Goal: Task Accomplishment & Management: Manage account settings

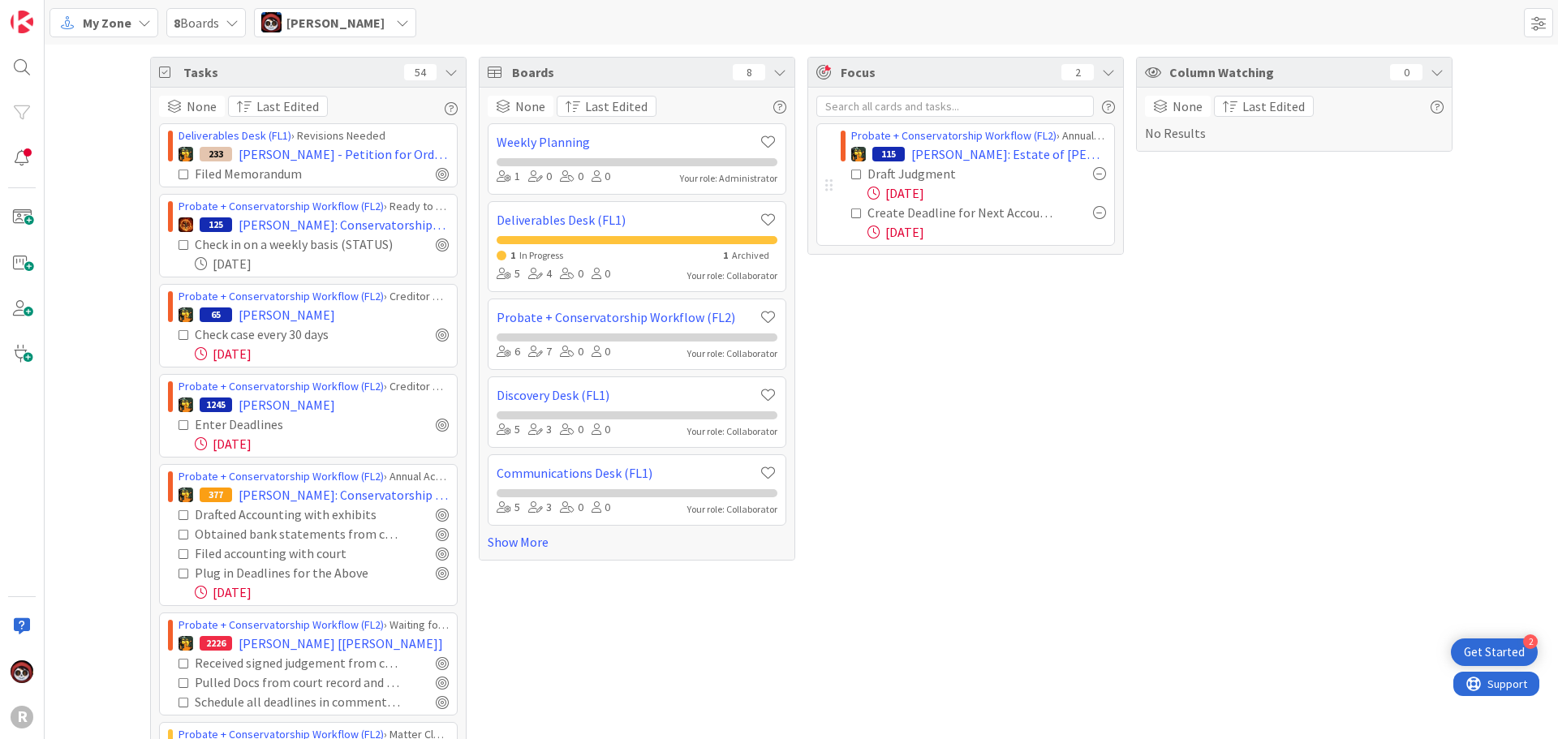
click at [381, 31] on div "[PERSON_NAME]" at bounding box center [335, 22] width 162 height 29
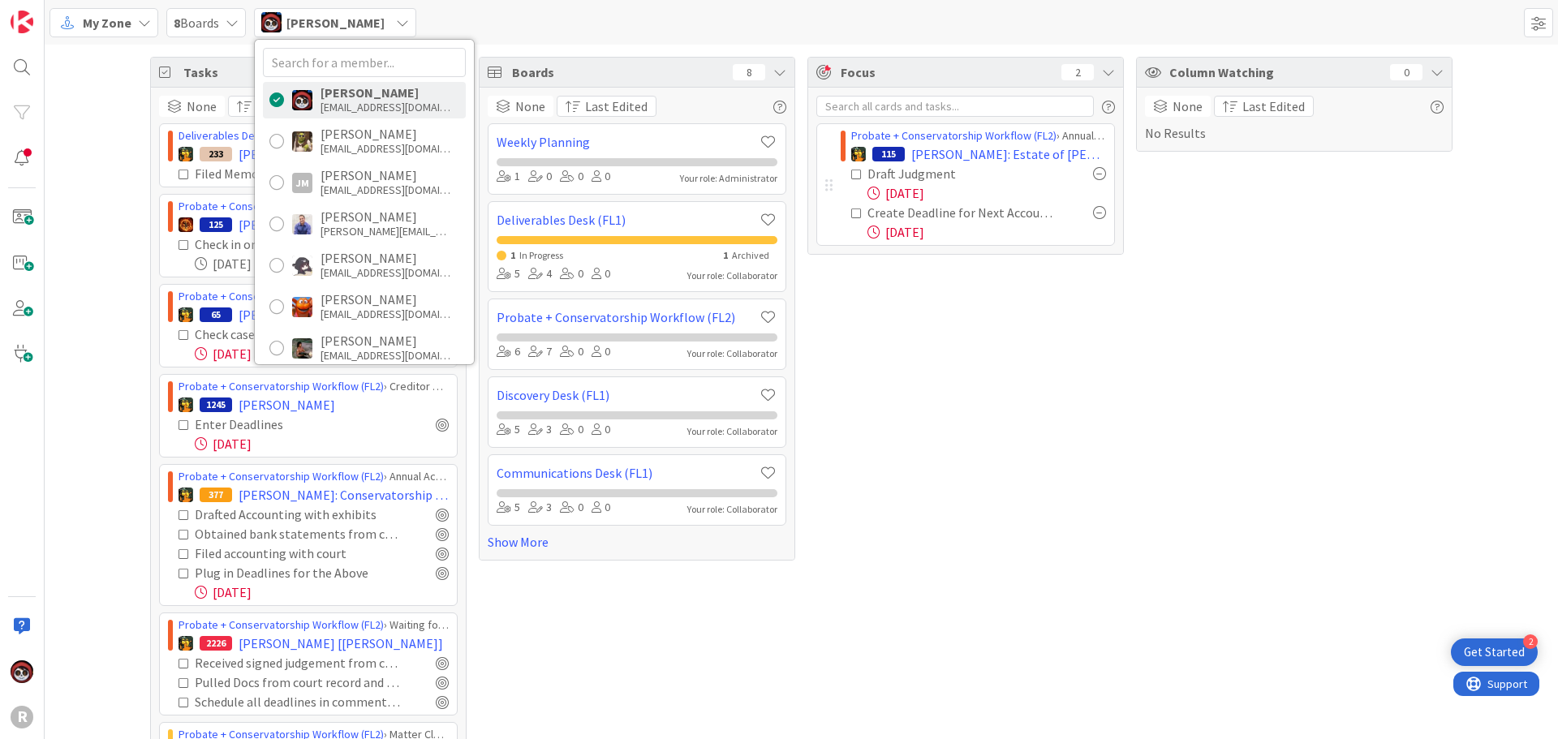
click at [112, 21] on span "My Zone" at bounding box center [107, 22] width 49 height 19
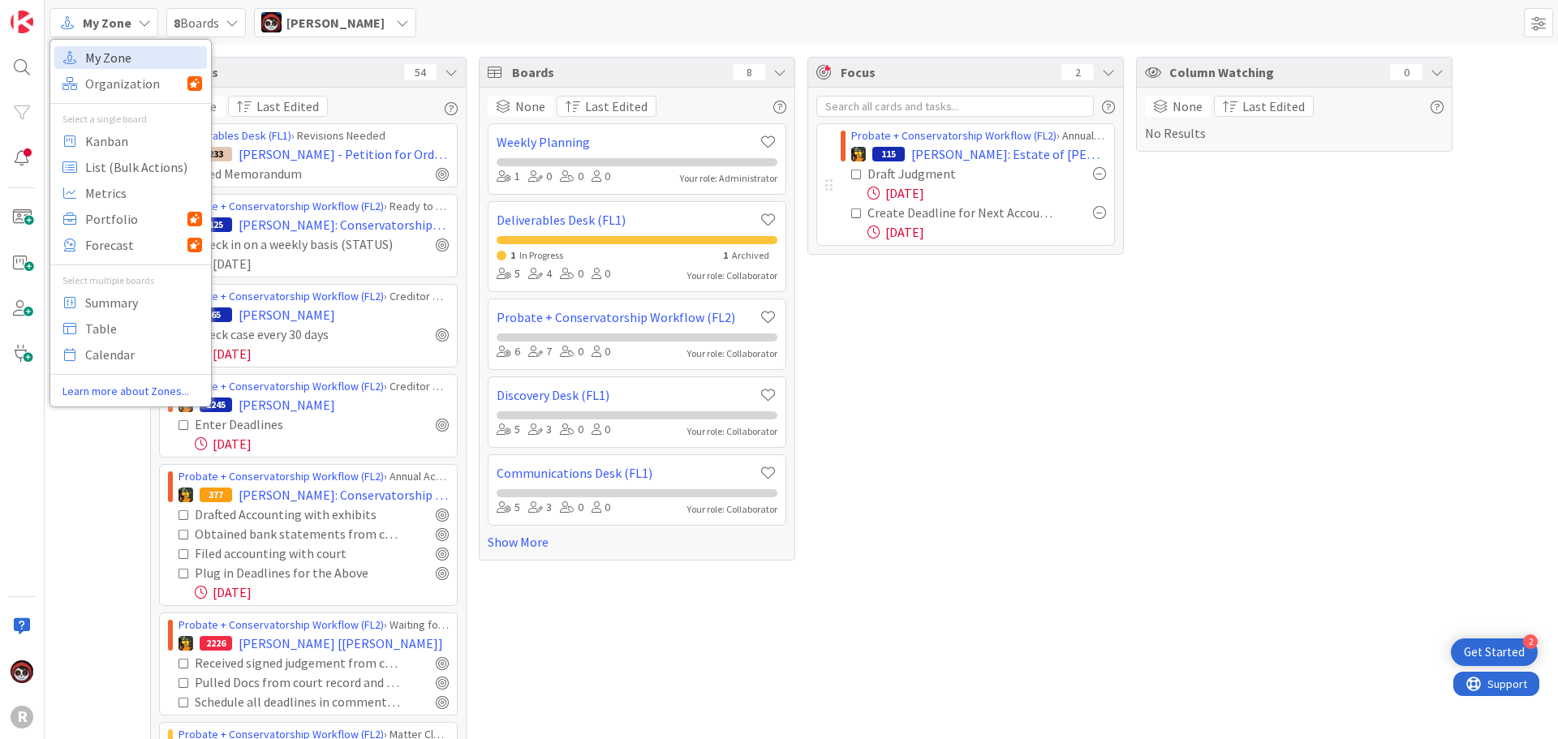
click at [118, 59] on span "My Zone" at bounding box center [143, 57] width 117 height 24
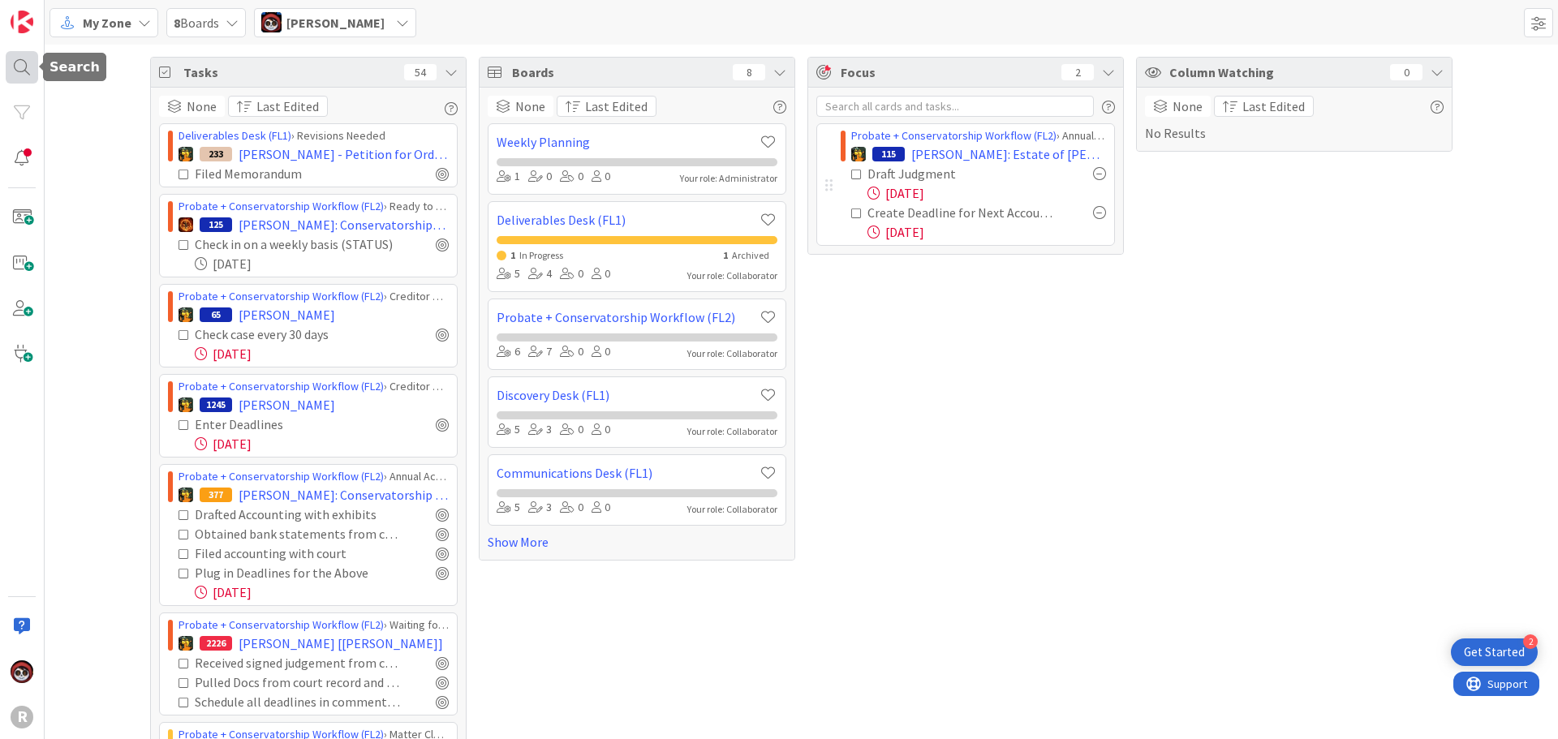
click at [16, 67] on div at bounding box center [22, 67] width 32 height 32
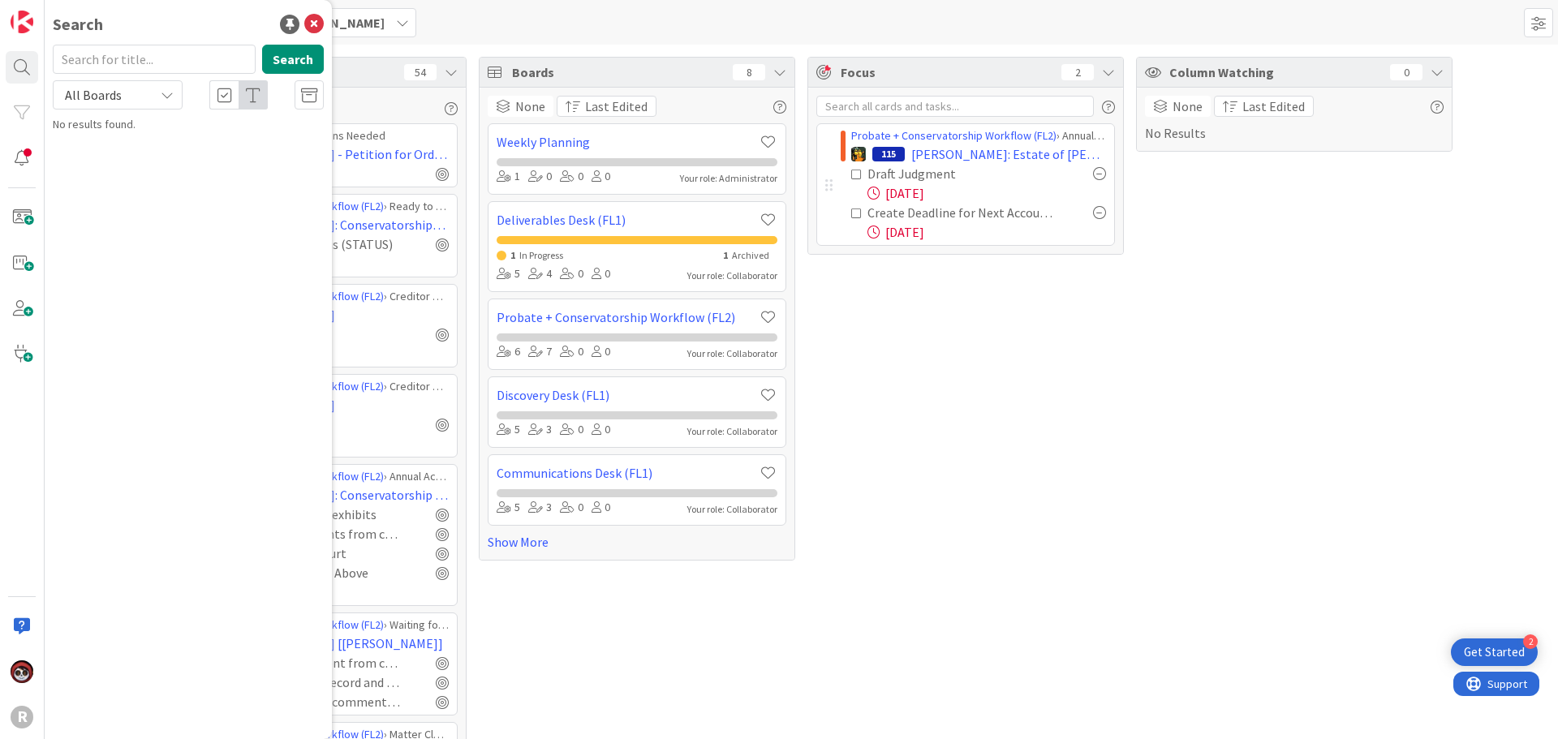
click at [96, 58] on input "text" at bounding box center [154, 59] width 203 height 29
type input "D"
type input "dunsire"
click at [140, 155] on mark "DUNSIRE" at bounding box center [137, 157] width 47 height 17
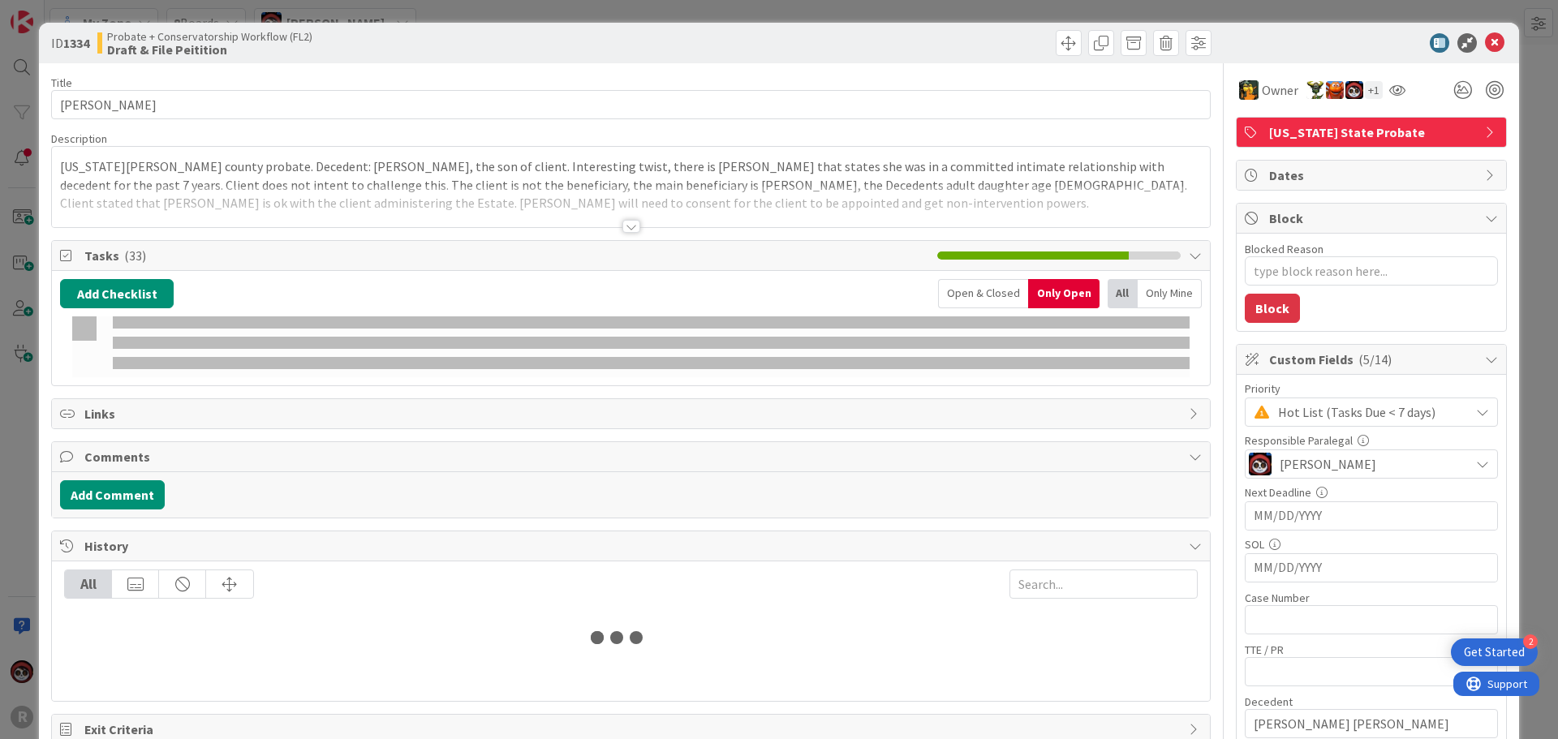
type textarea "x"
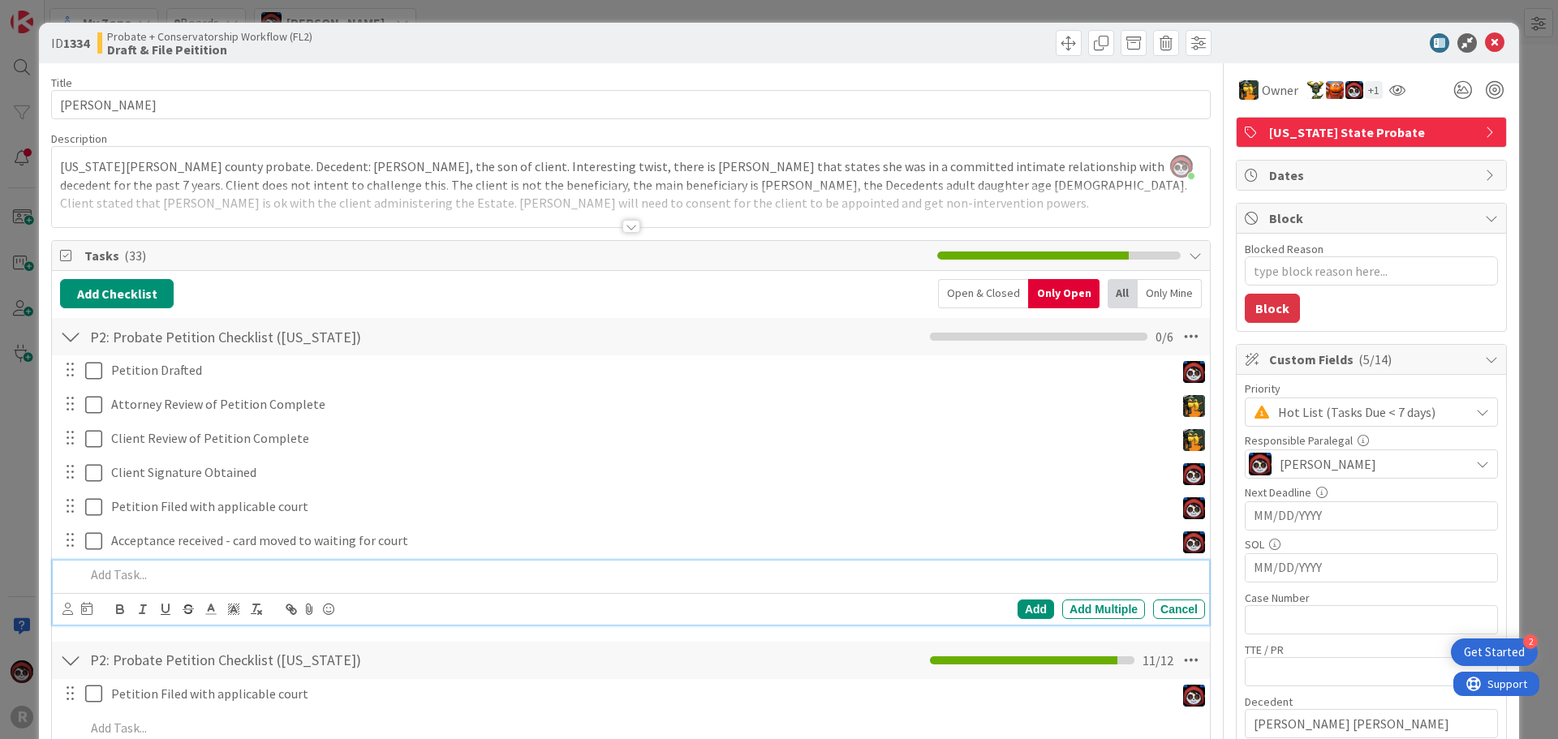
click at [192, 573] on p at bounding box center [641, 575] width 1113 height 19
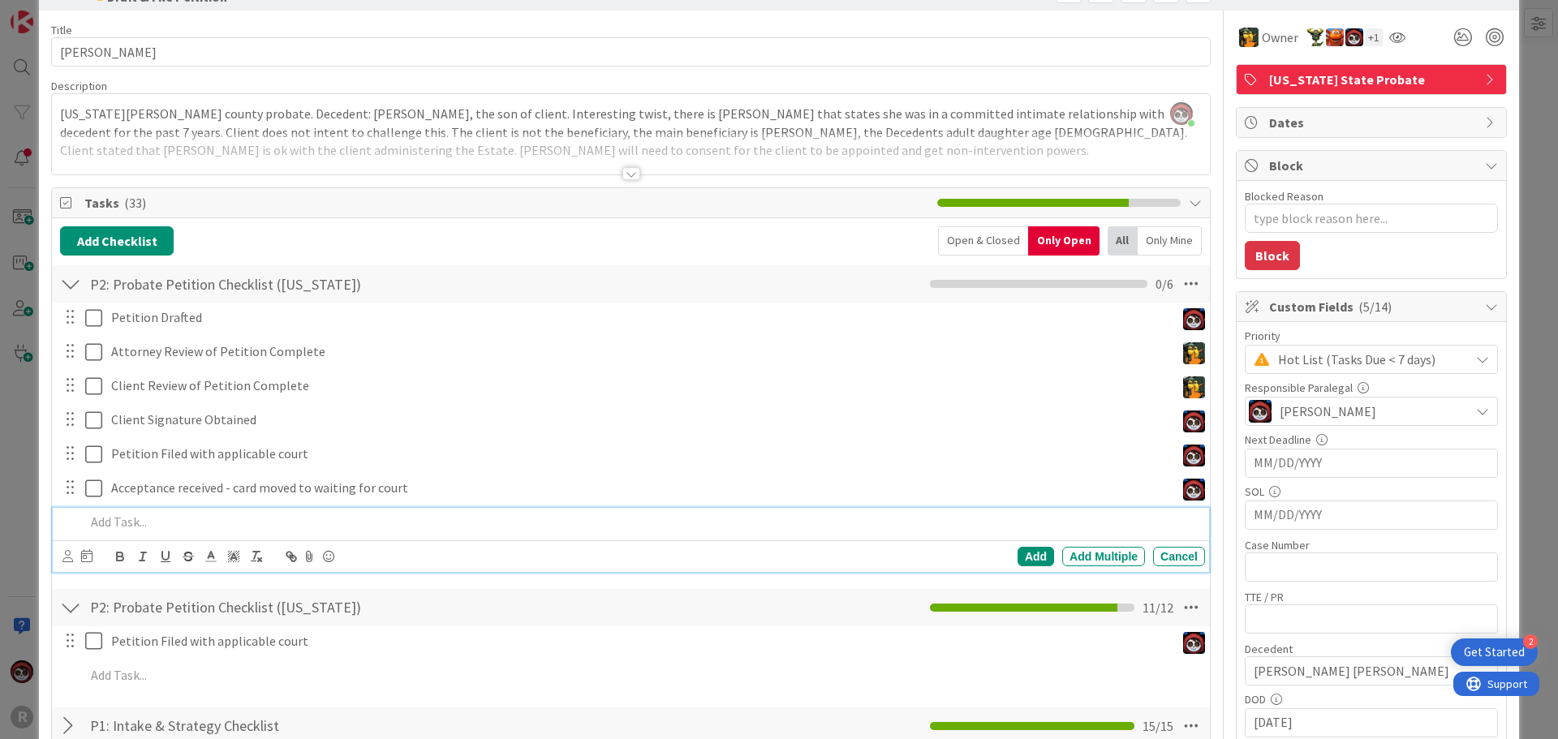
scroll to position [81, 0]
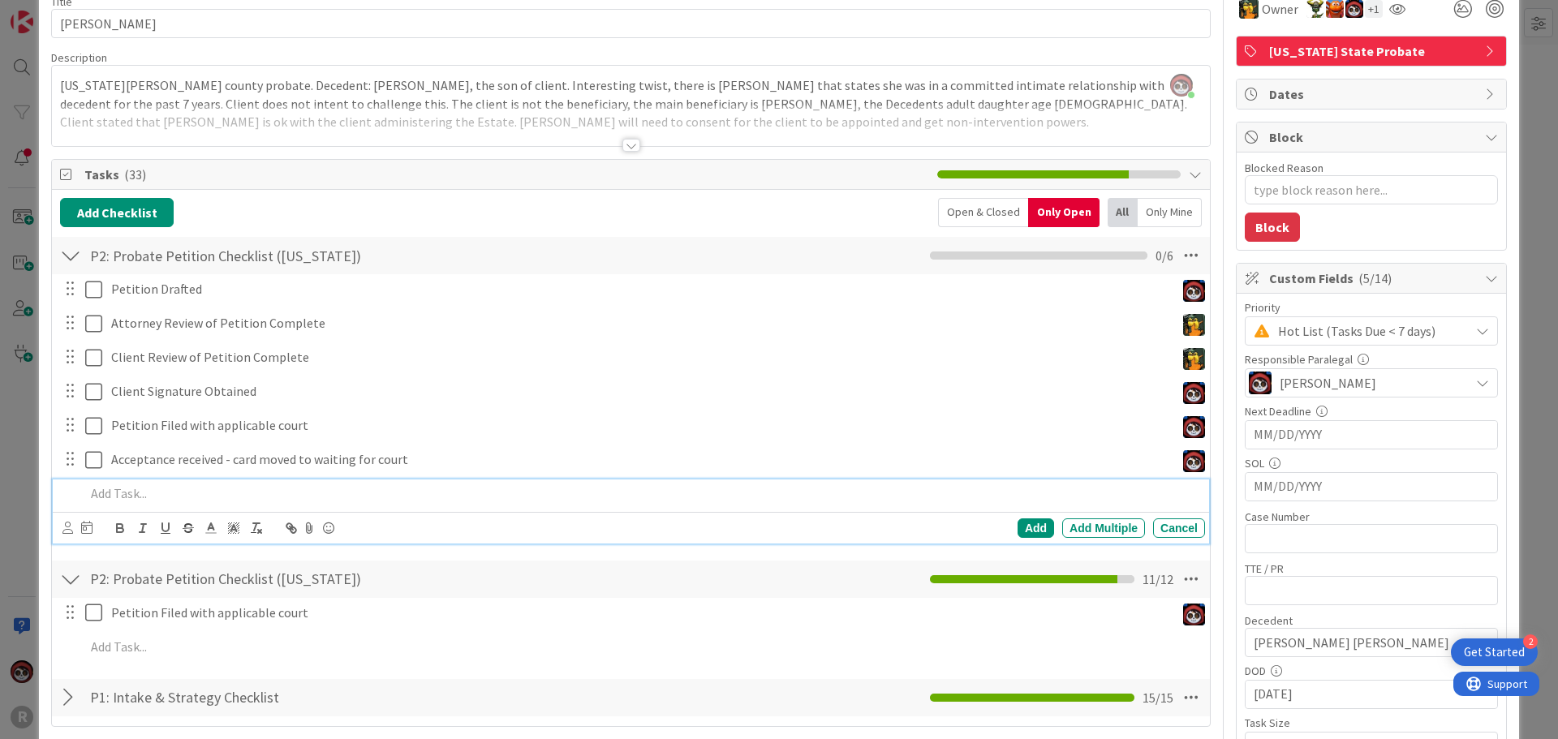
click at [143, 493] on p at bounding box center [641, 494] width 1113 height 19
click at [64, 528] on icon at bounding box center [67, 528] width 11 height 12
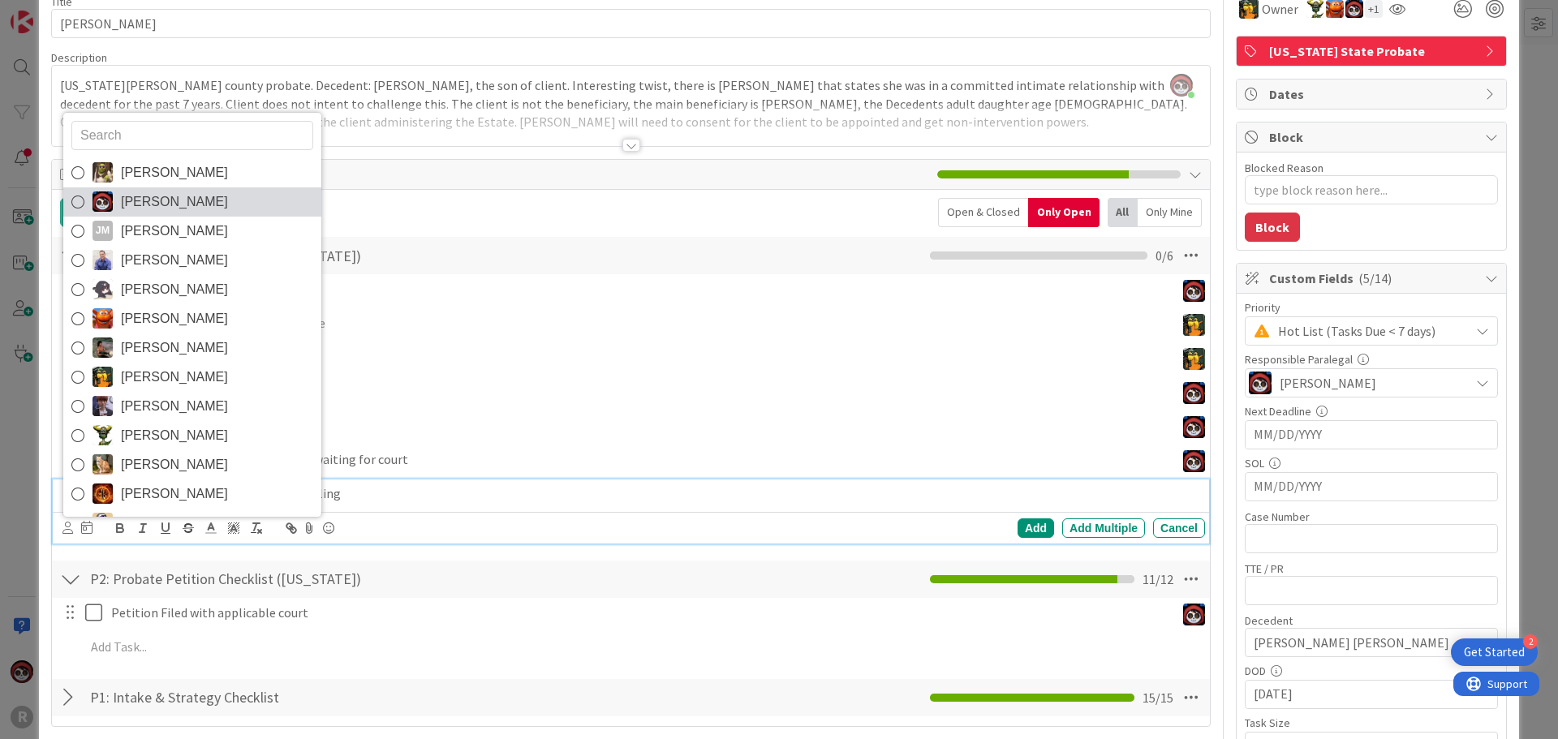
click at [136, 207] on span "[PERSON_NAME]" at bounding box center [174, 202] width 107 height 24
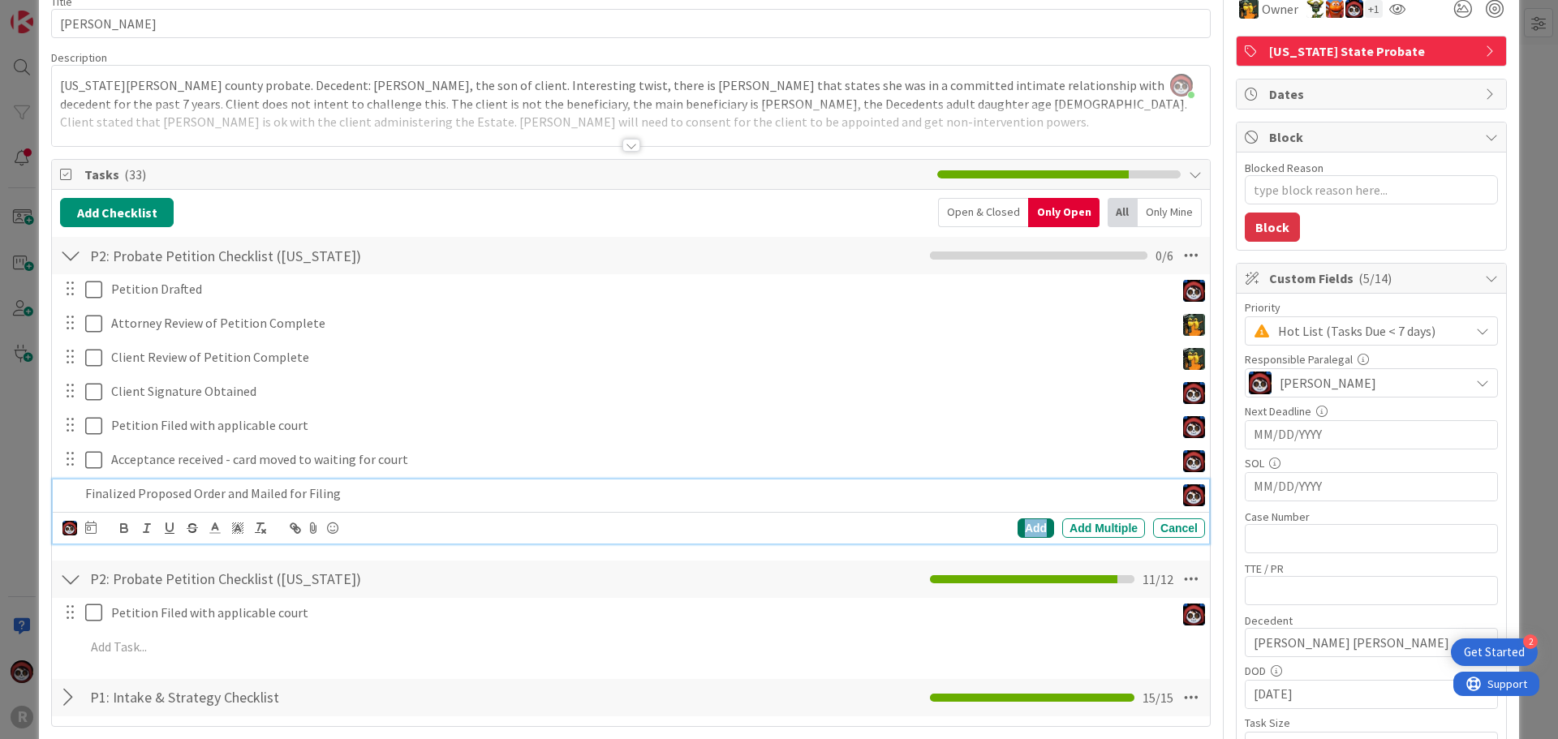
click at [1019, 528] on div "Add" at bounding box center [1036, 528] width 37 height 19
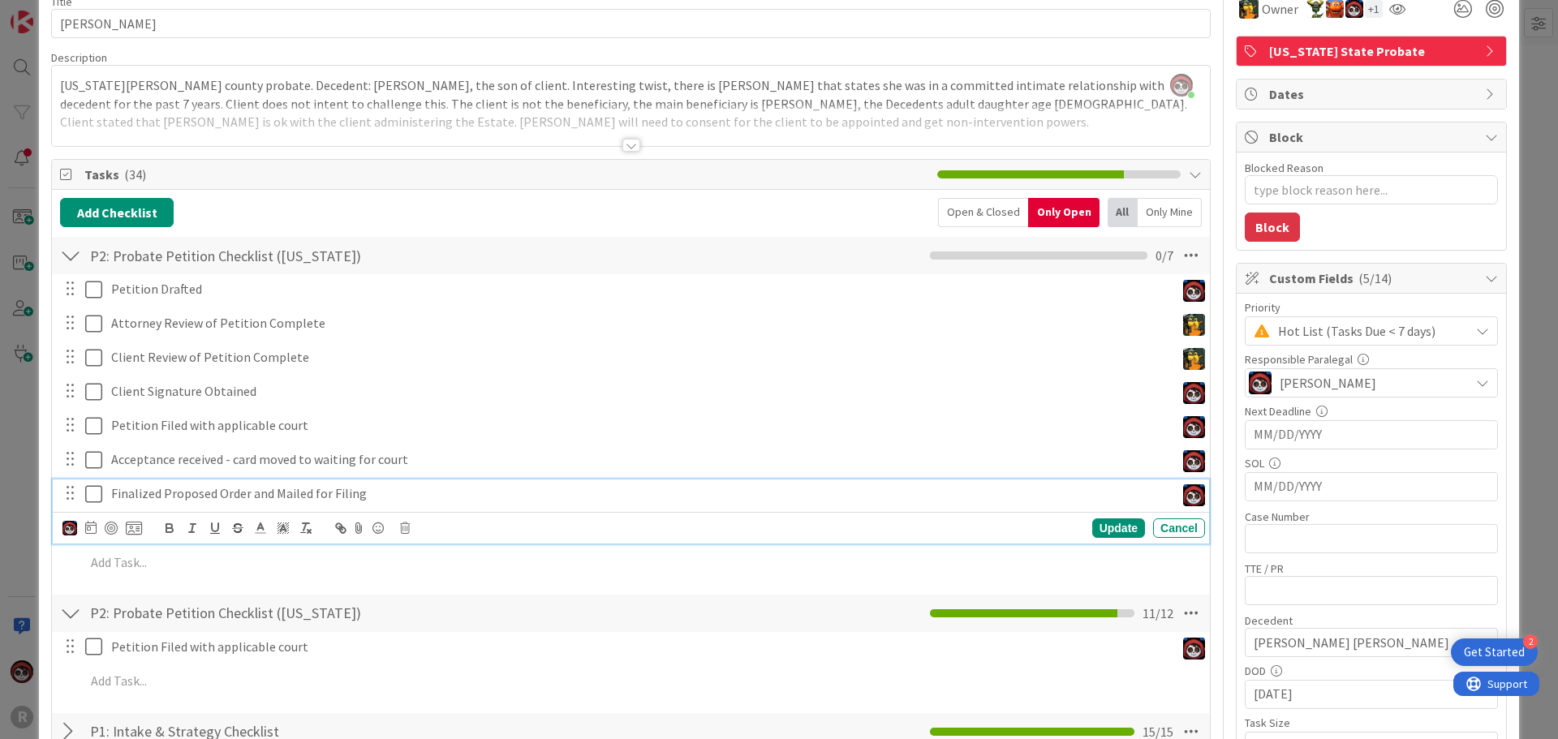
click at [291, 497] on p "Finalized Proposed Order and Mailed for Filing" at bounding box center [639, 494] width 1057 height 19
click at [106, 528] on div at bounding box center [111, 528] width 13 height 13
type textarea "x"
click at [1108, 532] on div "Update" at bounding box center [1118, 528] width 53 height 19
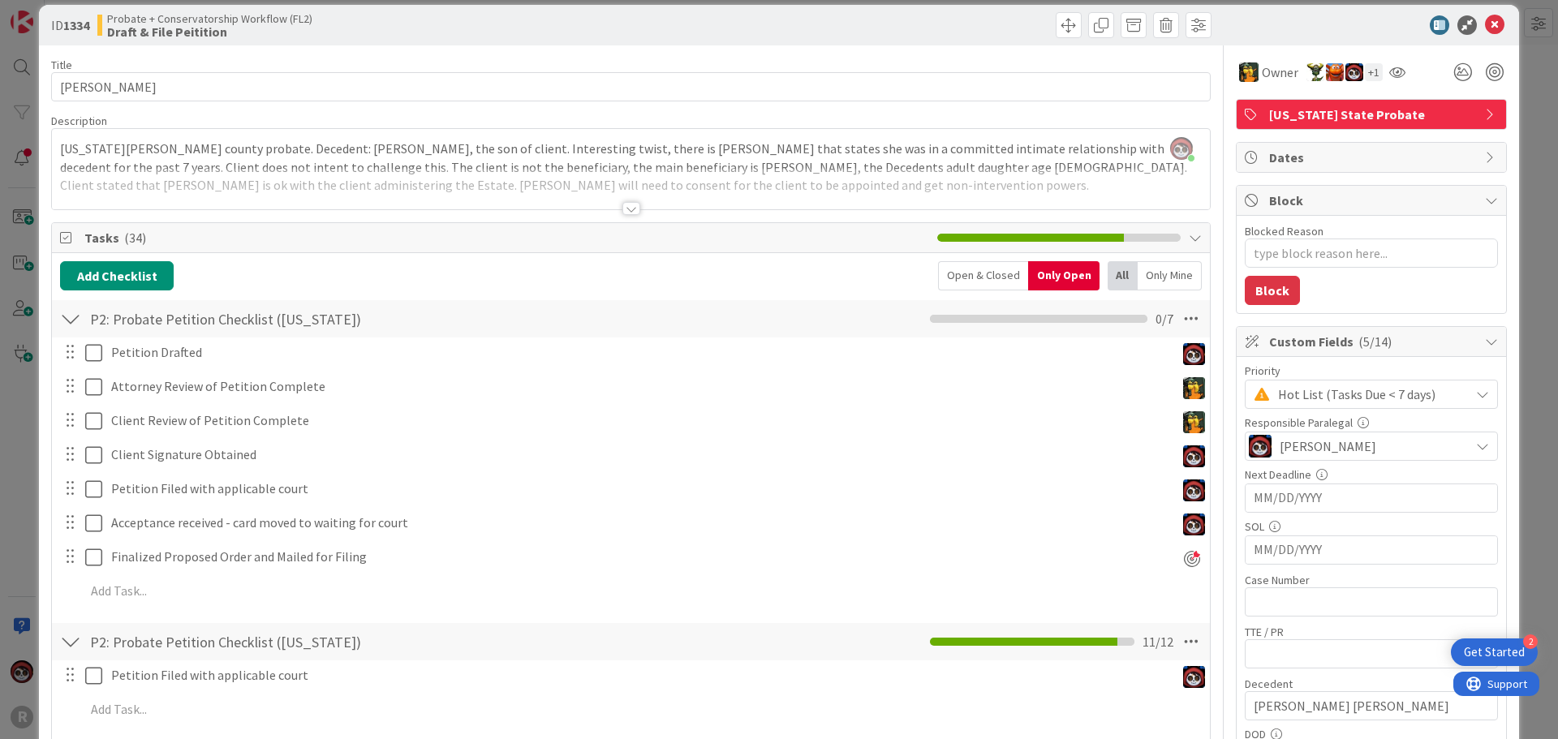
scroll to position [0, 0]
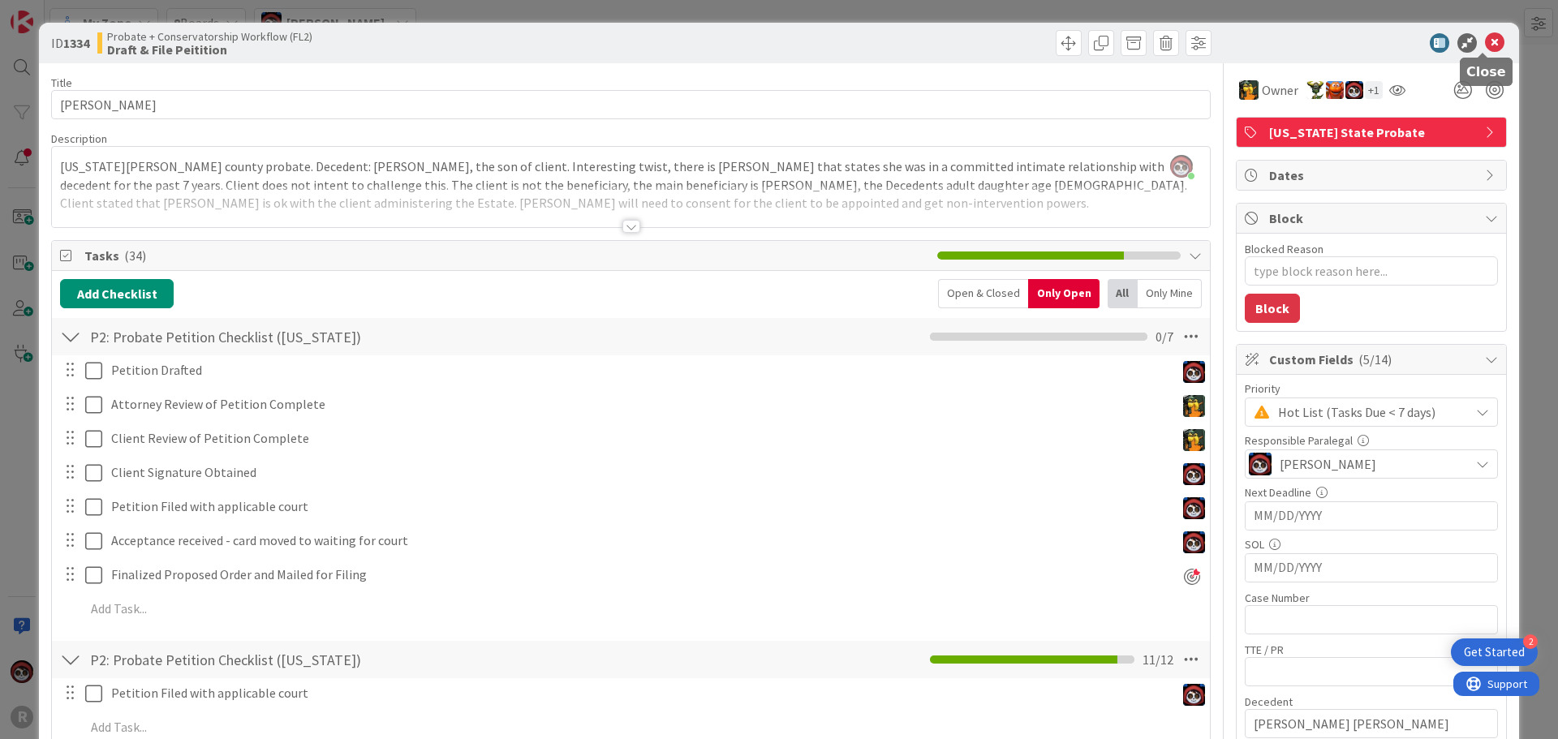
click at [1488, 42] on icon at bounding box center [1494, 42] width 19 height 19
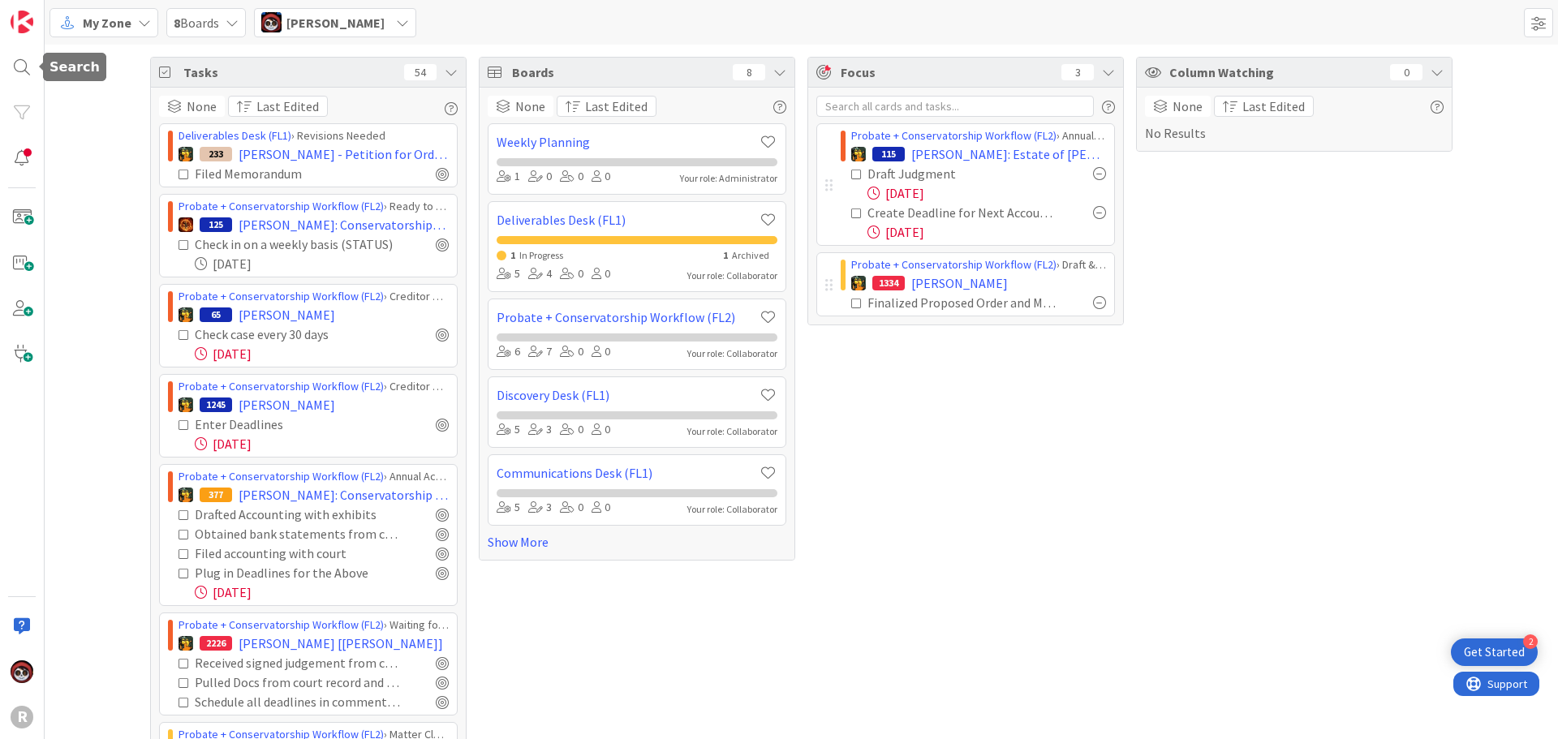
drag, startPoint x: 29, startPoint y: 62, endPoint x: 53, endPoint y: 67, distance: 24.0
click at [29, 62] on div at bounding box center [22, 67] width 32 height 32
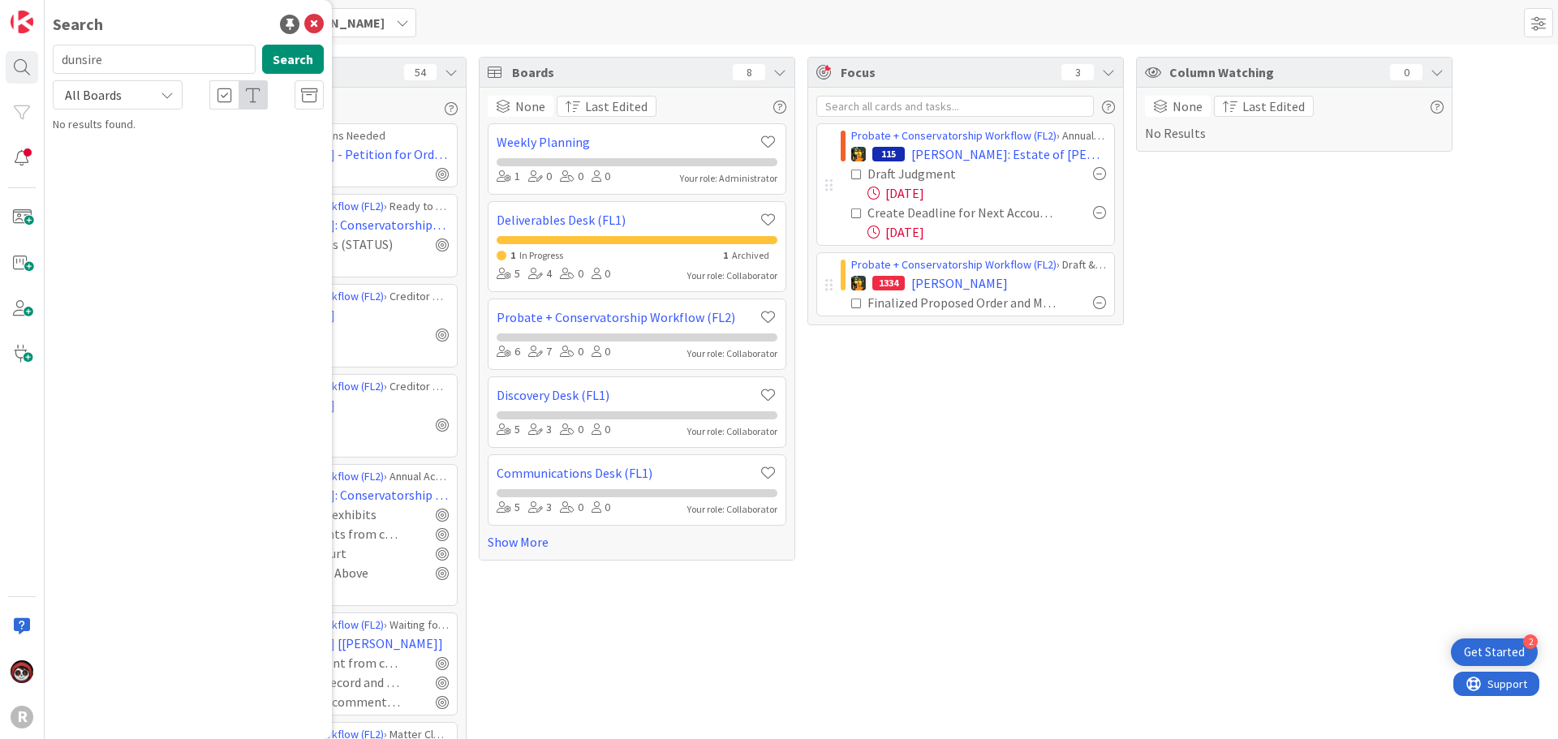
drag, startPoint x: 131, startPoint y: 63, endPoint x: 51, endPoint y: 61, distance: 80.4
click at [51, 61] on div "dunsire Search" at bounding box center [188, 63] width 291 height 36
type input "[PERSON_NAME]"
click at [129, 131] on b "Litigation Matter Workflow (FL2) ›" at bounding box center [153, 127] width 157 height 12
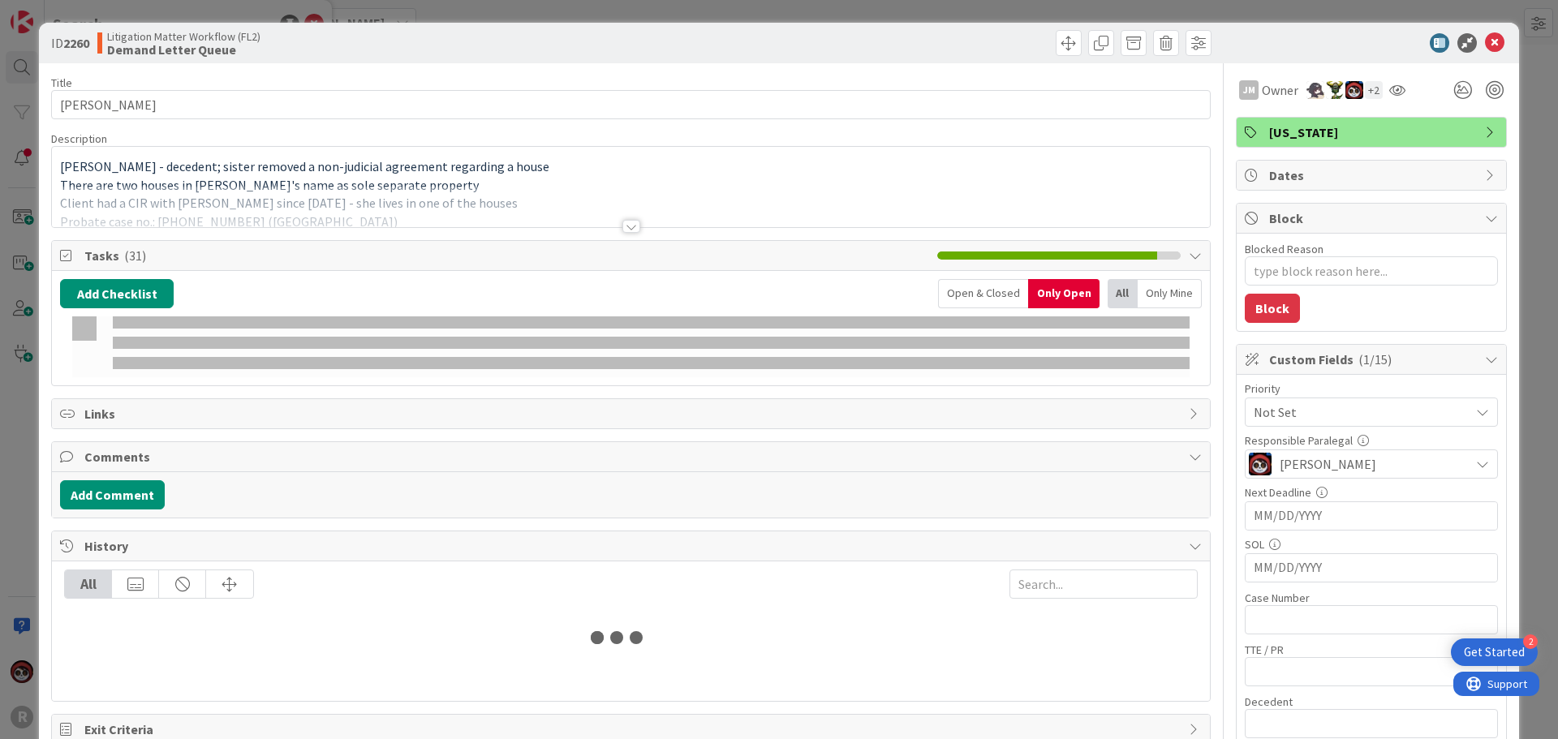
type textarea "x"
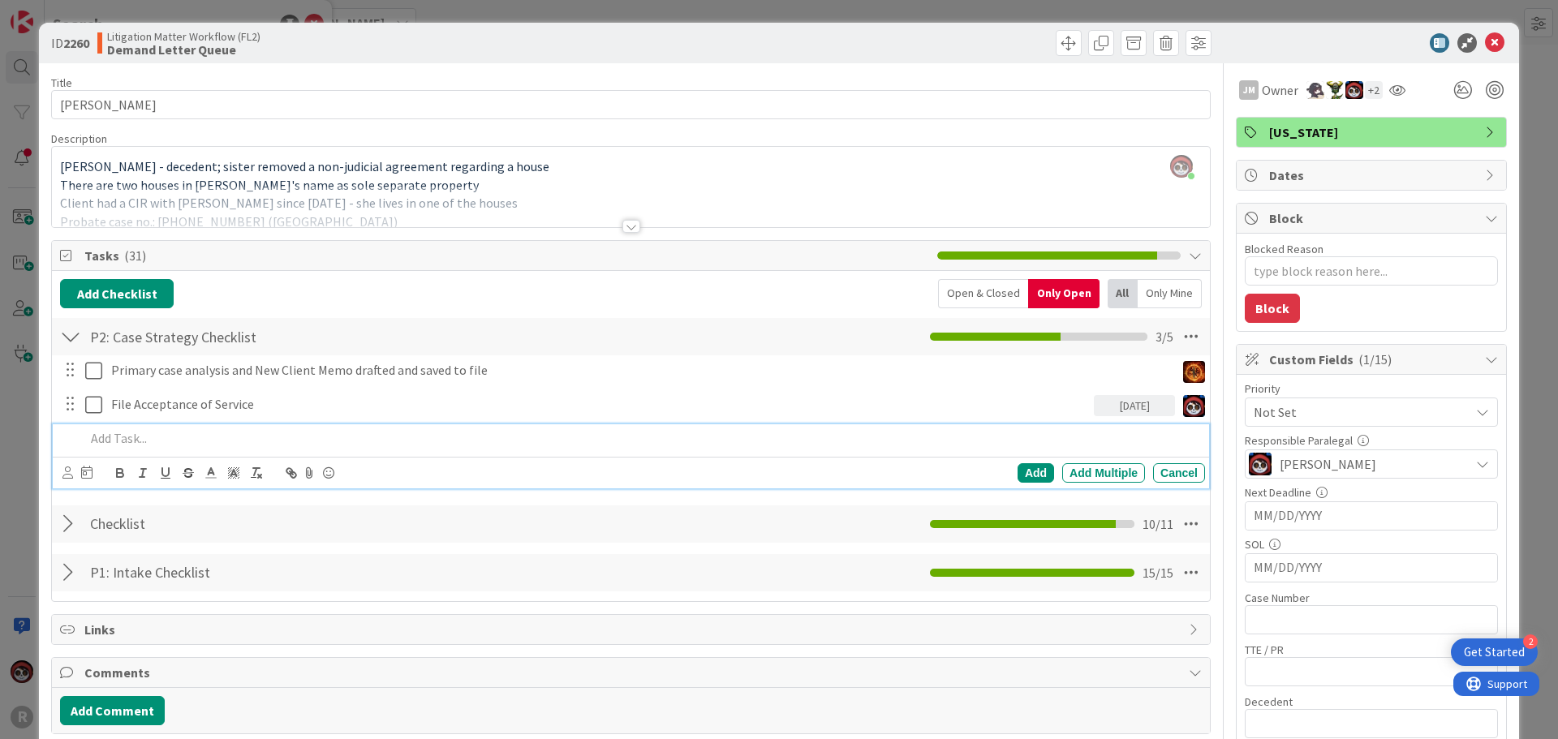
click at [168, 446] on p at bounding box center [641, 438] width 1113 height 19
click at [64, 469] on icon at bounding box center [67, 473] width 11 height 12
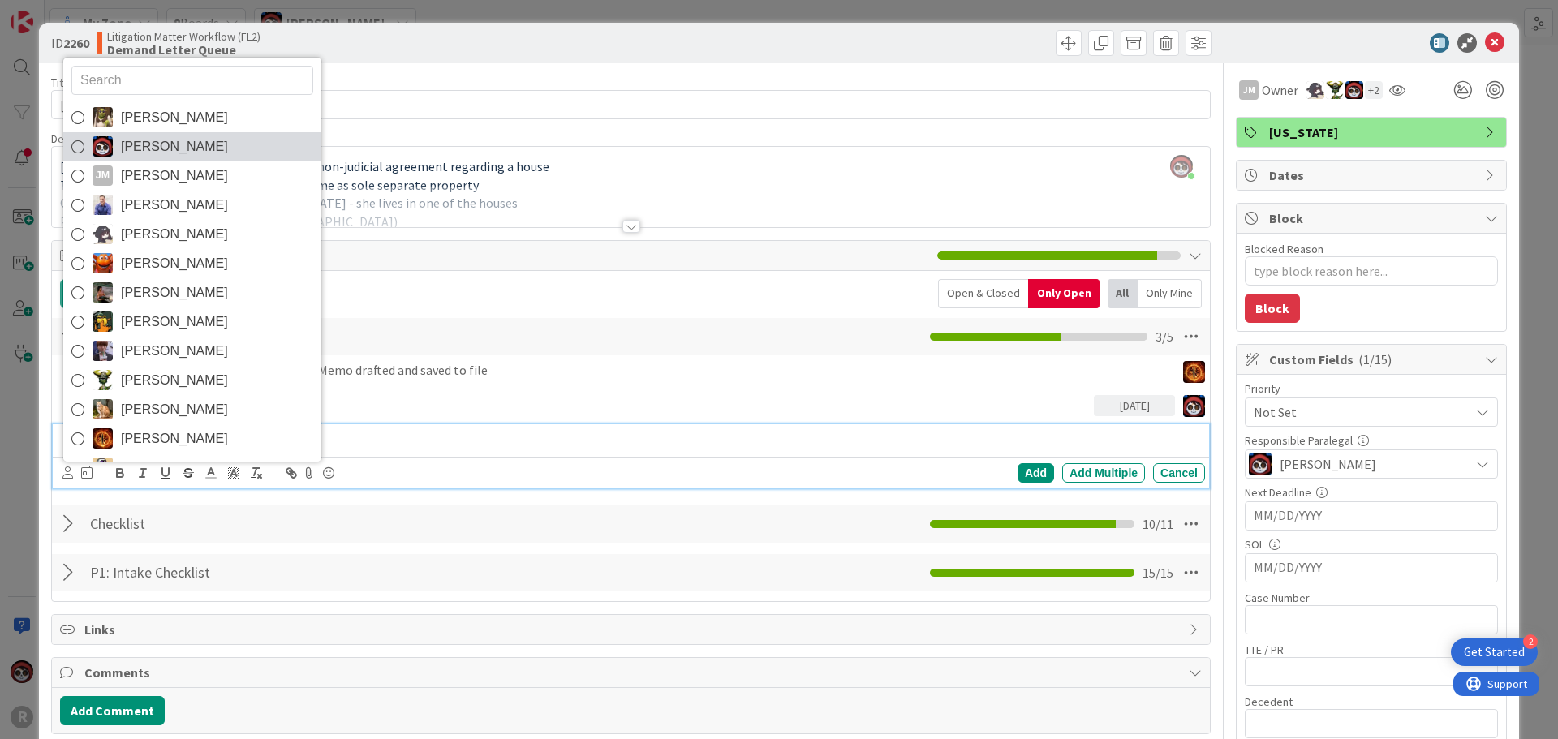
click at [122, 145] on span "[PERSON_NAME]" at bounding box center [174, 147] width 107 height 24
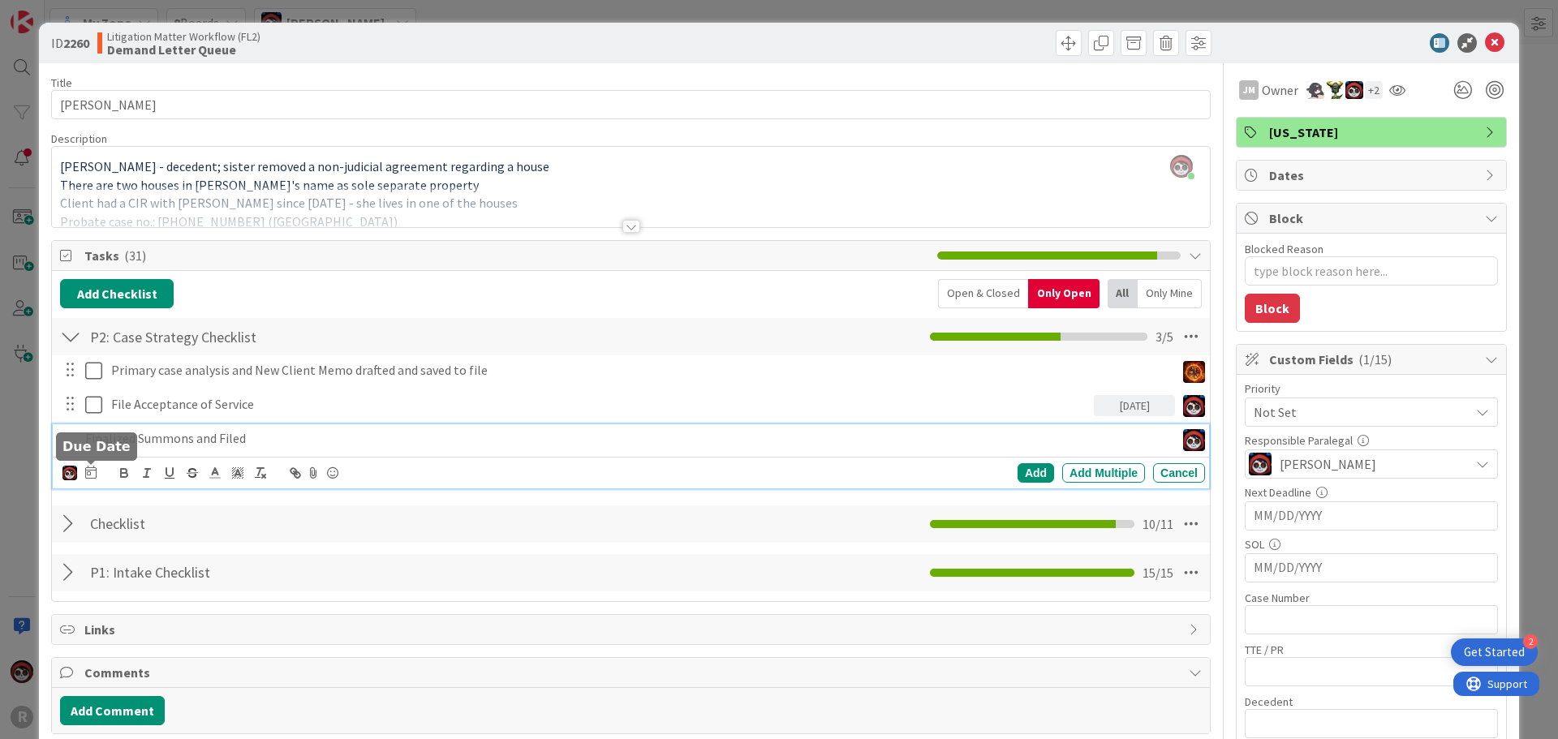
click at [92, 471] on icon at bounding box center [90, 472] width 11 height 13
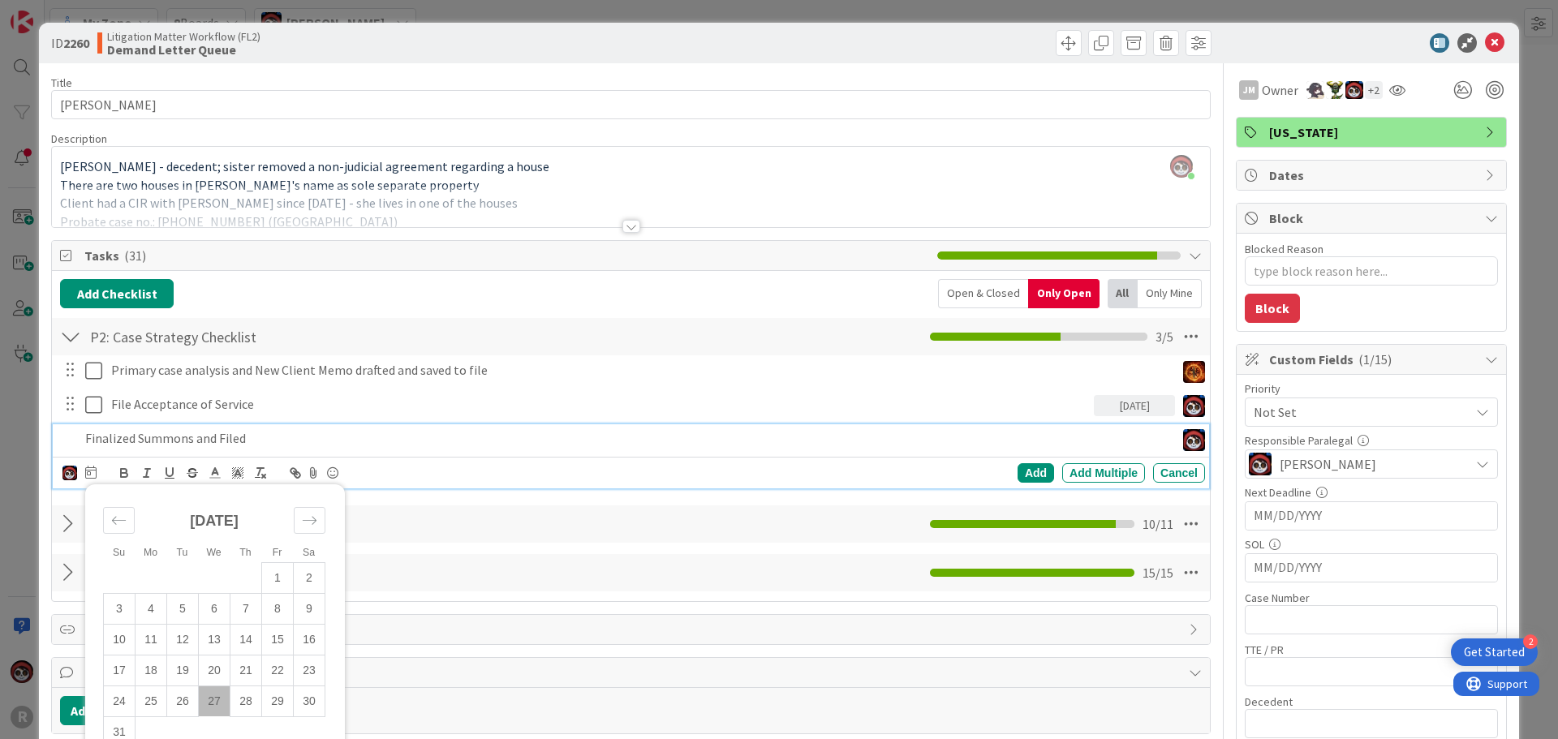
click at [209, 706] on td "27" at bounding box center [215, 701] width 32 height 31
click at [1019, 471] on div "Add" at bounding box center [1036, 472] width 37 height 19
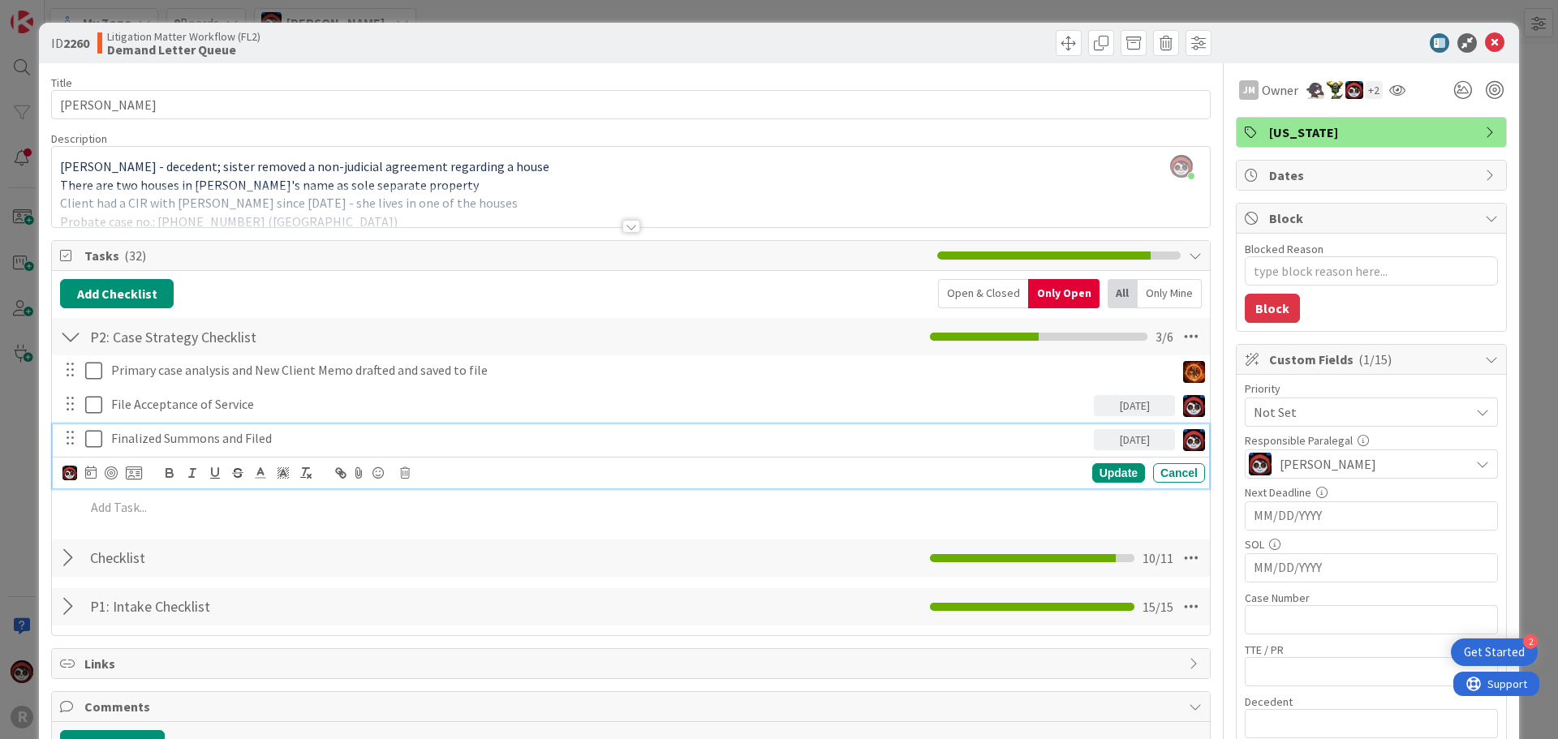
click at [201, 437] on p "Finalized Summons and Filed" at bounding box center [599, 438] width 976 height 19
click at [112, 472] on div at bounding box center [111, 473] width 13 height 13
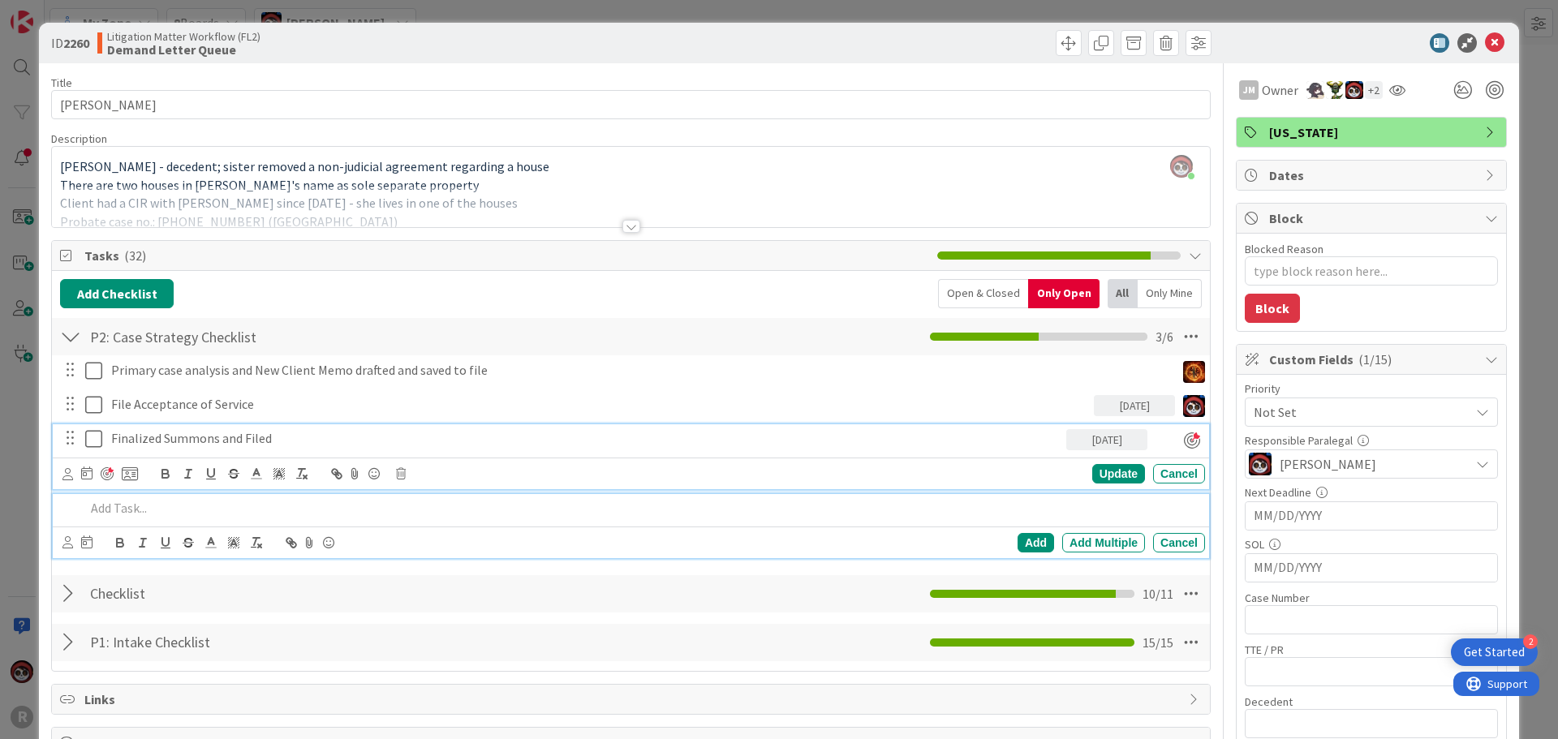
click at [281, 511] on p at bounding box center [641, 508] width 1113 height 19
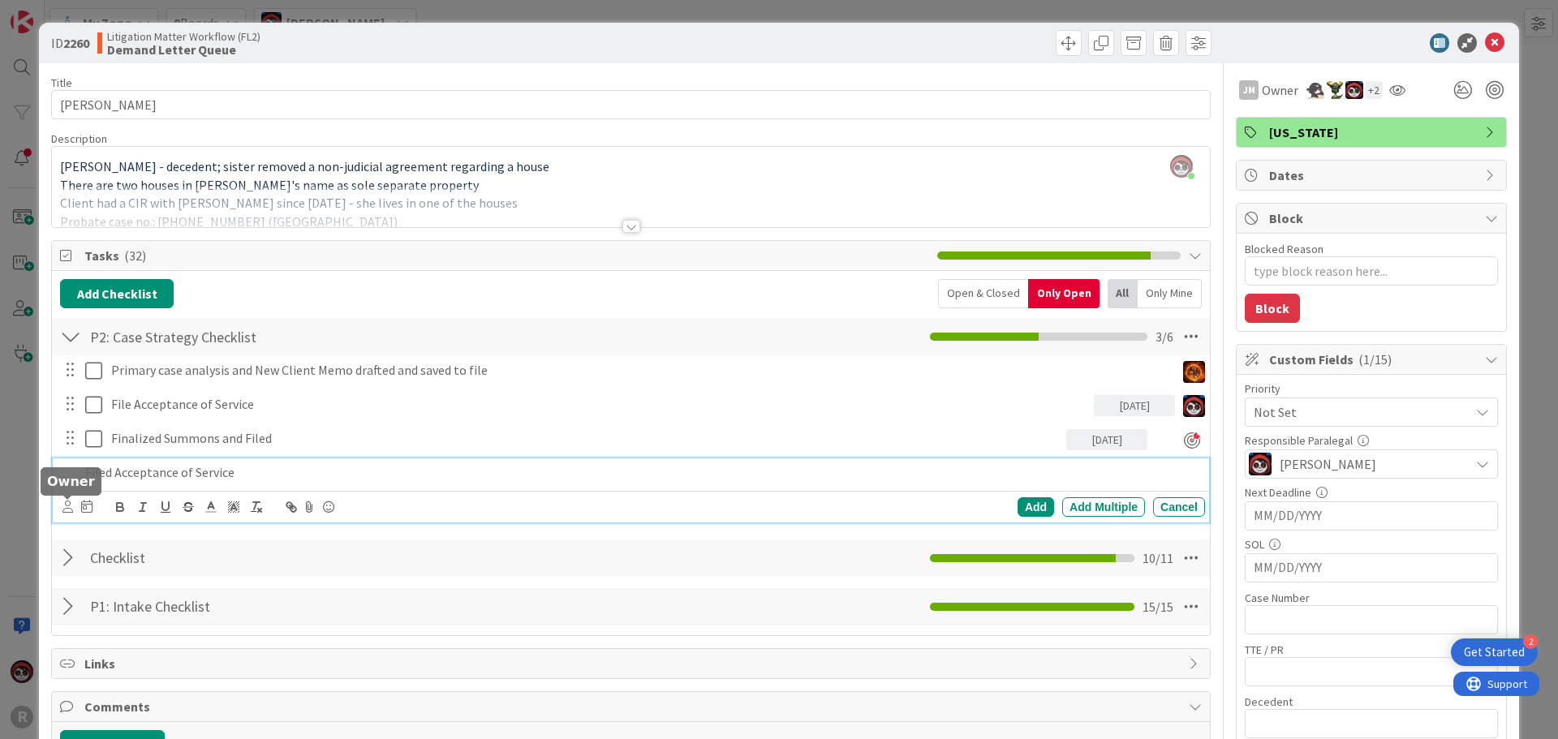
click at [65, 507] on icon at bounding box center [67, 507] width 11 height 12
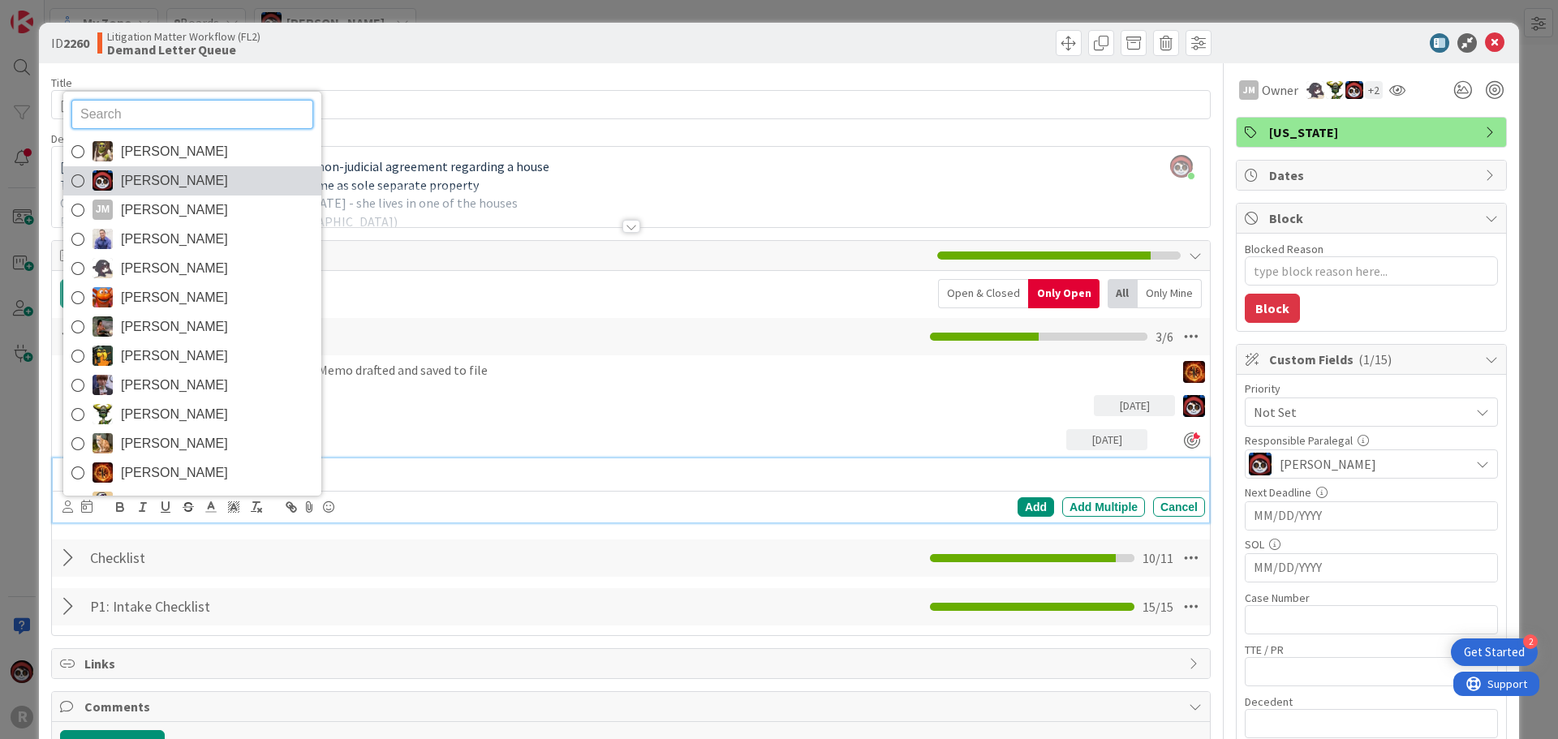
click at [163, 174] on span "[PERSON_NAME]" at bounding box center [174, 181] width 107 height 24
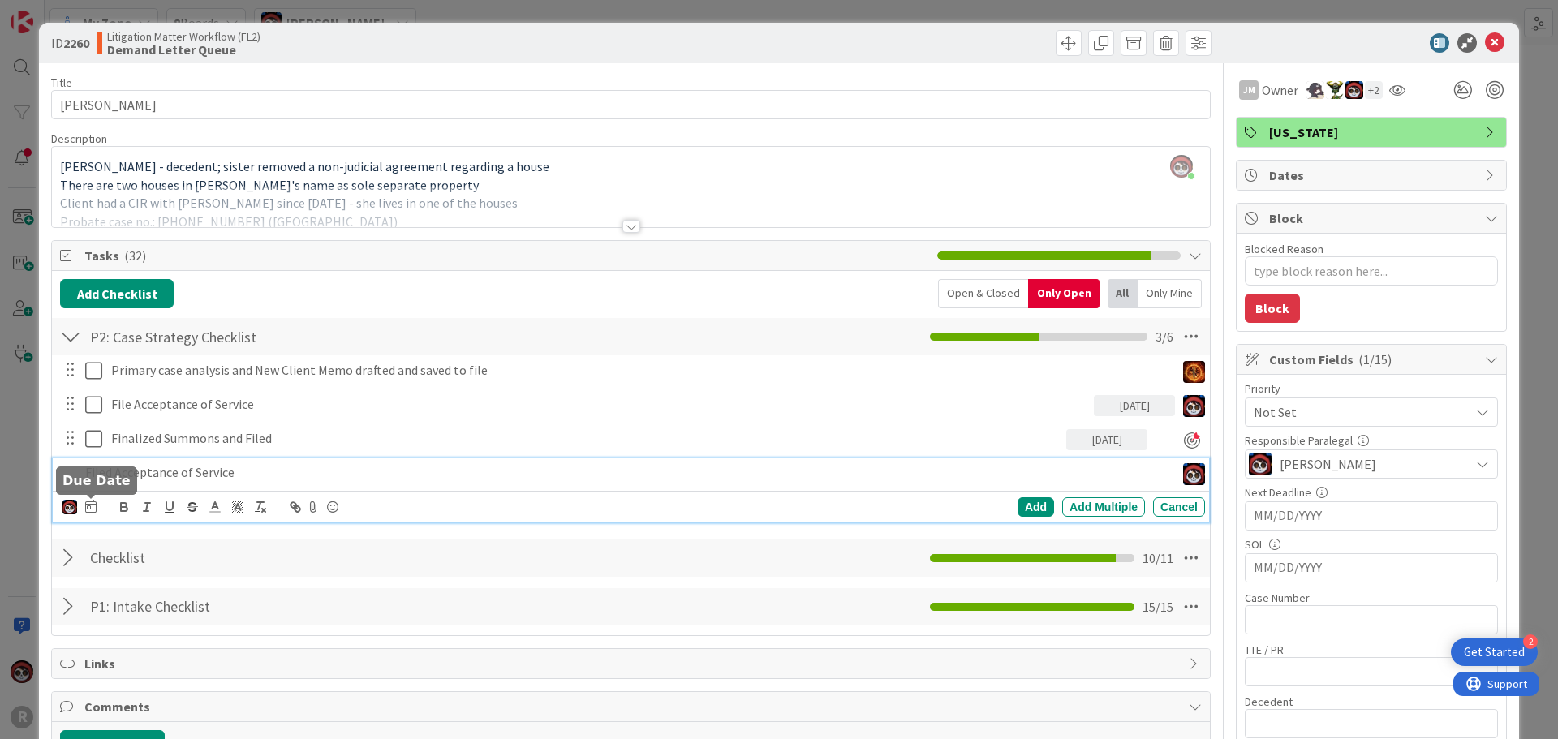
click at [90, 508] on icon at bounding box center [90, 506] width 11 height 13
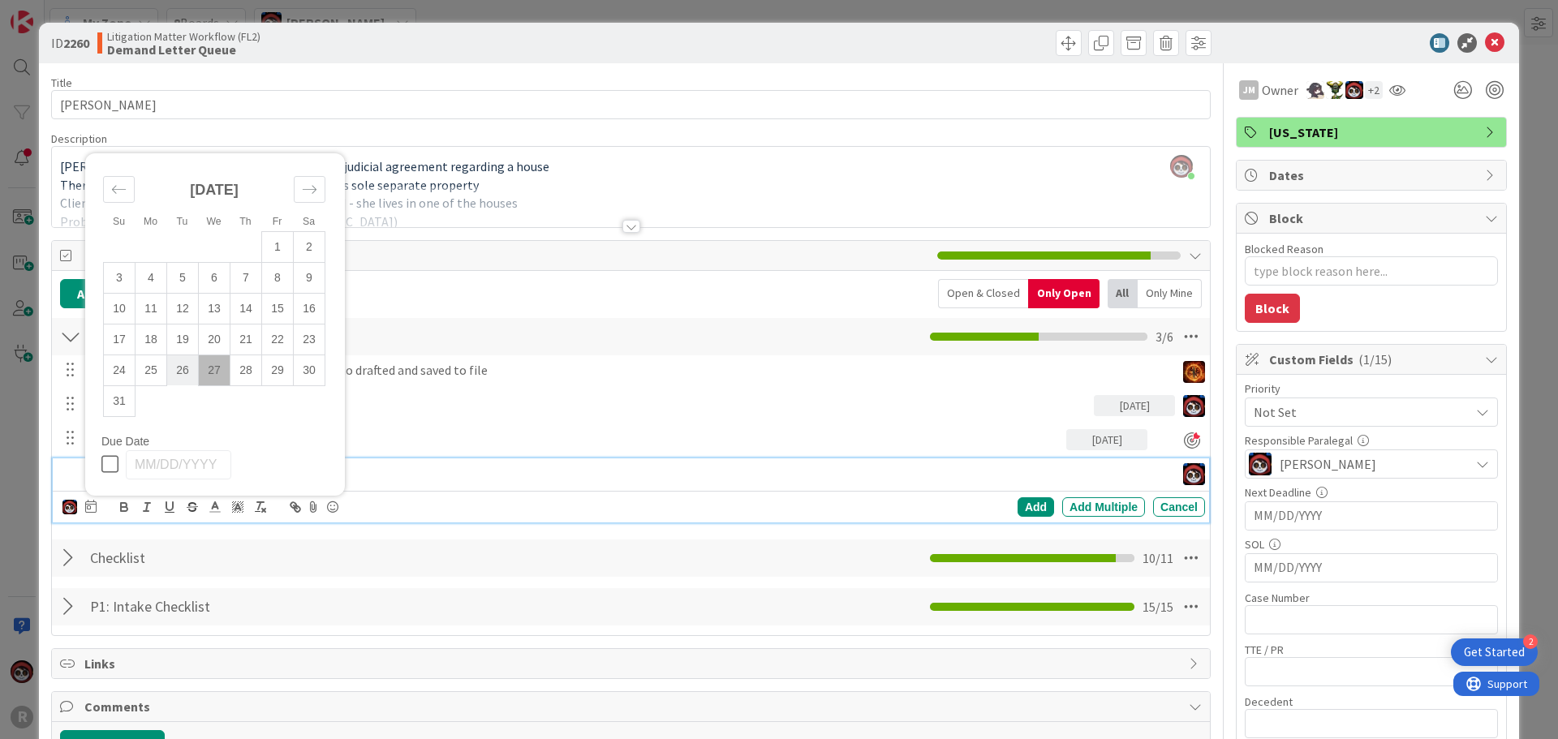
click at [186, 370] on td "26" at bounding box center [183, 370] width 32 height 31
click at [1018, 509] on div "Add" at bounding box center [1036, 506] width 37 height 19
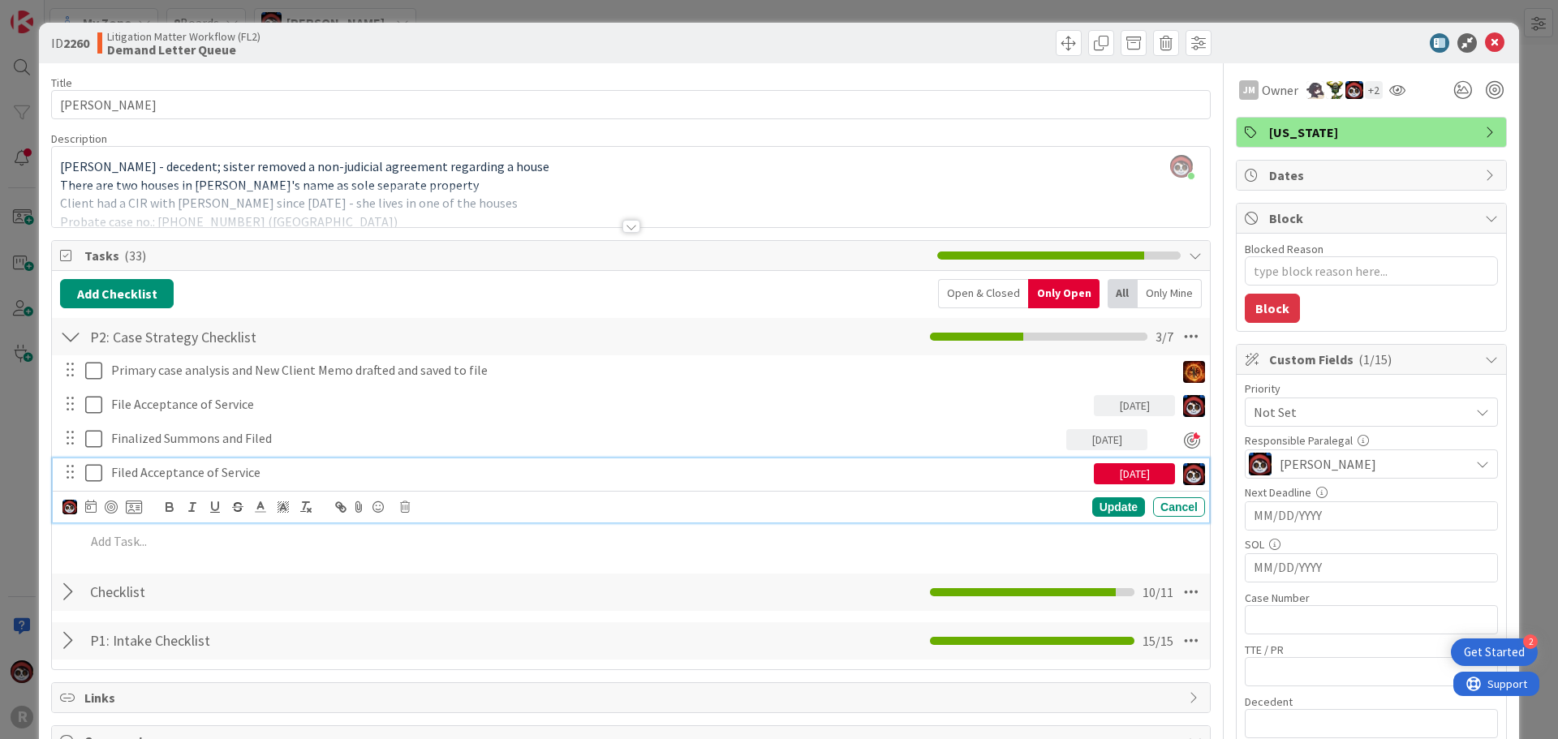
click at [184, 468] on p "Filed Acceptance of Service" at bounding box center [599, 472] width 976 height 19
click at [110, 506] on div at bounding box center [111, 507] width 13 height 13
click at [1106, 510] on div "Update" at bounding box center [1118, 507] width 53 height 19
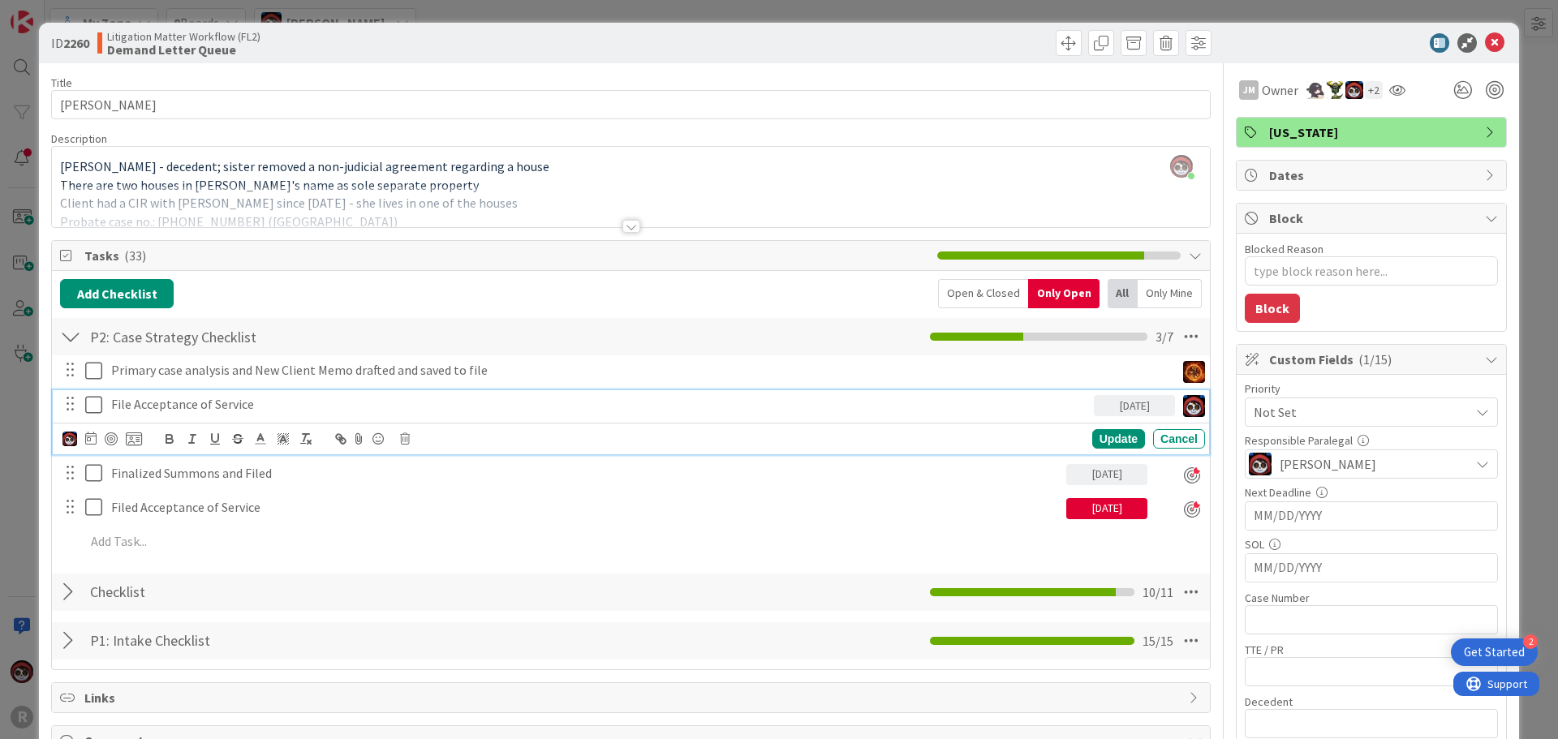
click at [231, 407] on p "File Acceptance of Service" at bounding box center [599, 404] width 976 height 19
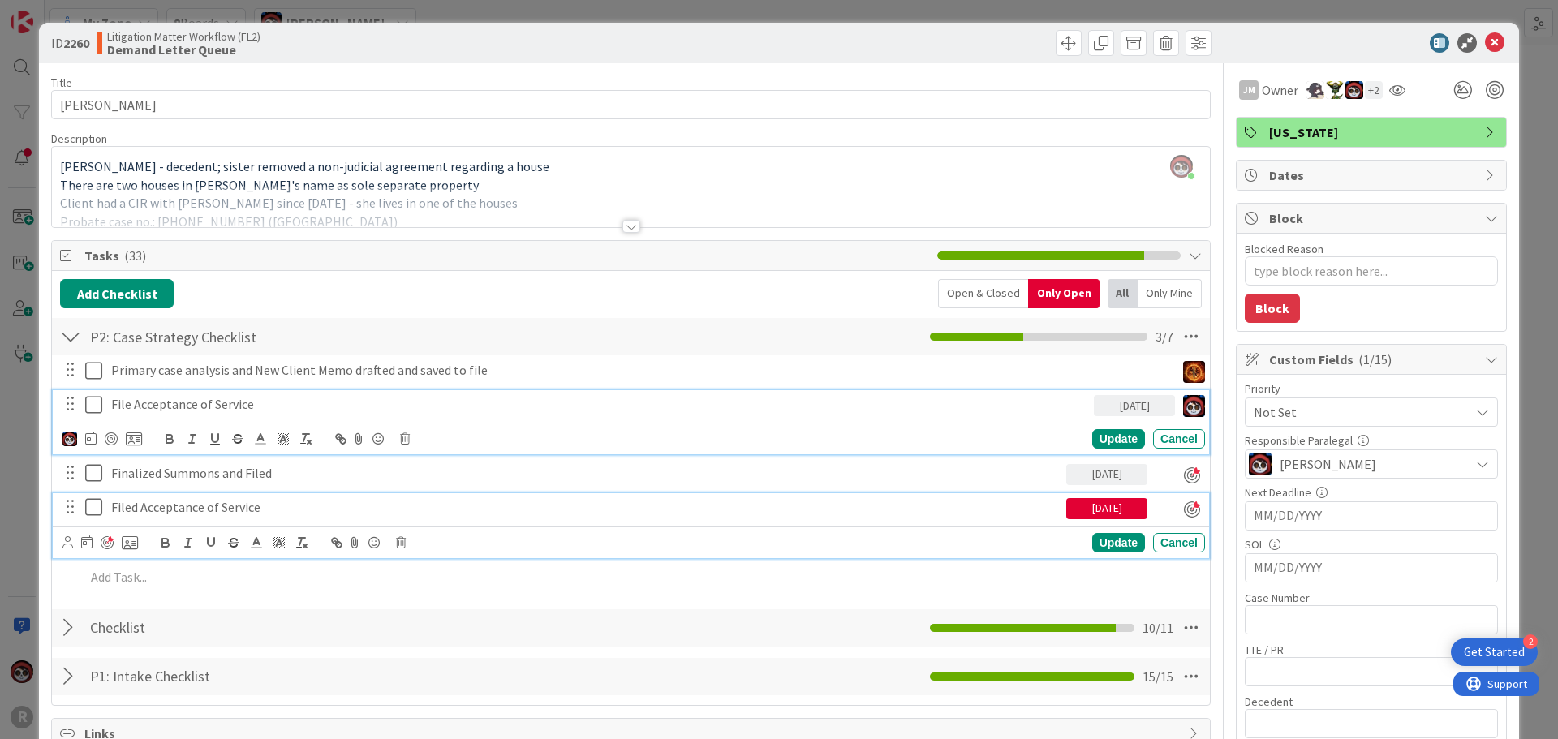
click at [167, 514] on p "Filed Acceptance of Service" at bounding box center [585, 507] width 949 height 19
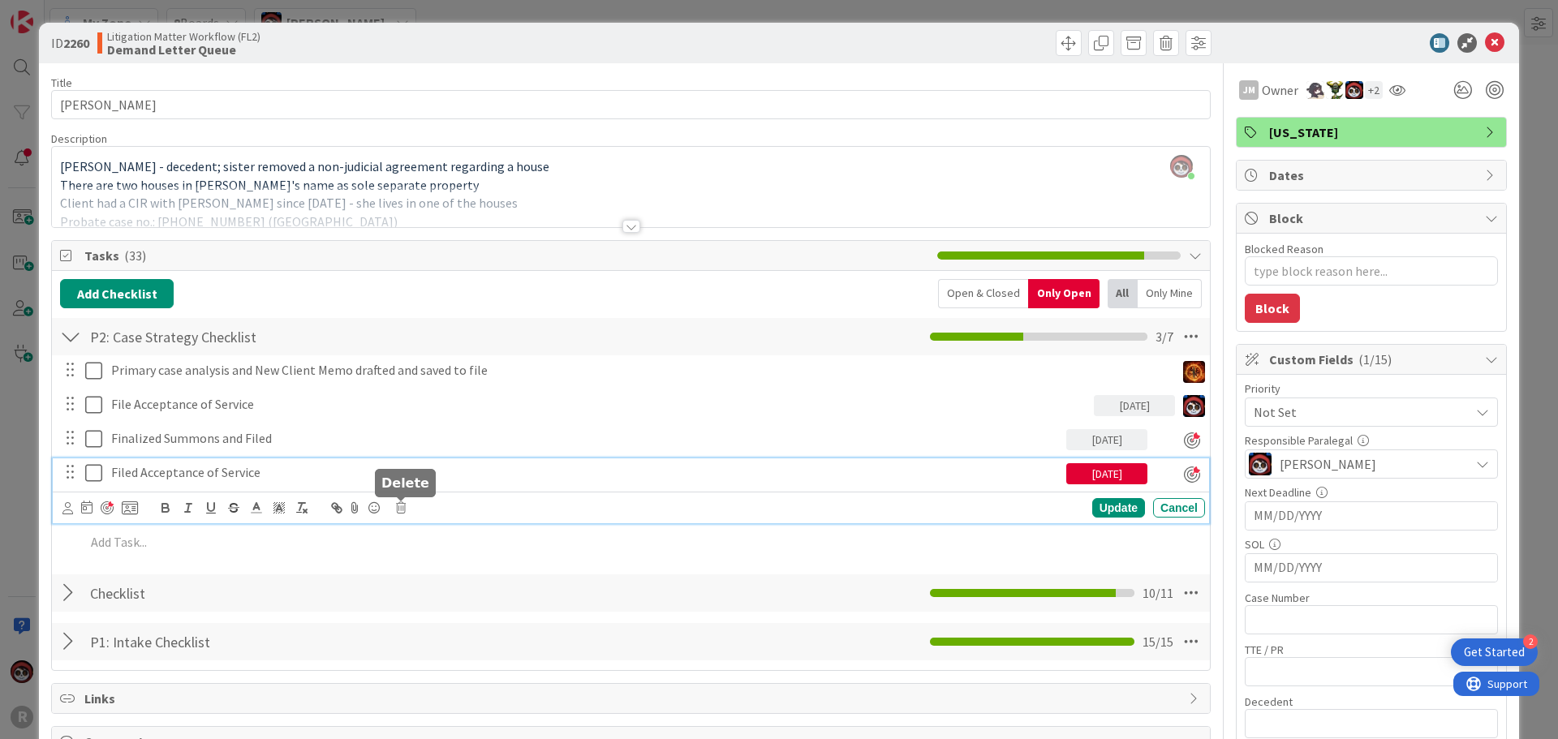
click at [398, 510] on icon at bounding box center [401, 507] width 10 height 11
click at [456, 573] on div "Delete" at bounding box center [442, 576] width 60 height 29
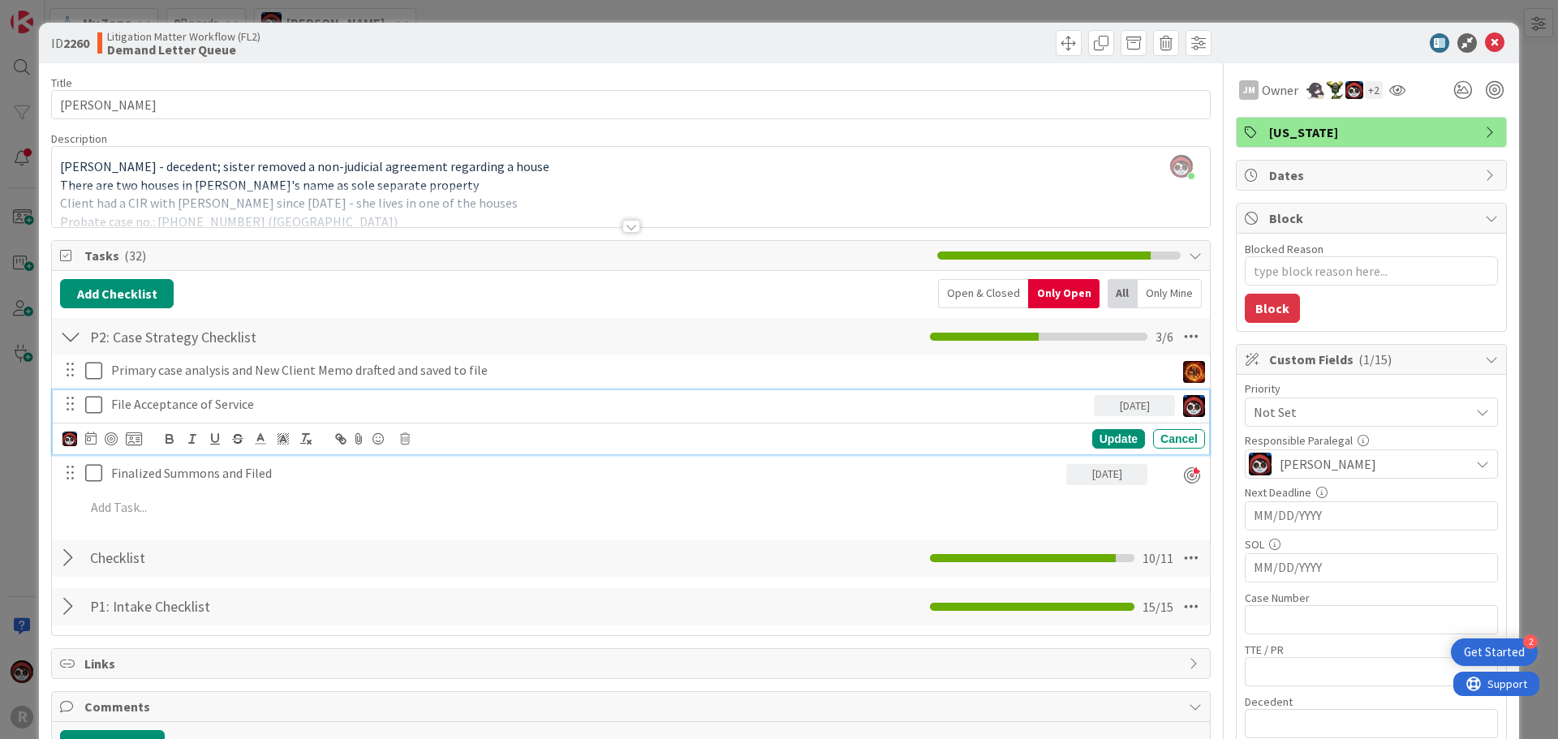
click at [198, 409] on p "File Acceptance of Service" at bounding box center [599, 404] width 976 height 19
click at [110, 439] on div at bounding box center [111, 439] width 13 height 13
click at [110, 437] on div at bounding box center [111, 439] width 13 height 13
click at [114, 445] on div at bounding box center [111, 439] width 13 height 13
click at [1078, 444] on div "Update Cancel" at bounding box center [984, 438] width 442 height 19
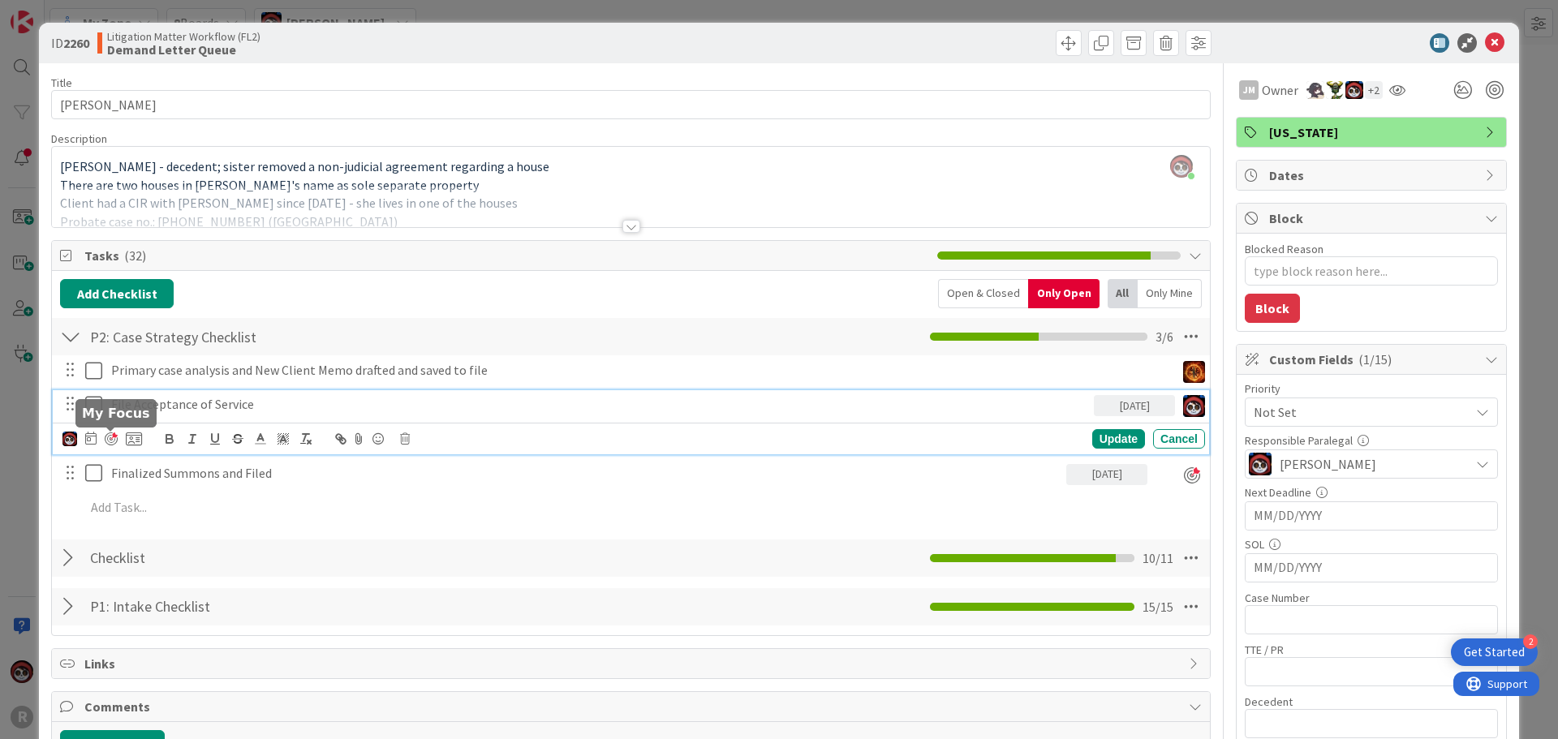
click at [106, 440] on div at bounding box center [111, 439] width 13 height 13
click at [110, 440] on div at bounding box center [111, 439] width 13 height 13
click at [1153, 441] on div "Cancel" at bounding box center [1179, 438] width 52 height 19
click at [169, 403] on p "File Acceptance of Service" at bounding box center [599, 404] width 976 height 19
click at [114, 438] on div at bounding box center [111, 439] width 13 height 13
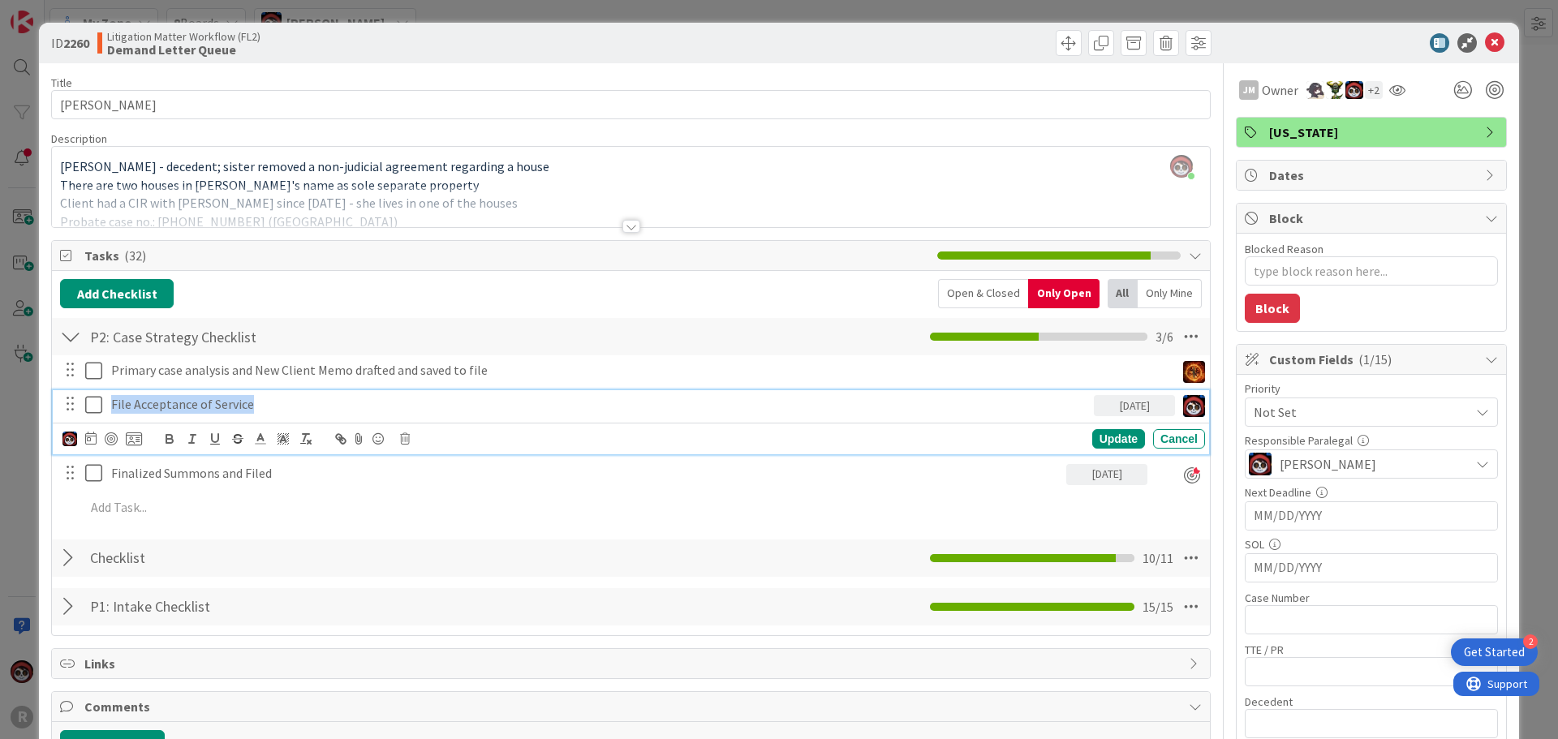
drag, startPoint x: 236, startPoint y: 403, endPoint x: 94, endPoint y: 406, distance: 142.1
click at [88, 403] on div "File Acceptance of Service [DATE]" at bounding box center [632, 404] width 1146 height 28
copy p "File Acceptance of Service"
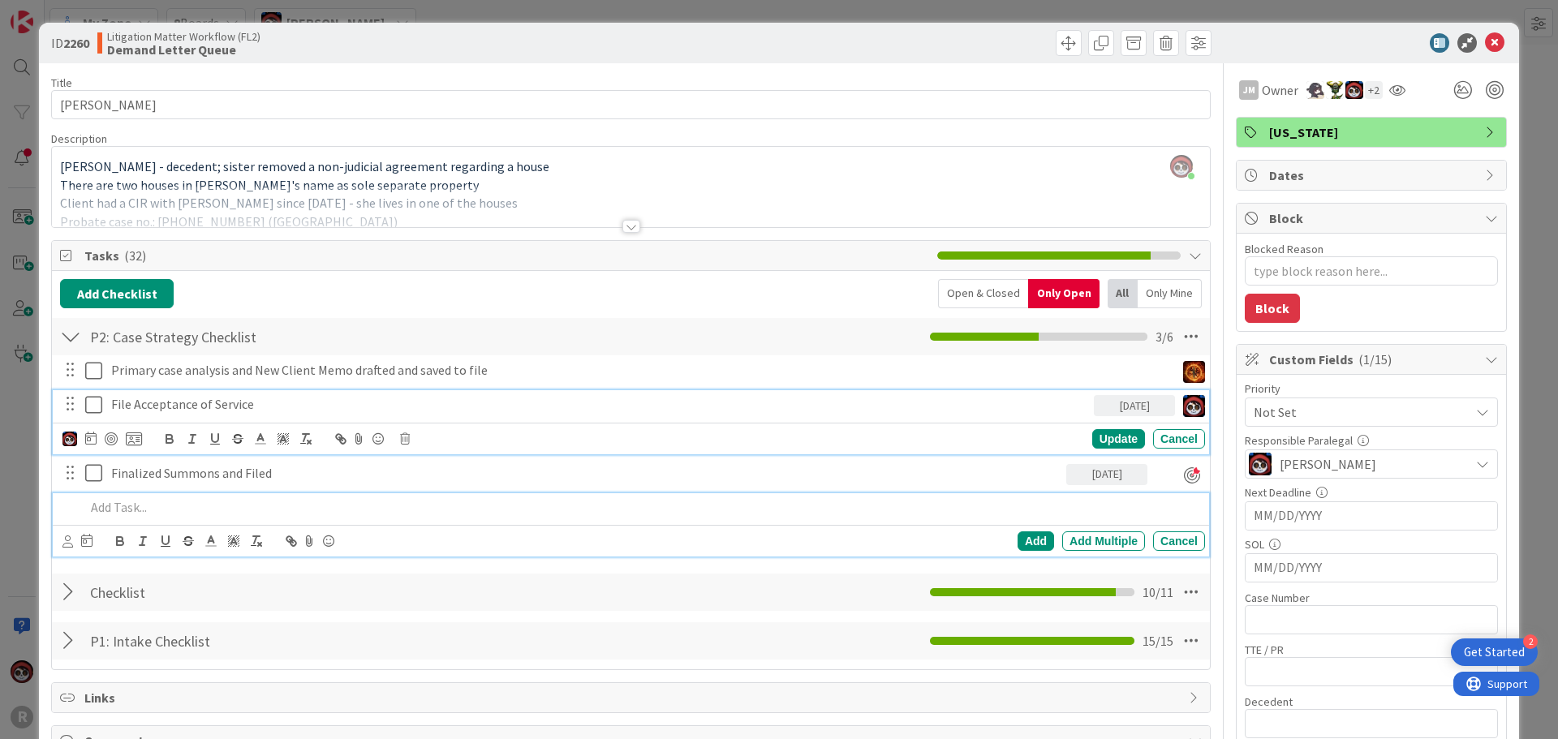
click at [159, 510] on p at bounding box center [641, 507] width 1113 height 19
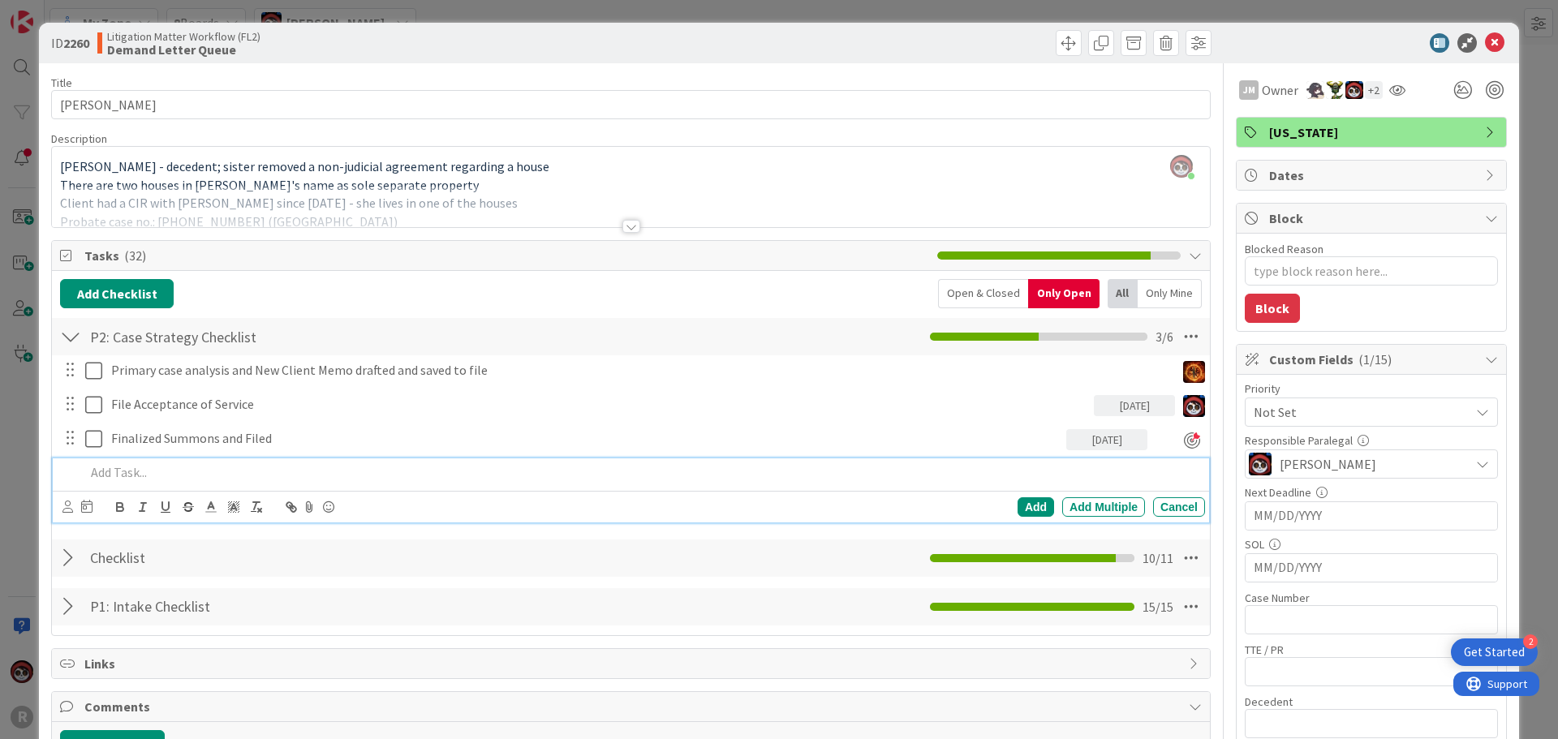
click at [153, 458] on div "Primary case analysis and New Client Memo drafted and saved to file Update Canc…" at bounding box center [631, 441] width 1142 height 173
click at [149, 472] on p at bounding box center [641, 472] width 1113 height 19
click at [68, 508] on icon at bounding box center [67, 507] width 11 height 12
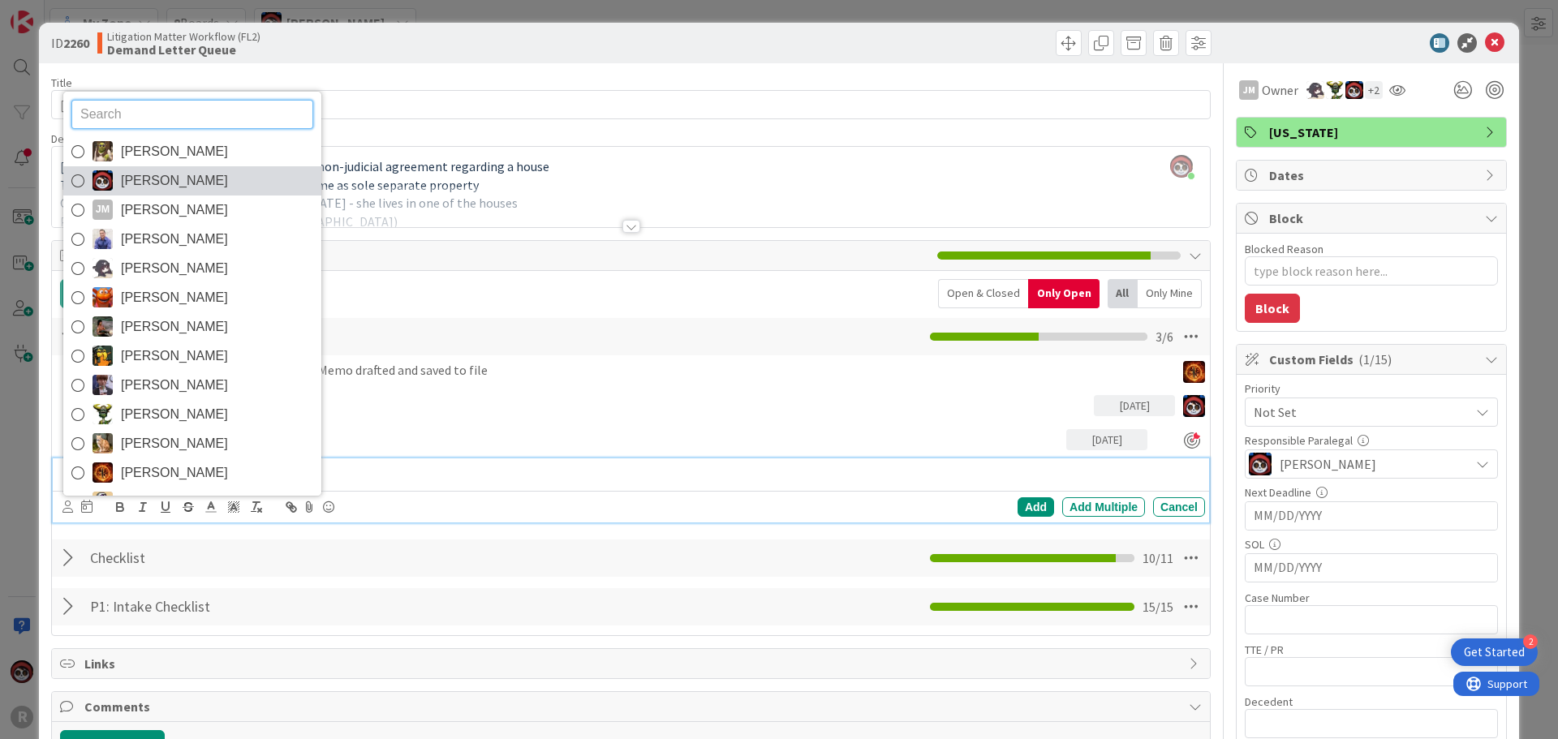
click at [168, 179] on span "[PERSON_NAME]" at bounding box center [174, 181] width 107 height 24
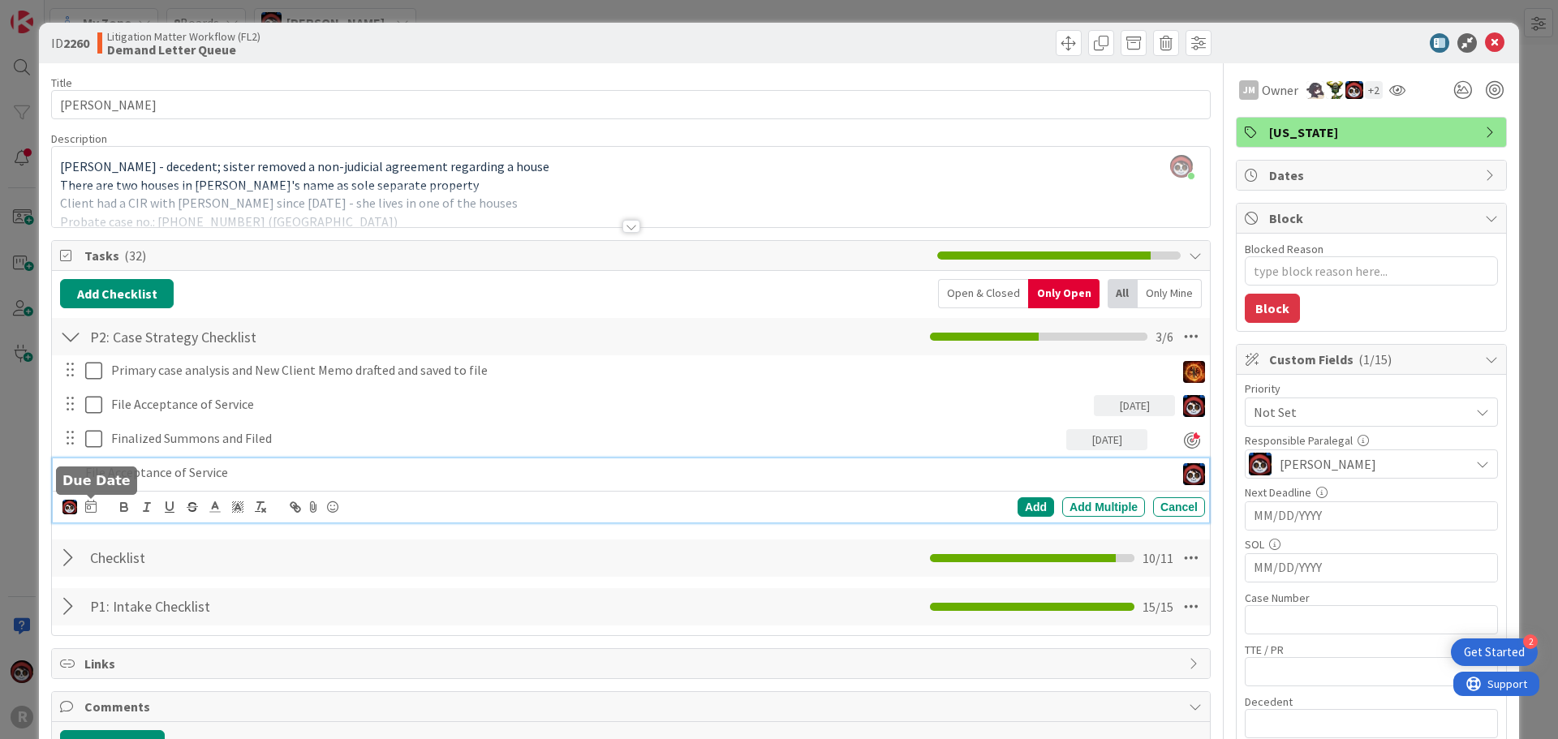
click at [88, 510] on icon at bounding box center [90, 506] width 11 height 13
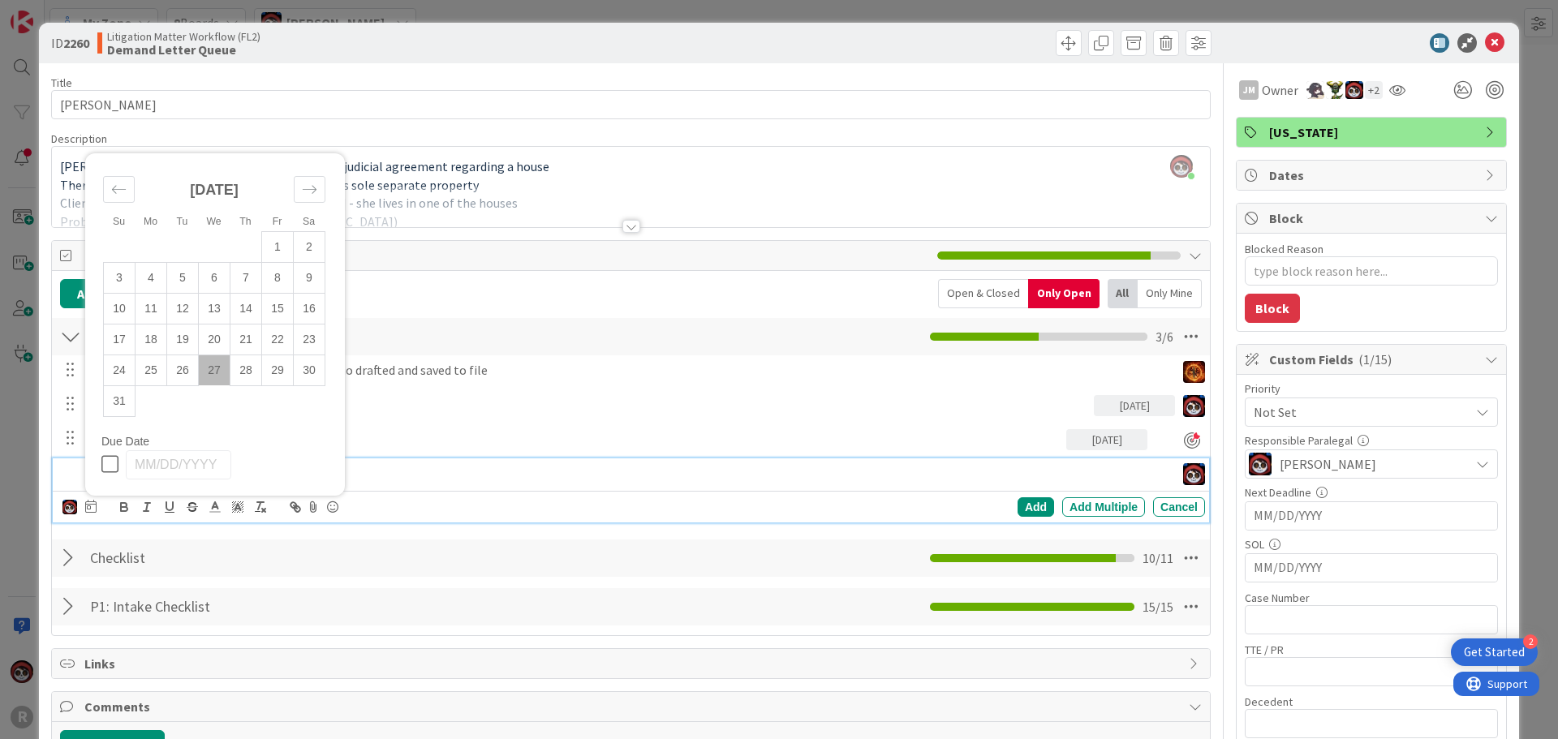
click at [213, 371] on td "27" at bounding box center [215, 370] width 32 height 31
click at [916, 494] on div "[PERSON_NAME] [PERSON_NAME] [PERSON_NAME] [PERSON_NAME] [PERSON_NAME] [PERSON_N…" at bounding box center [631, 507] width 1156 height 32
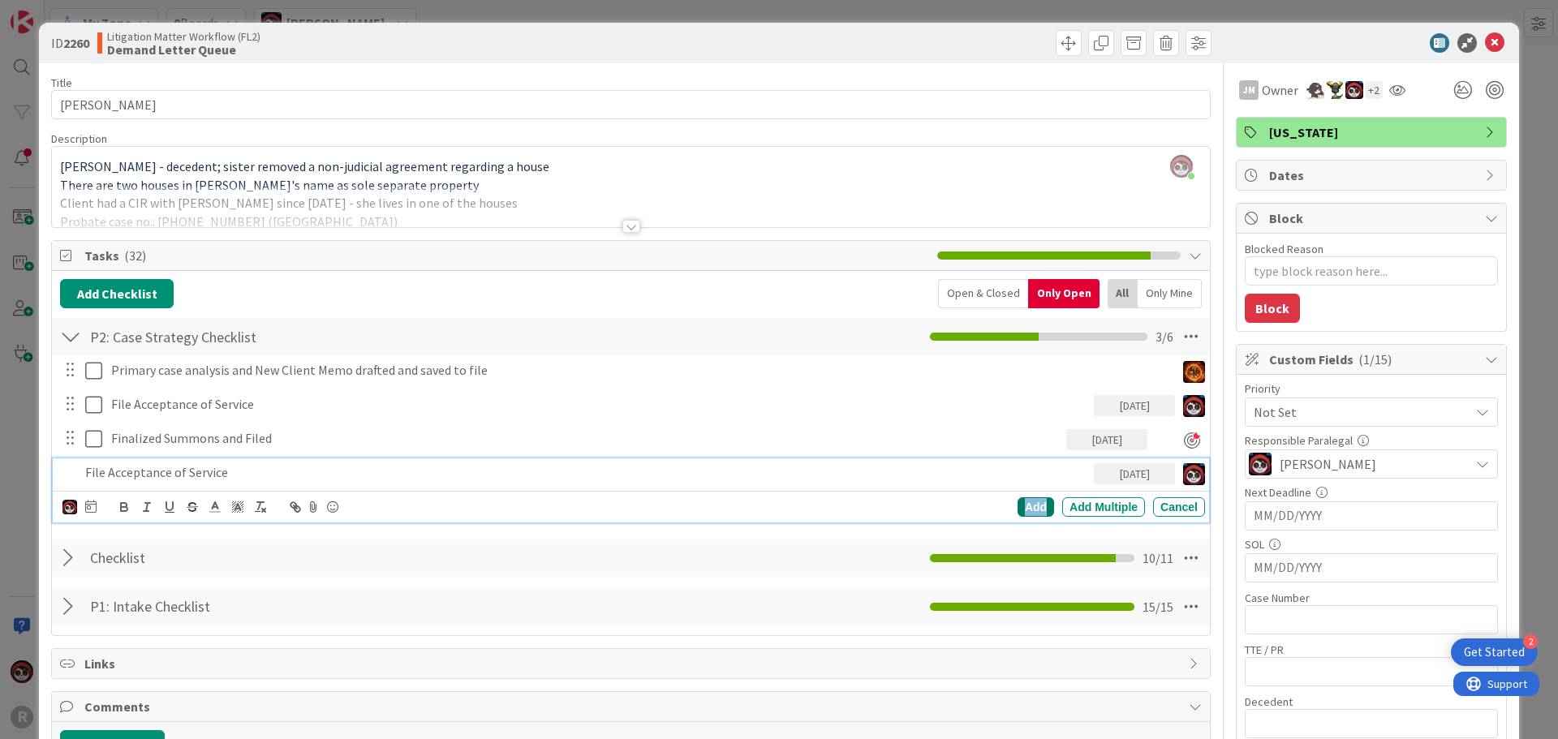
click at [1027, 510] on div "Add" at bounding box center [1036, 506] width 37 height 19
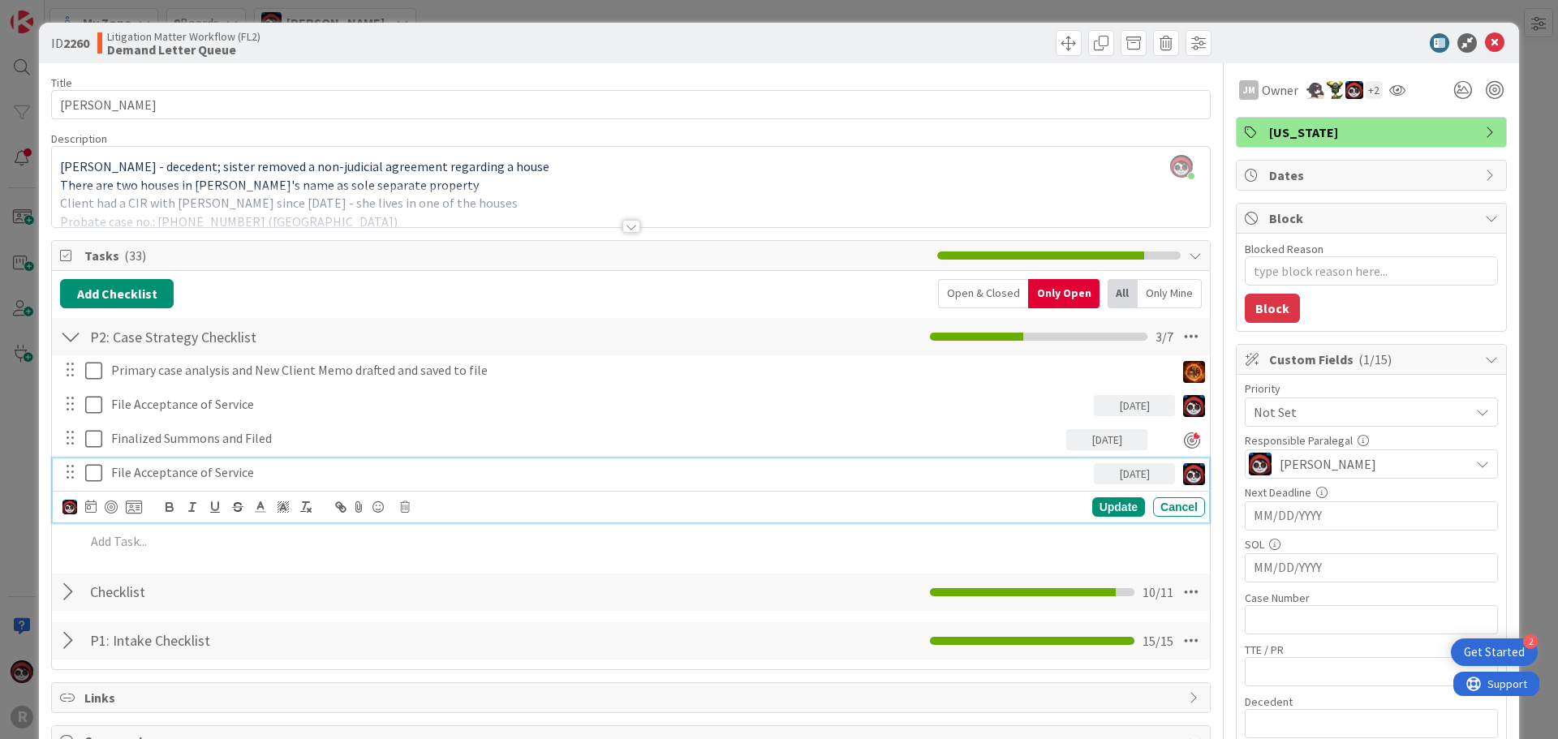
click at [232, 474] on p "File Acceptance of Service" at bounding box center [599, 472] width 976 height 19
click at [112, 508] on div at bounding box center [111, 507] width 13 height 13
click at [1118, 513] on div "Update" at bounding box center [1118, 507] width 53 height 19
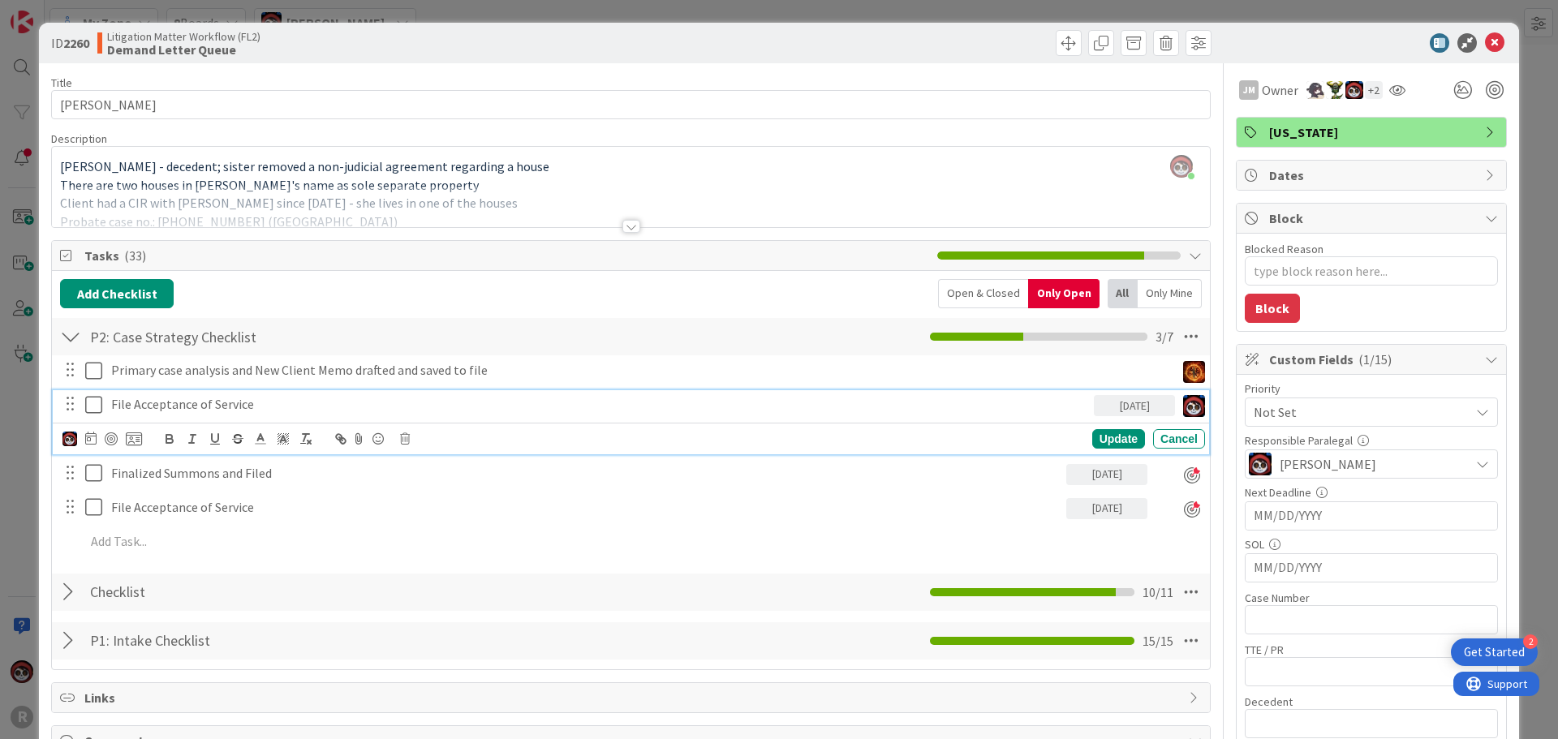
click at [274, 414] on div "File Acceptance of Service" at bounding box center [599, 404] width 989 height 28
click at [404, 443] on icon at bounding box center [405, 438] width 10 height 11
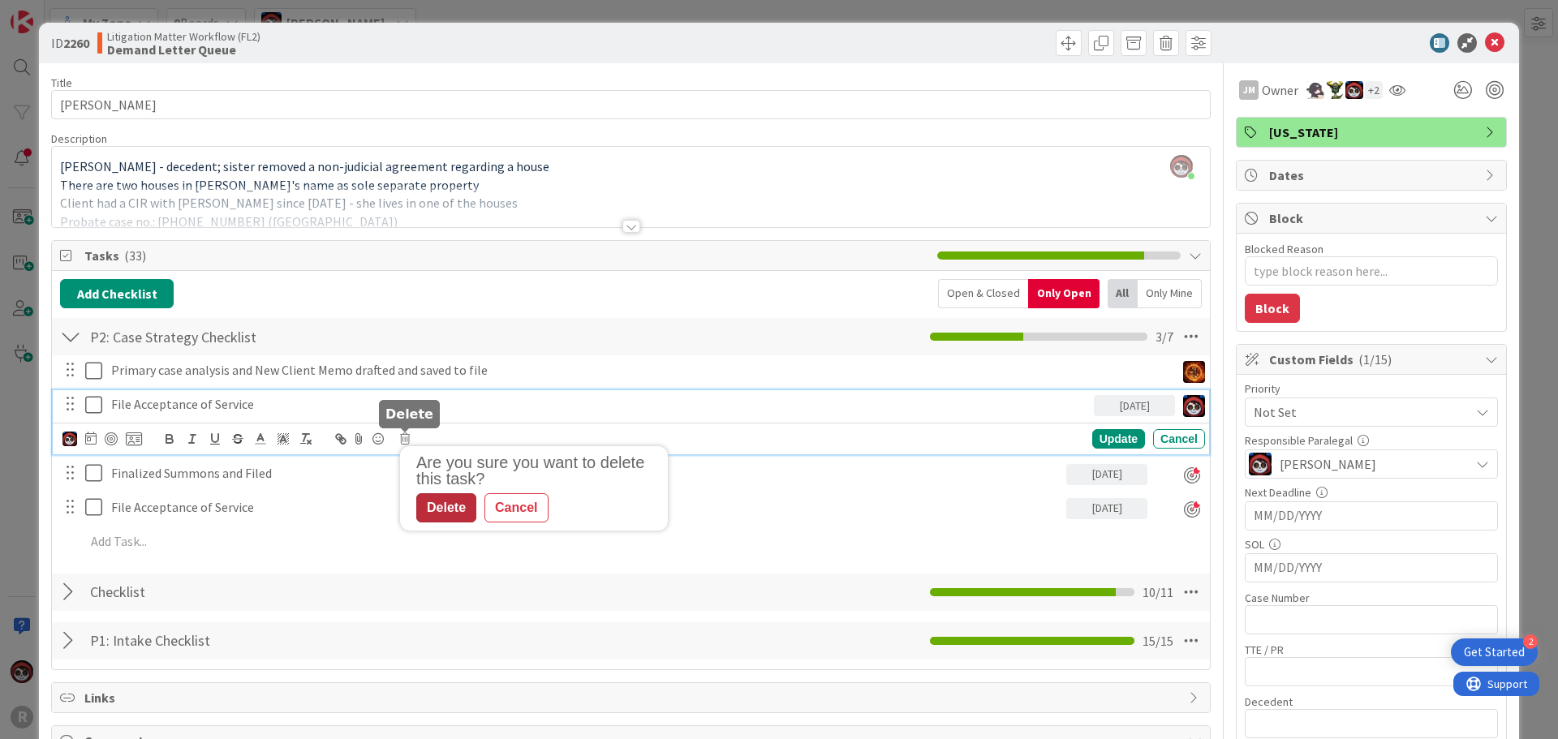
click at [460, 503] on div "Delete" at bounding box center [446, 507] width 60 height 29
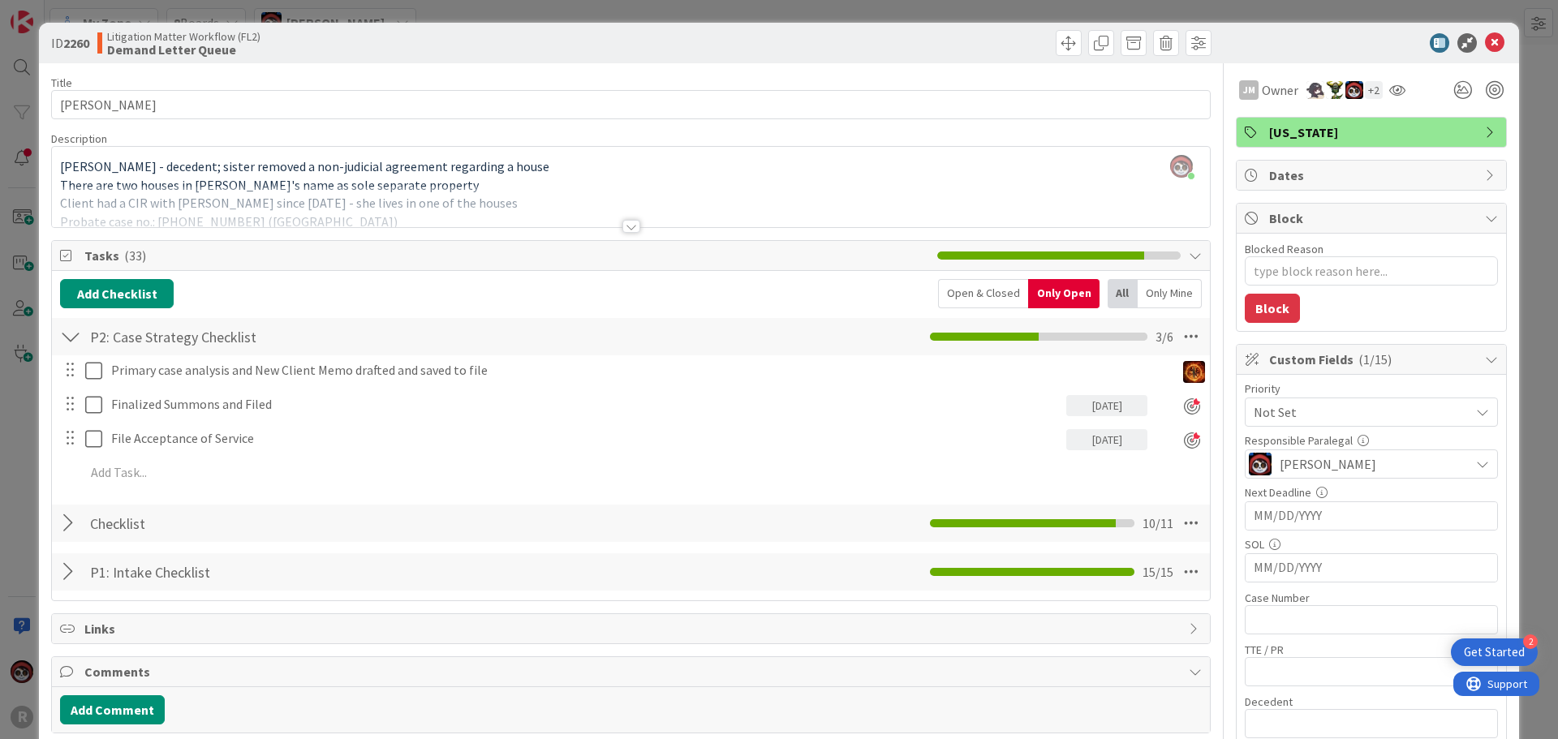
type textarea "x"
click at [1485, 40] on icon at bounding box center [1494, 42] width 19 height 19
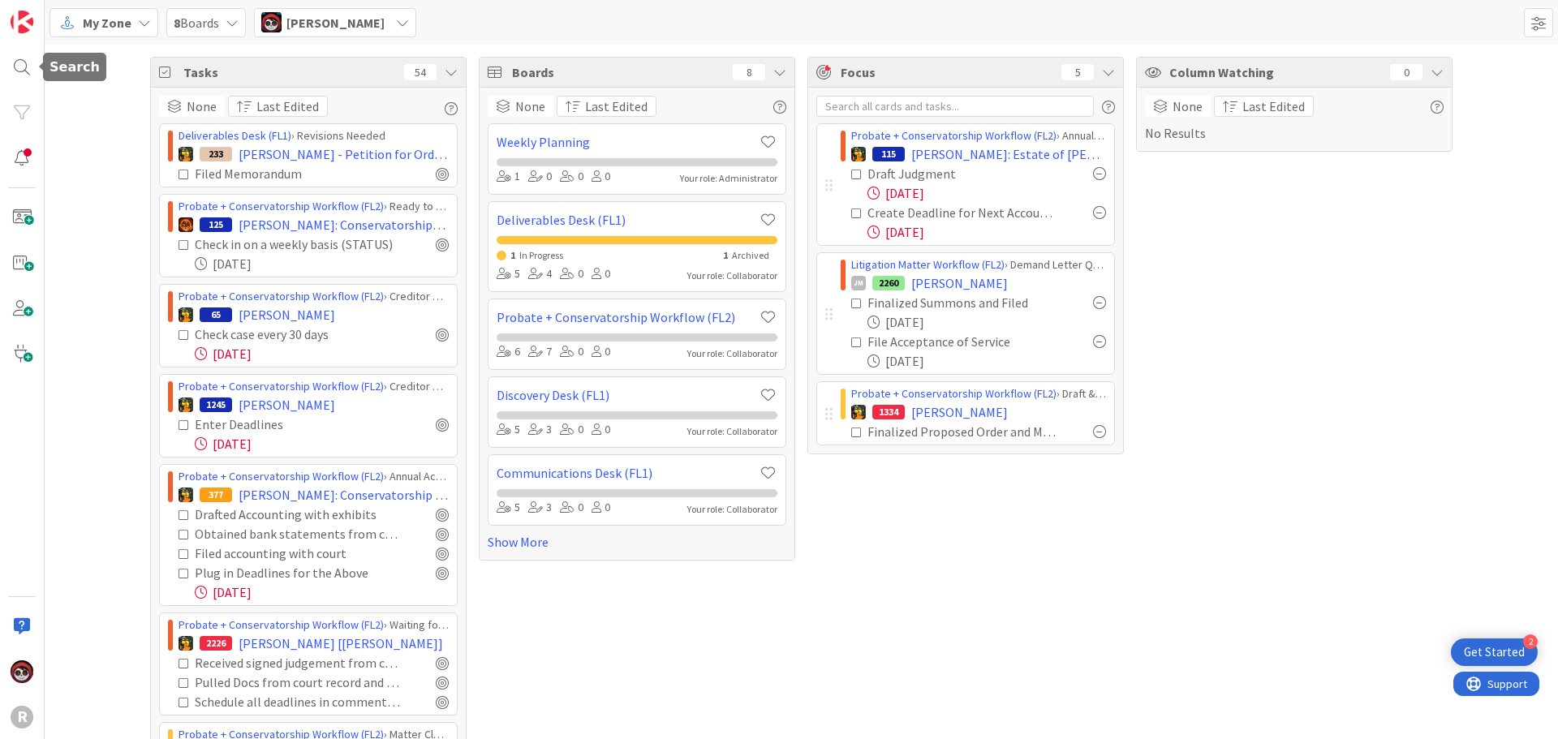
drag, startPoint x: 32, startPoint y: 69, endPoint x: 41, endPoint y: 69, distance: 8.9
click at [32, 69] on div at bounding box center [22, 67] width 32 height 32
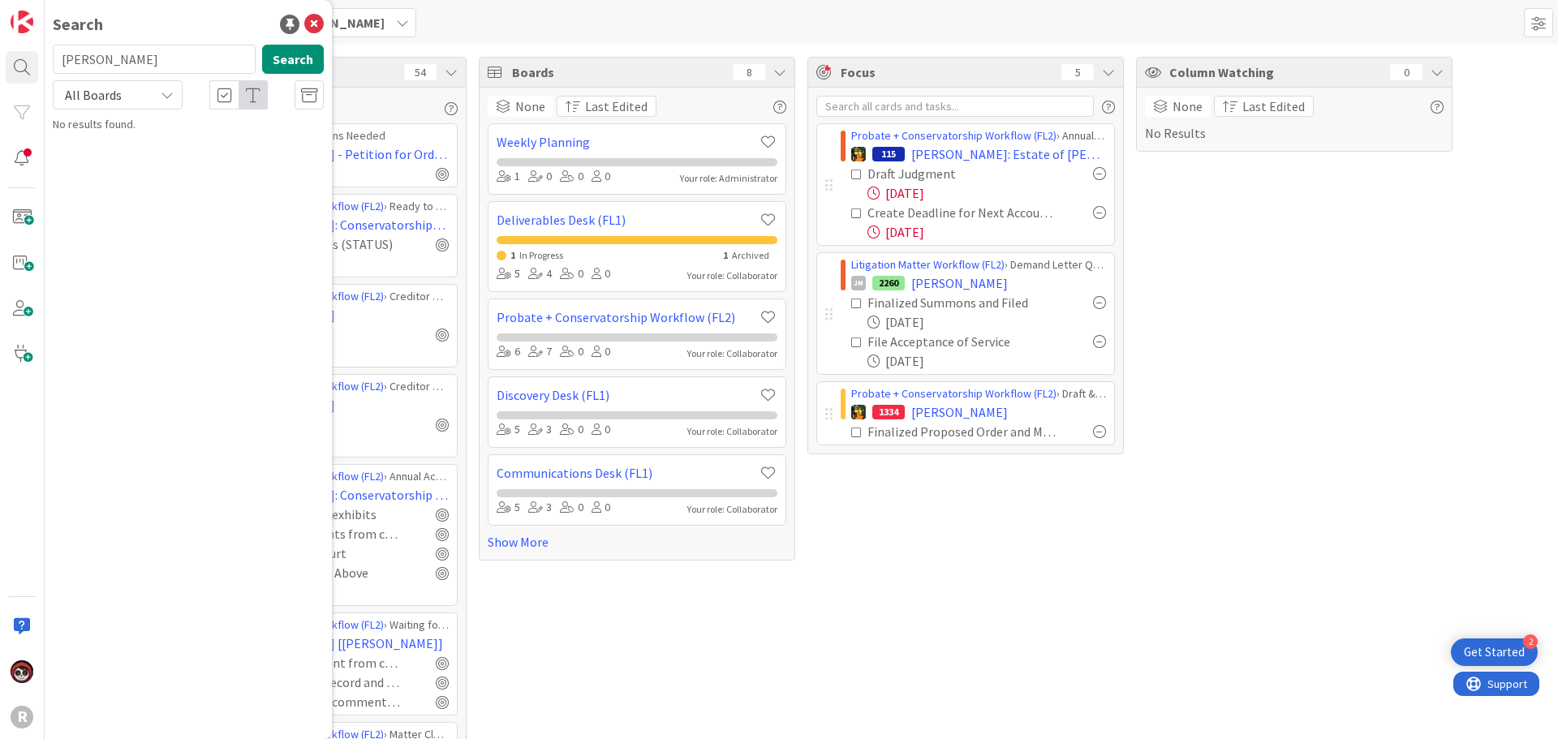
drag, startPoint x: 116, startPoint y: 58, endPoint x: 50, endPoint y: 65, distance: 66.9
click at [45, 63] on div "[PERSON_NAME] Search" at bounding box center [188, 63] width 291 height 36
type input "Precise"
click at [141, 137] on span "RareBrain v." at bounding box center [143, 143] width 58 height 15
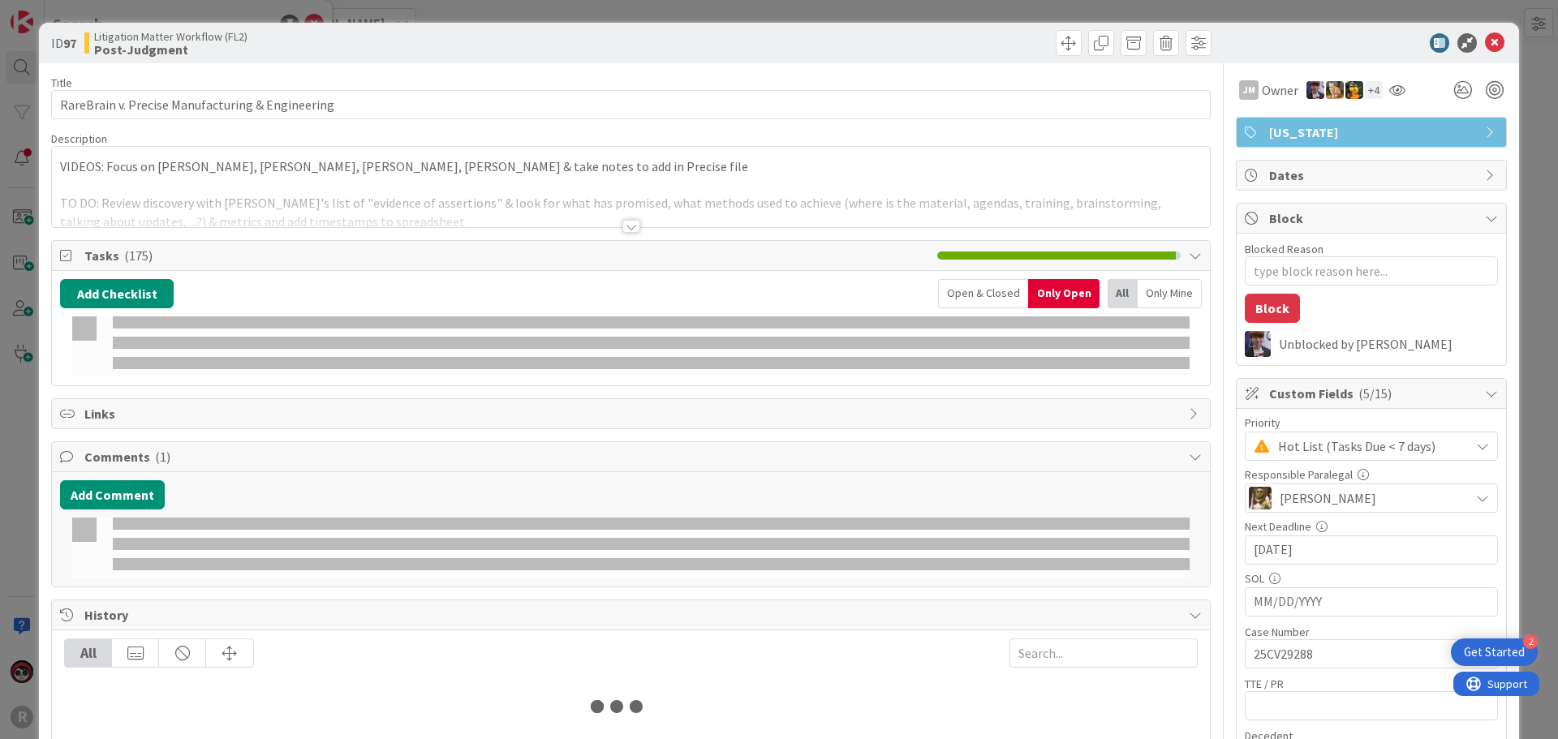
type textarea "x"
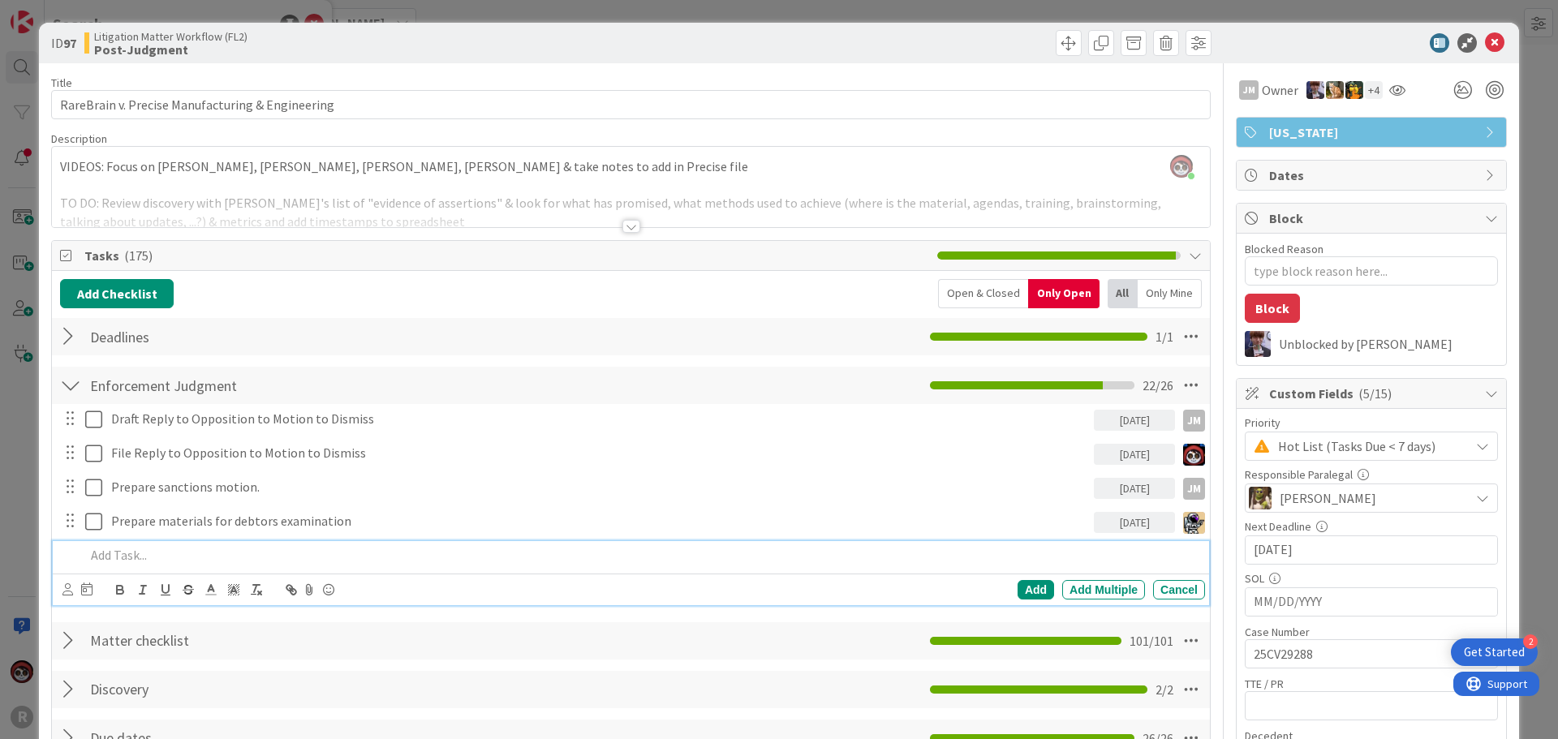
click at [170, 562] on p at bounding box center [641, 555] width 1113 height 19
click at [72, 641] on div at bounding box center [70, 641] width 21 height 29
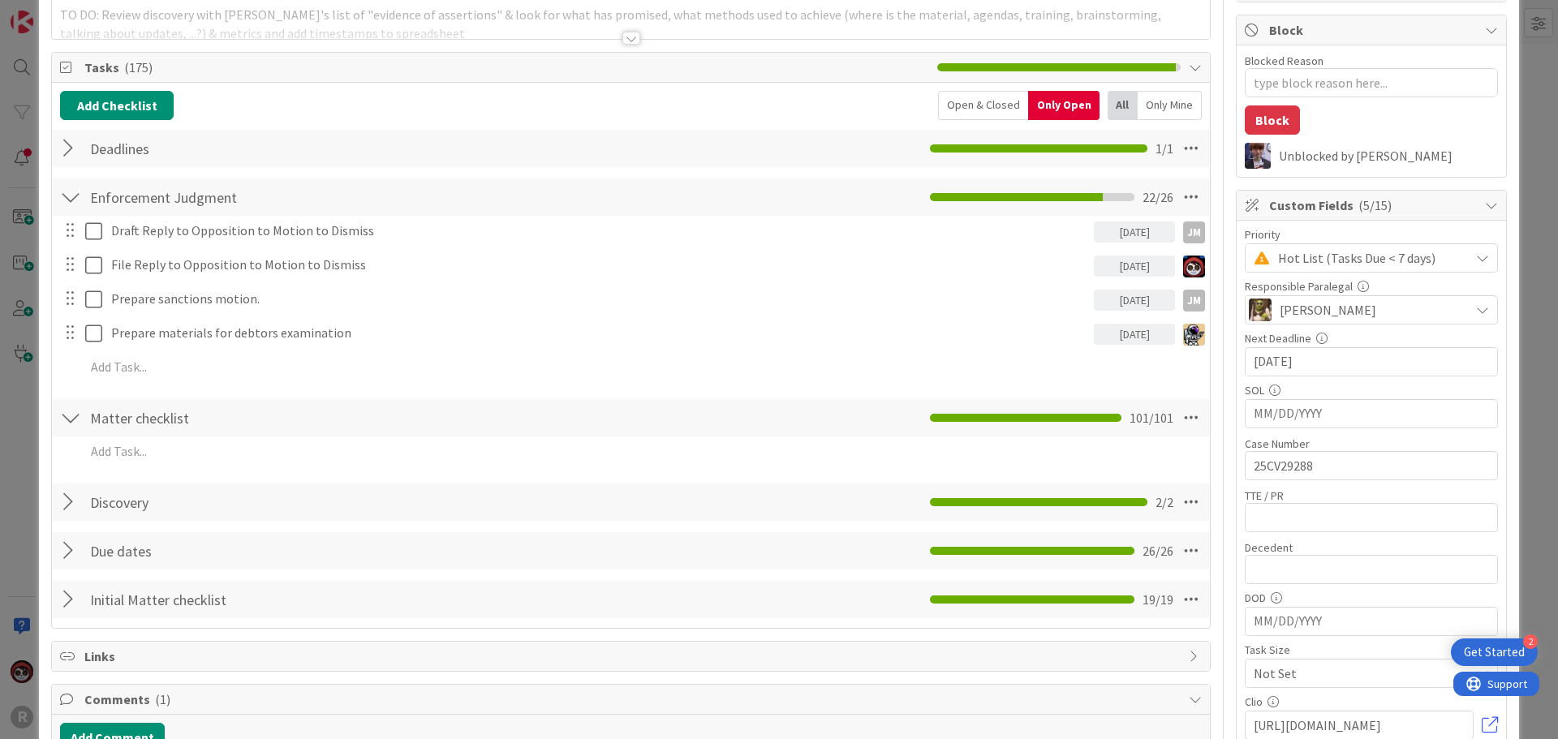
scroll to position [243, 0]
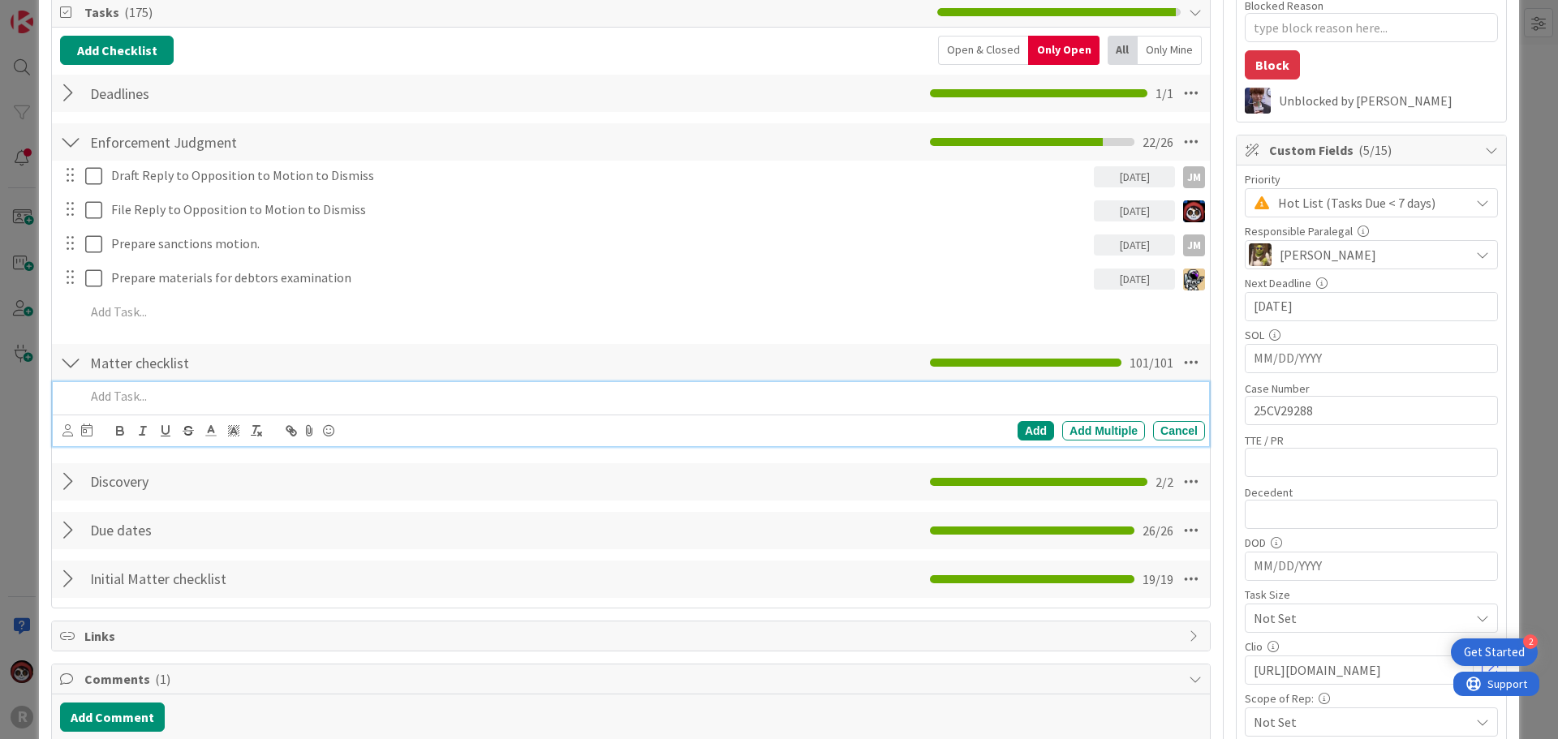
click at [162, 399] on p at bounding box center [641, 396] width 1113 height 19
click at [246, 392] on p "Draft Notice of Appearance of TWR" at bounding box center [641, 396] width 1113 height 19
click at [62, 434] on icon at bounding box center [67, 430] width 11 height 12
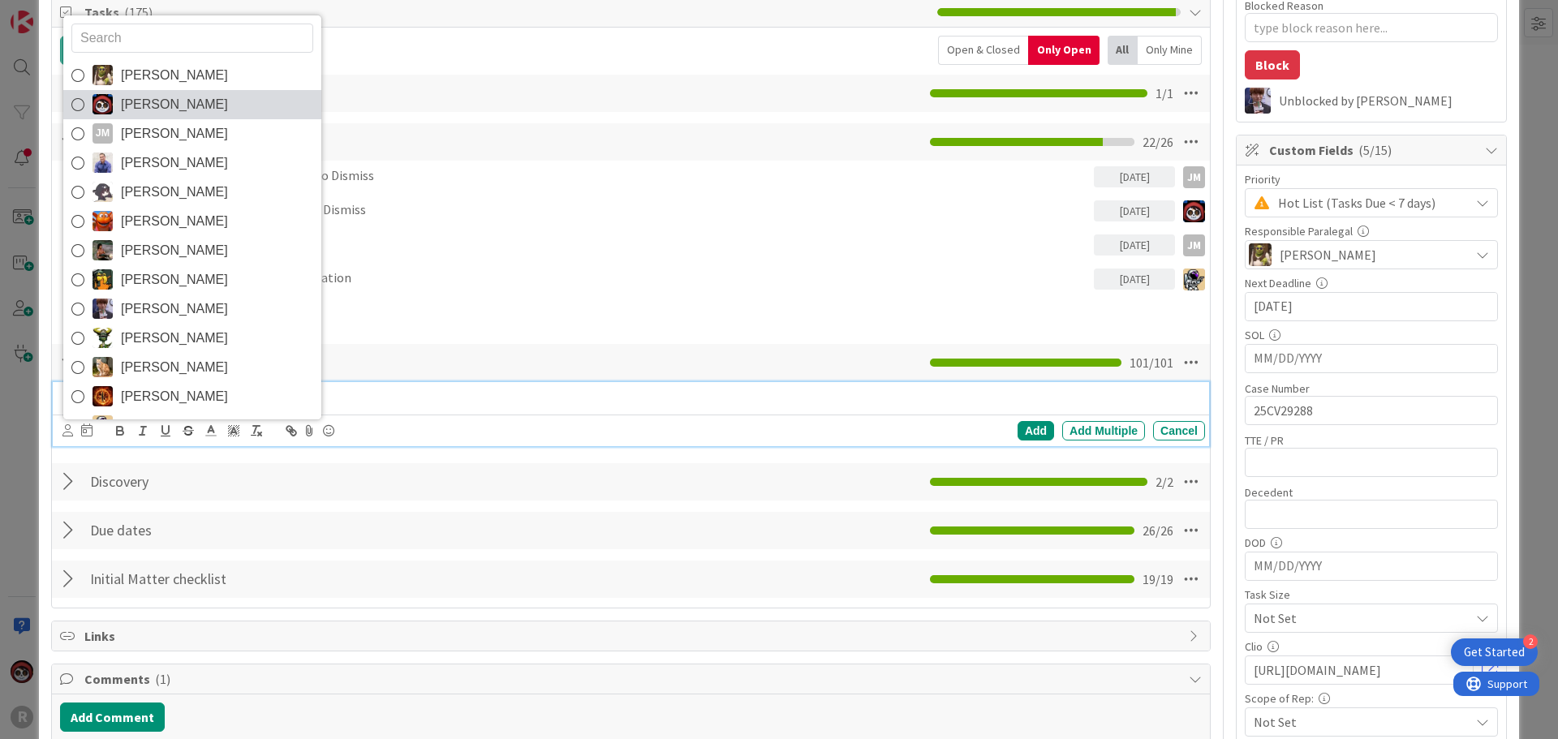
click at [197, 109] on span "[PERSON_NAME]" at bounding box center [174, 105] width 107 height 24
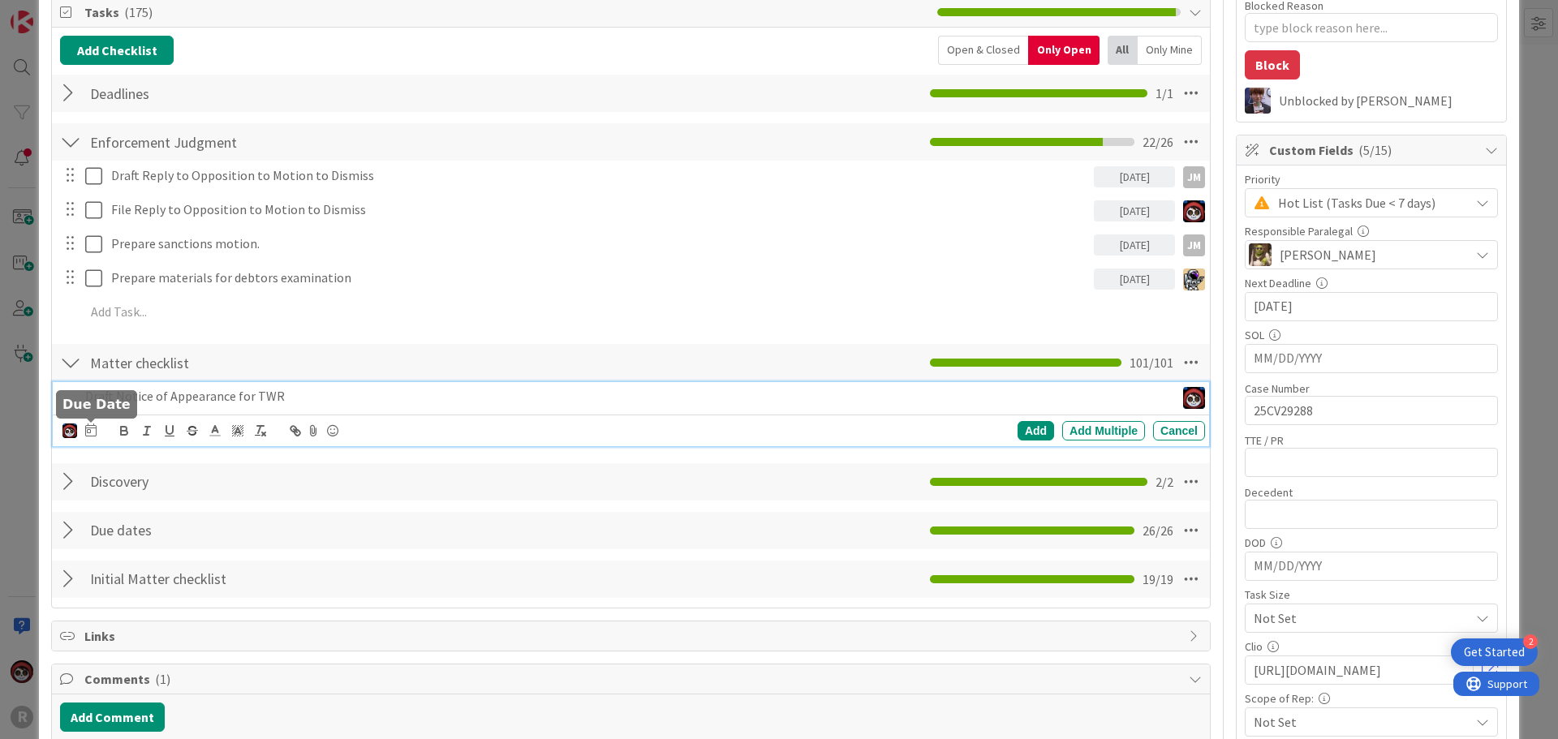
click at [92, 433] on icon at bounding box center [90, 430] width 11 height 13
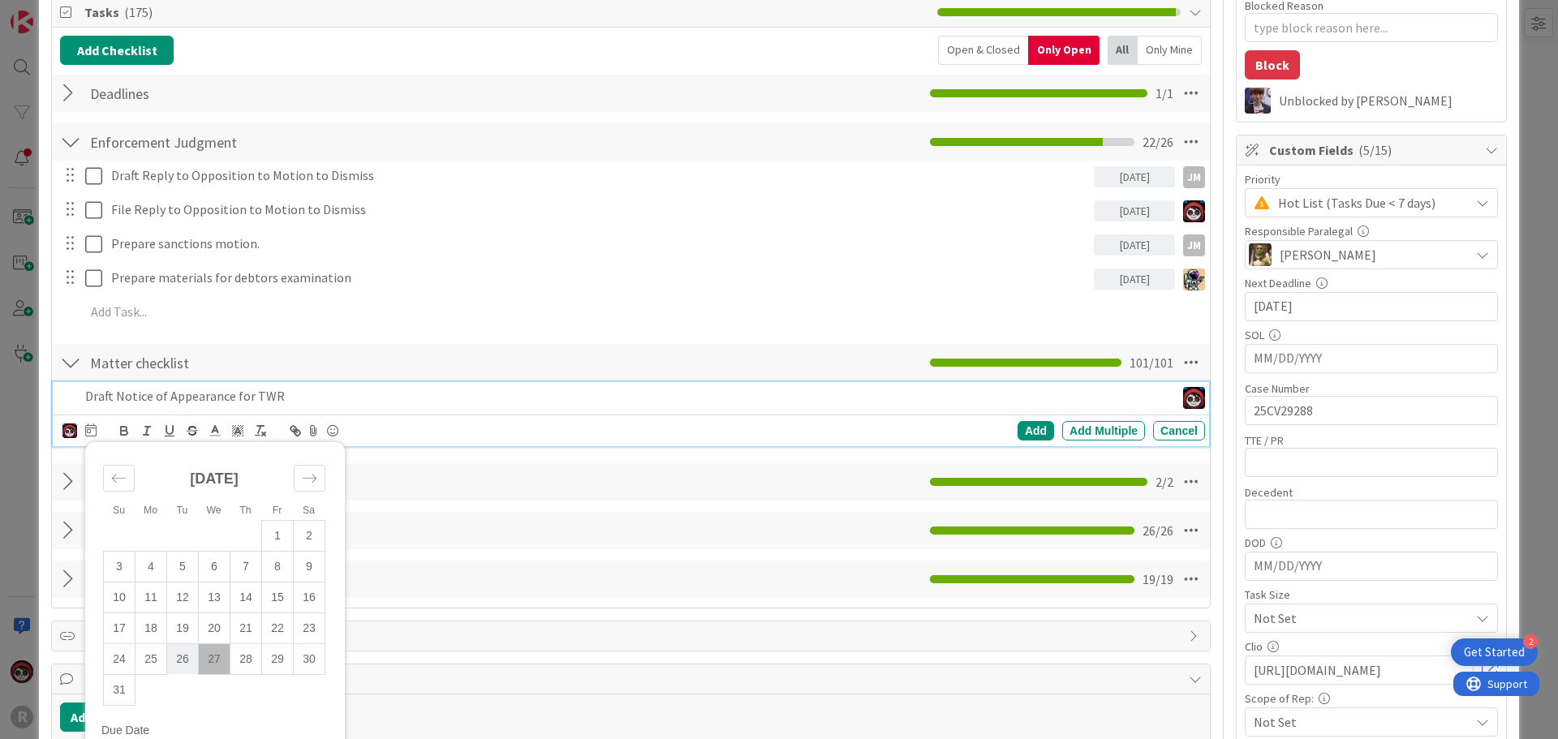
click at [186, 657] on td "26" at bounding box center [183, 659] width 32 height 31
click at [1026, 431] on div "Add" at bounding box center [1036, 430] width 37 height 19
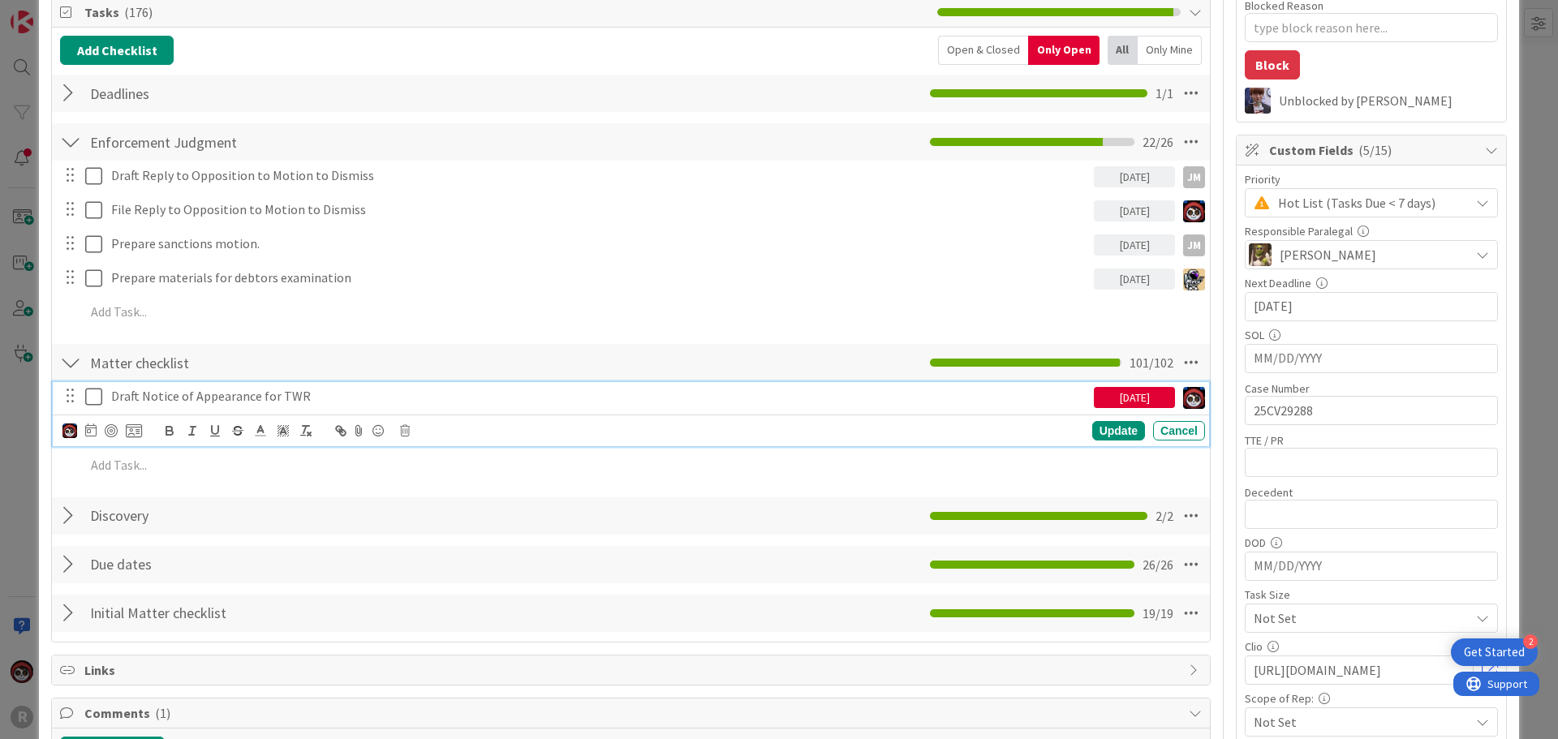
click at [326, 395] on p "Draft Notice of Appearance for TWR" at bounding box center [599, 396] width 976 height 19
click at [118, 433] on div at bounding box center [102, 430] width 80 height 19
click at [111, 433] on div at bounding box center [111, 430] width 13 height 13
click at [1104, 429] on div "Update" at bounding box center [1118, 431] width 53 height 19
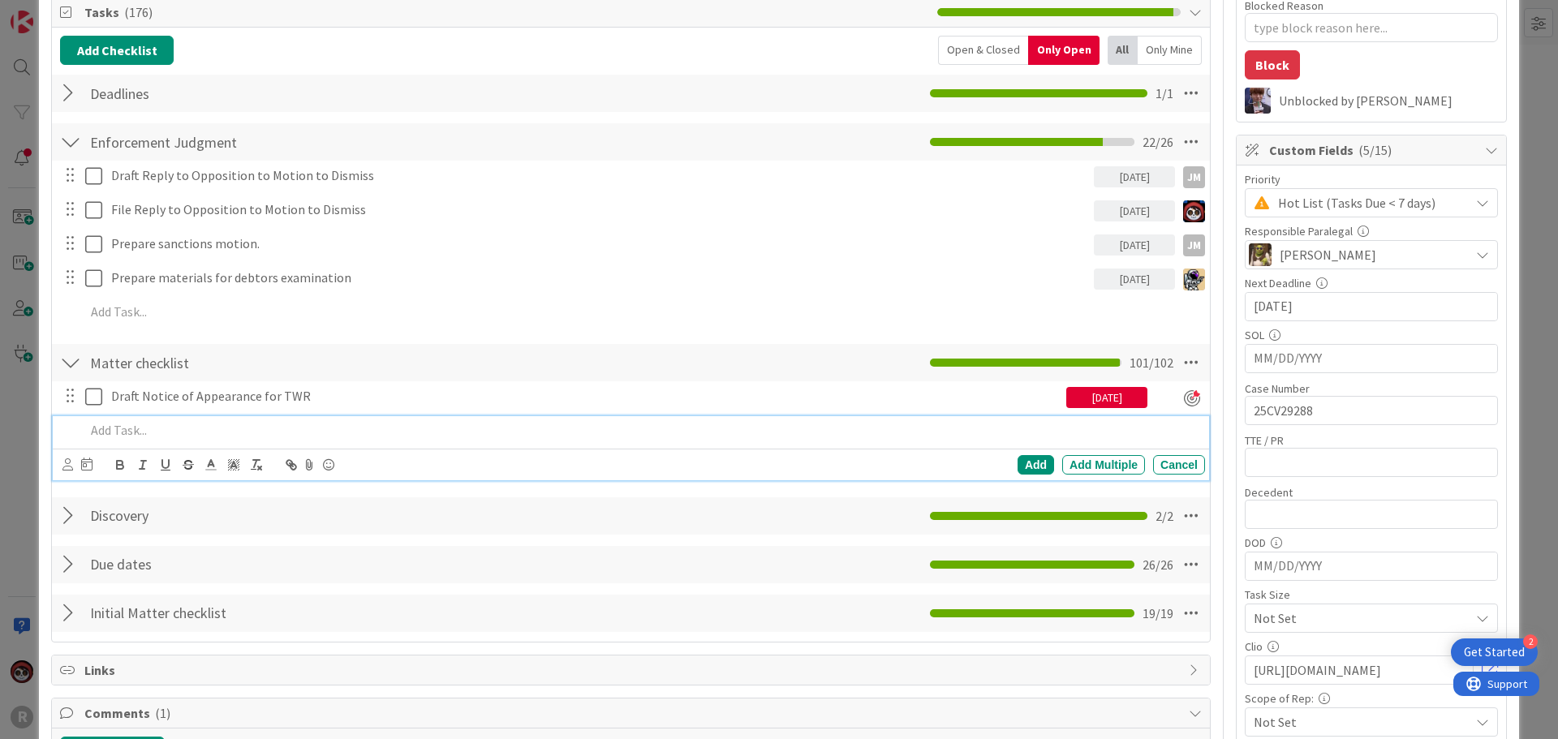
click at [118, 428] on p at bounding box center [641, 430] width 1113 height 19
click at [71, 467] on icon at bounding box center [67, 465] width 11 height 12
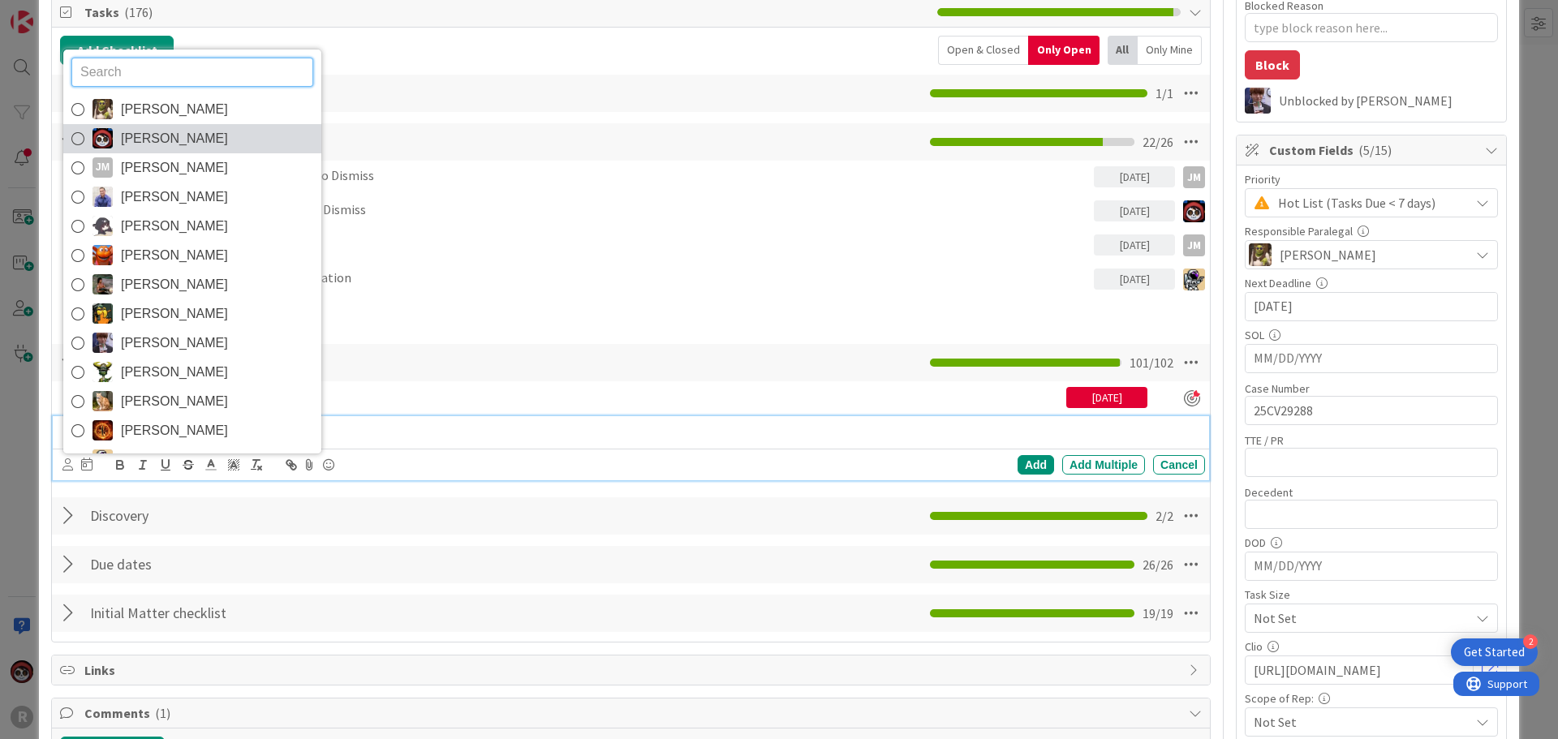
click at [160, 146] on span "[PERSON_NAME]" at bounding box center [174, 139] width 107 height 24
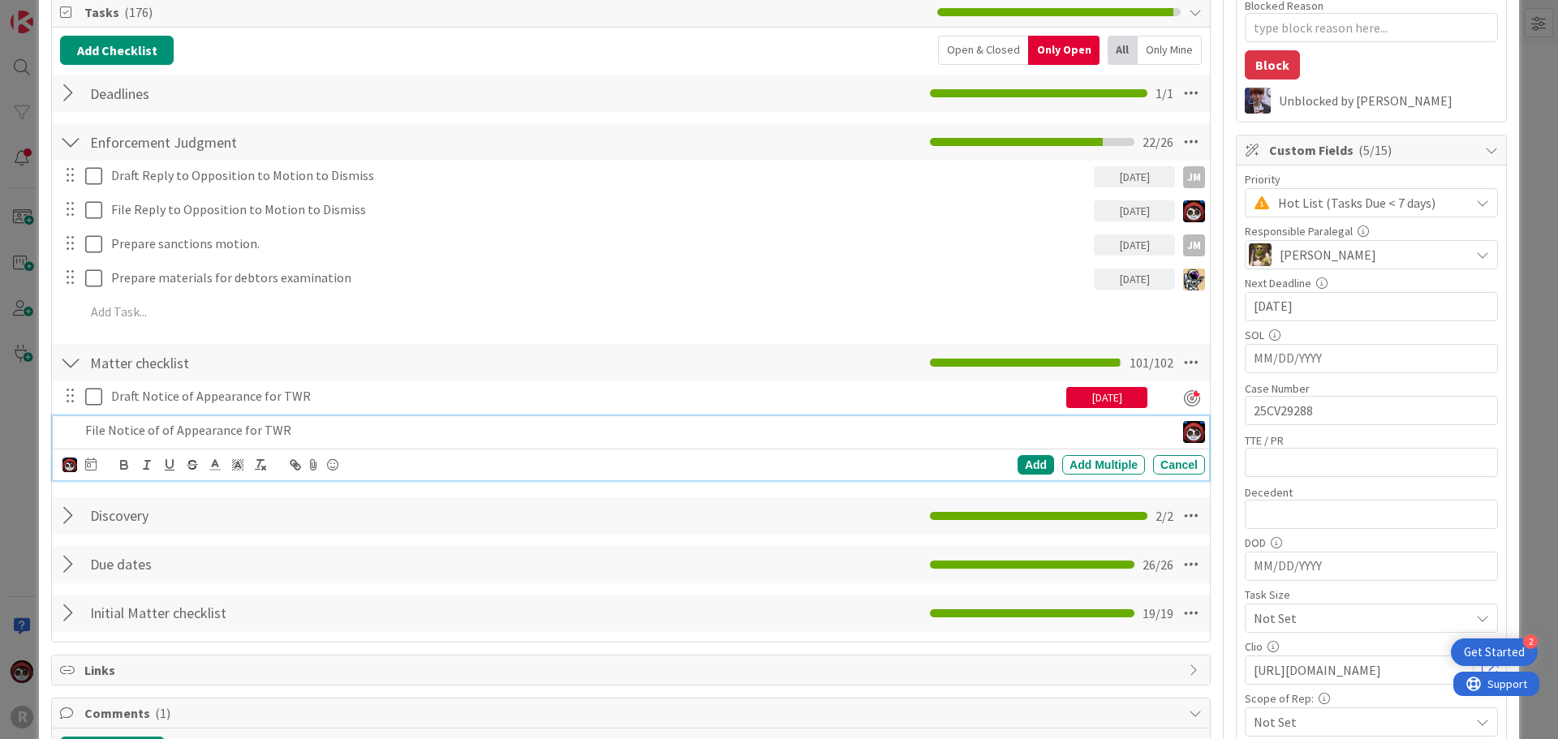
click at [88, 471] on div at bounding box center [90, 464] width 11 height 19
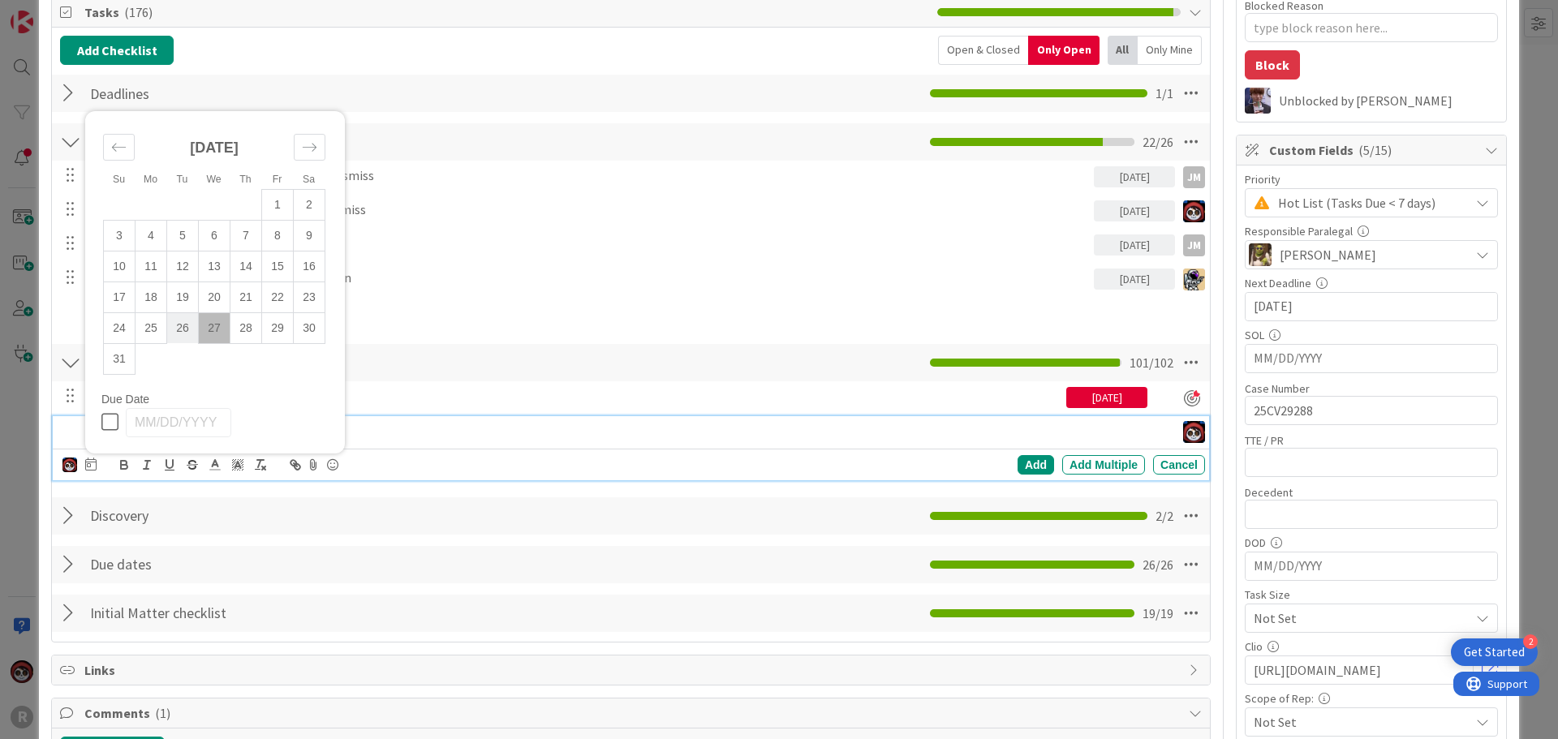
click at [182, 330] on td "26" at bounding box center [183, 327] width 32 height 31
click at [210, 327] on td "27" at bounding box center [215, 327] width 32 height 31
click at [1018, 462] on div "Add" at bounding box center [1036, 464] width 37 height 19
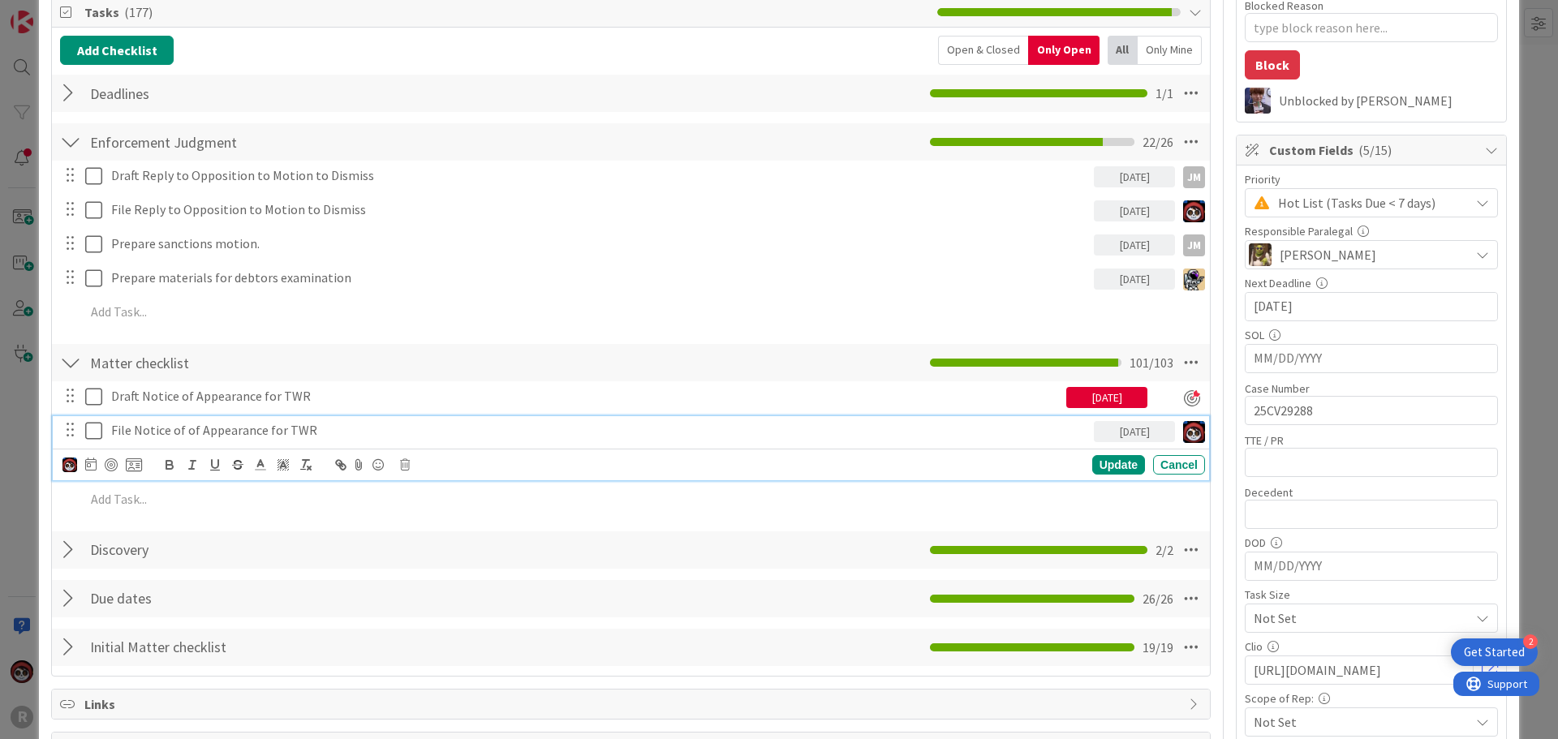
click at [179, 429] on p "File Notice of of Appearance for TWR" at bounding box center [599, 430] width 976 height 19
click at [115, 464] on div at bounding box center [111, 465] width 13 height 13
click at [1098, 462] on div "Update" at bounding box center [1118, 465] width 53 height 19
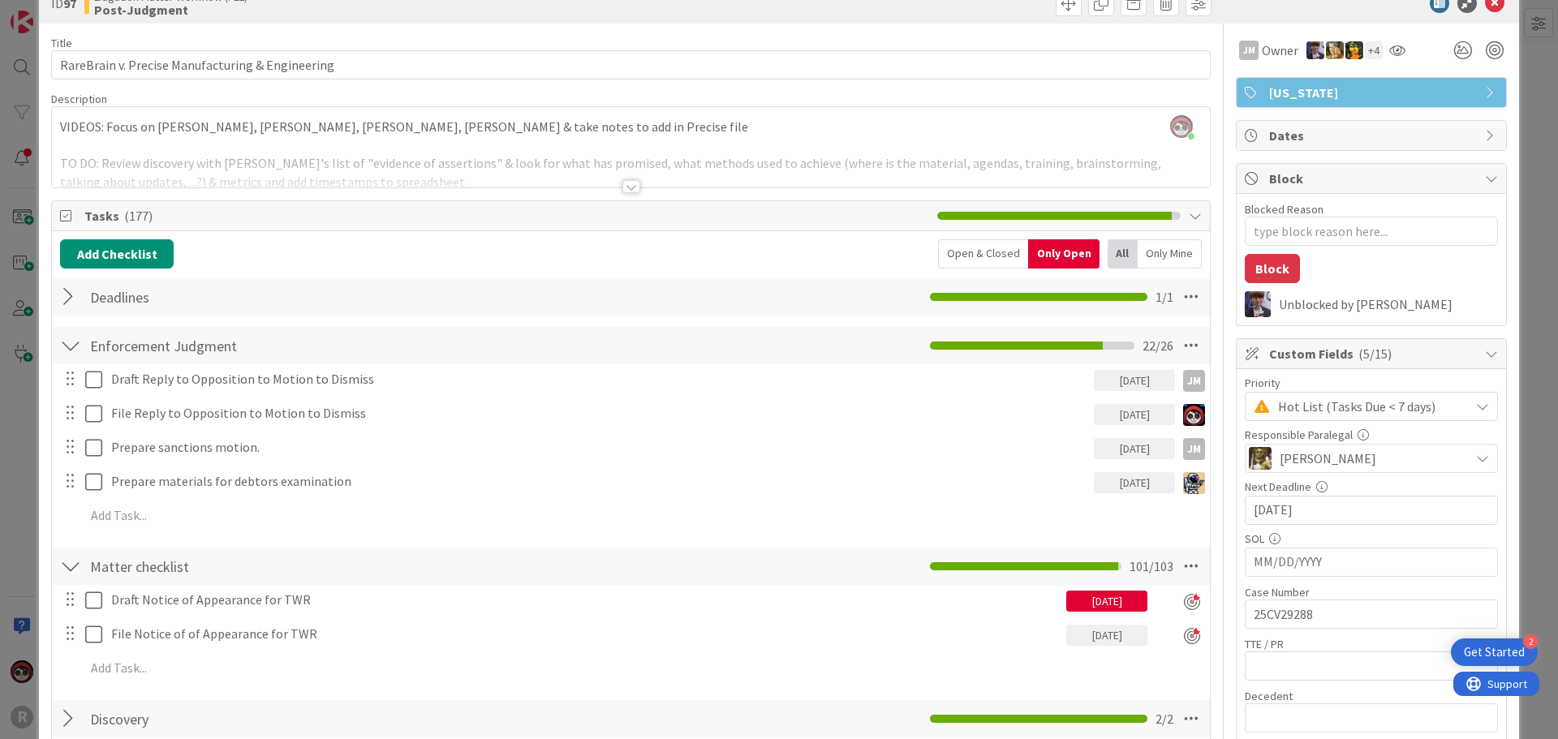
scroll to position [0, 0]
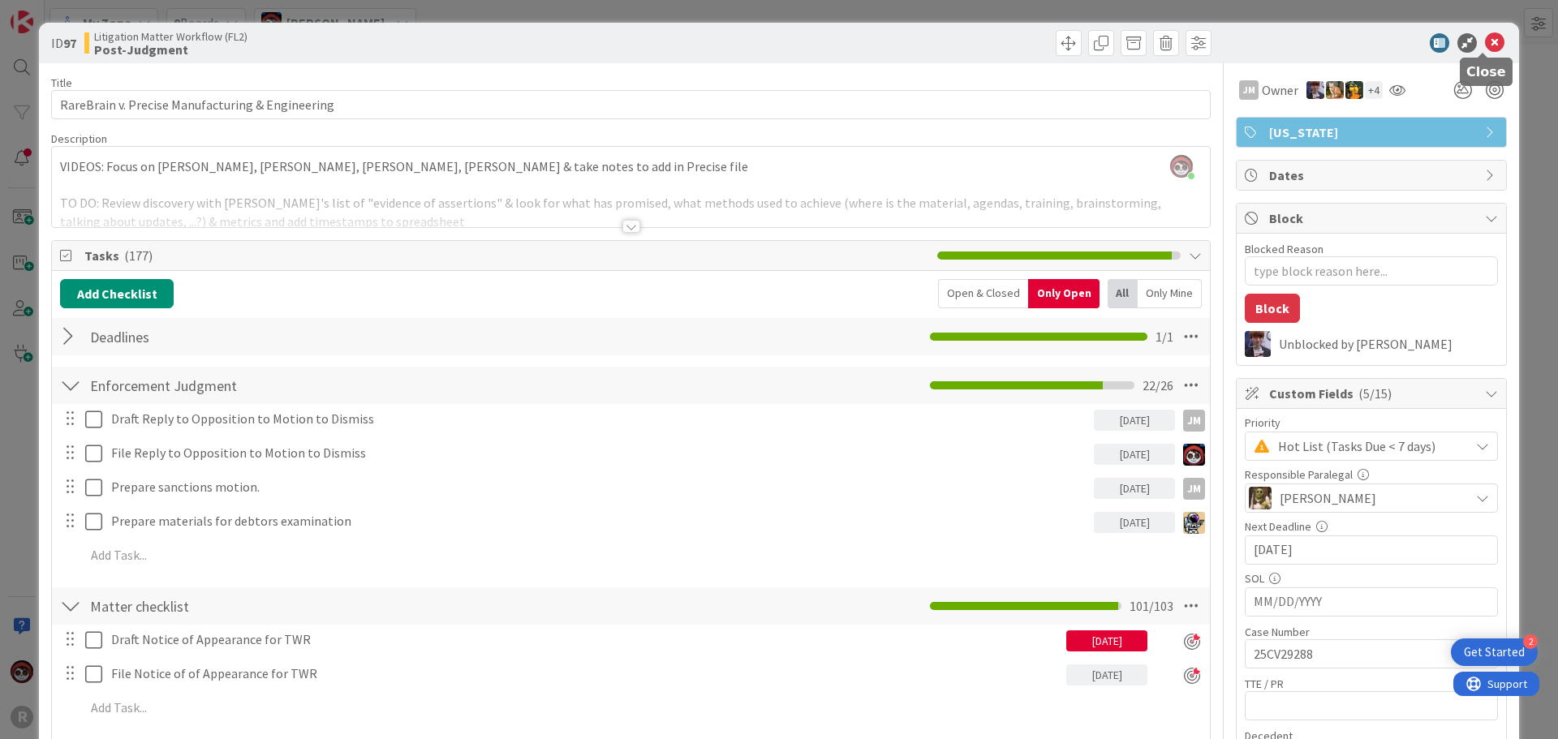
click at [1488, 42] on icon at bounding box center [1494, 42] width 19 height 19
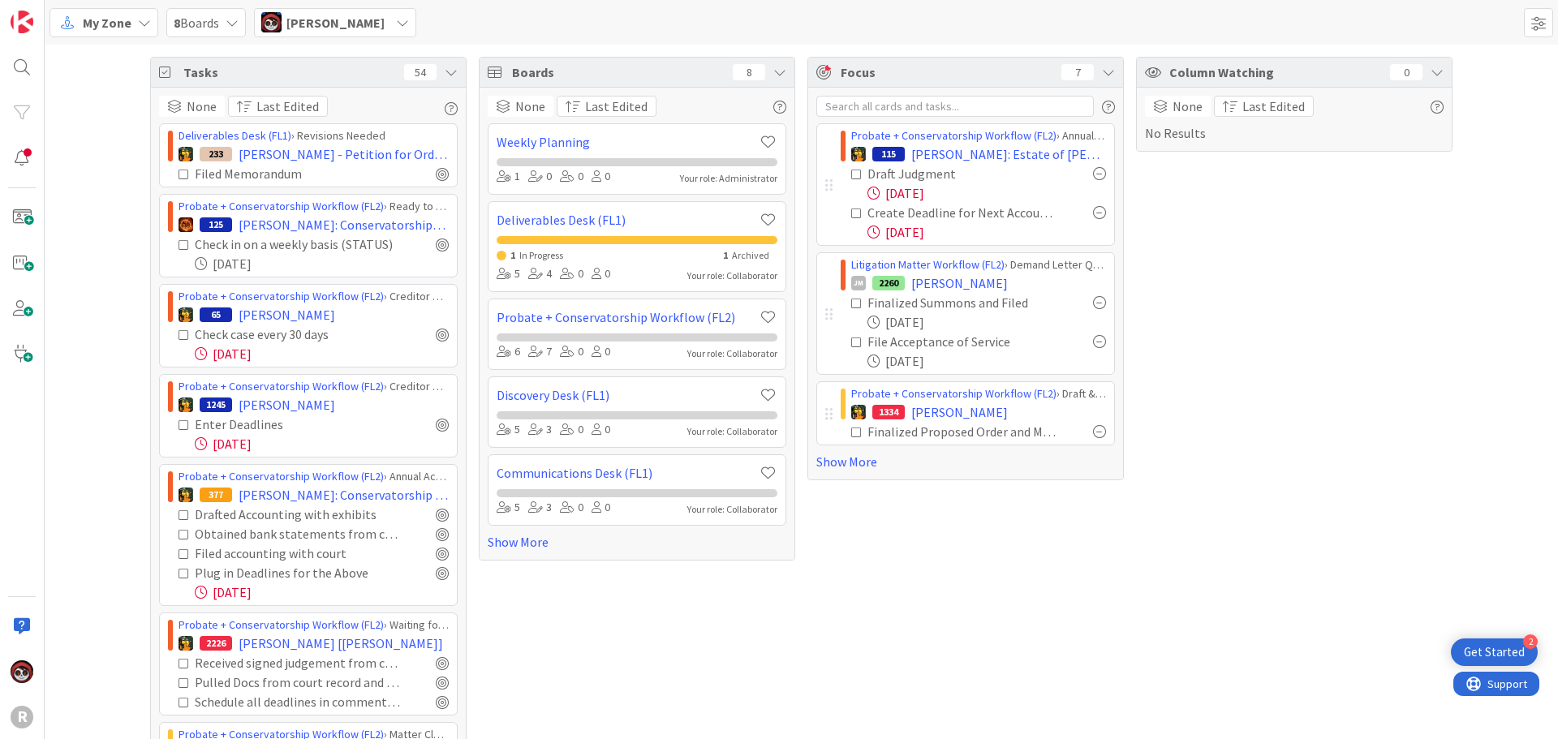
click at [838, 475] on div "Probate + Conservatorship Workflow (FL2) › Annual Accounting Queue 115 [PERSON_…" at bounding box center [965, 284] width 315 height 392
click at [838, 466] on link "Show More" at bounding box center [965, 461] width 299 height 19
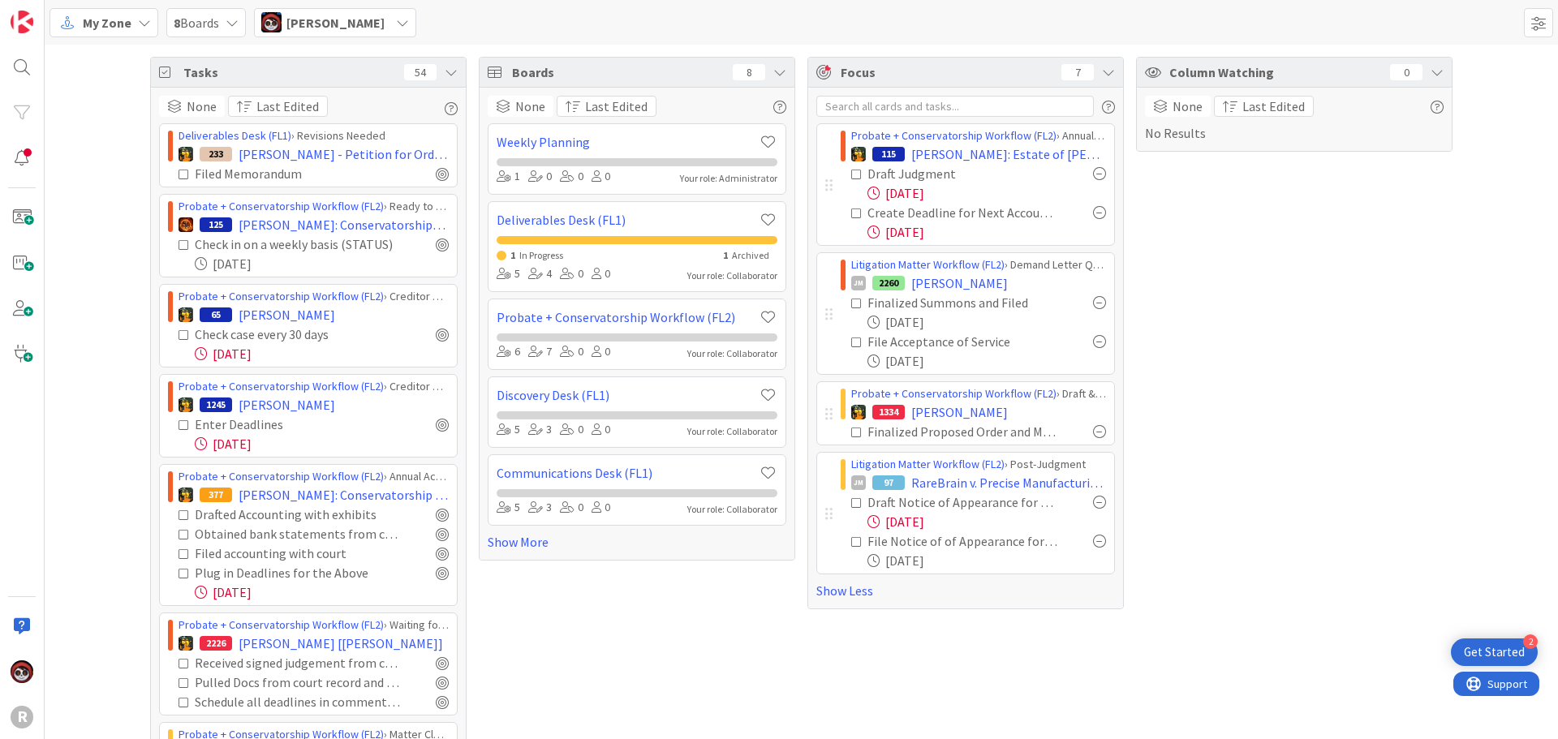
scroll to position [81, 0]
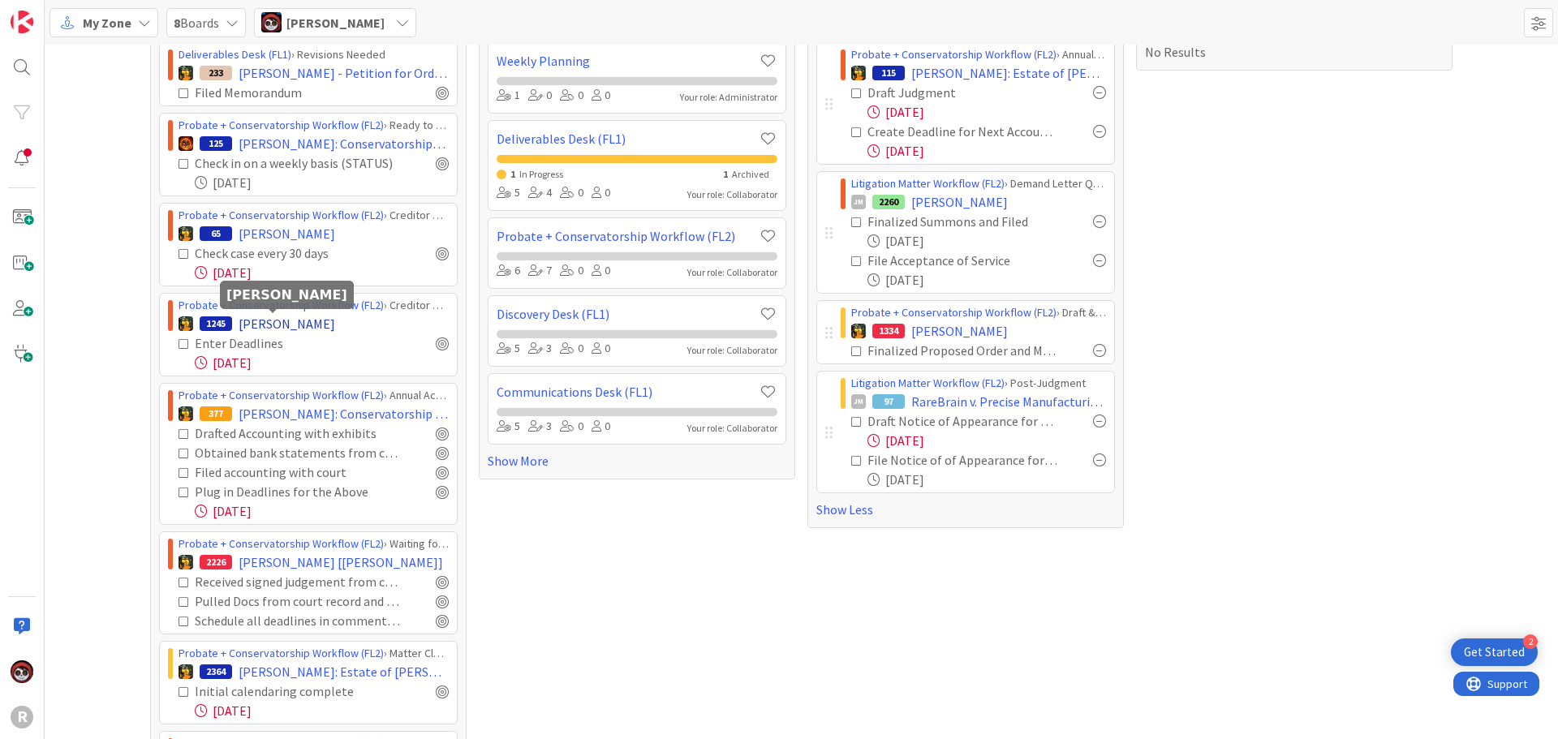
click at [256, 325] on span "[PERSON_NAME]" at bounding box center [287, 323] width 97 height 19
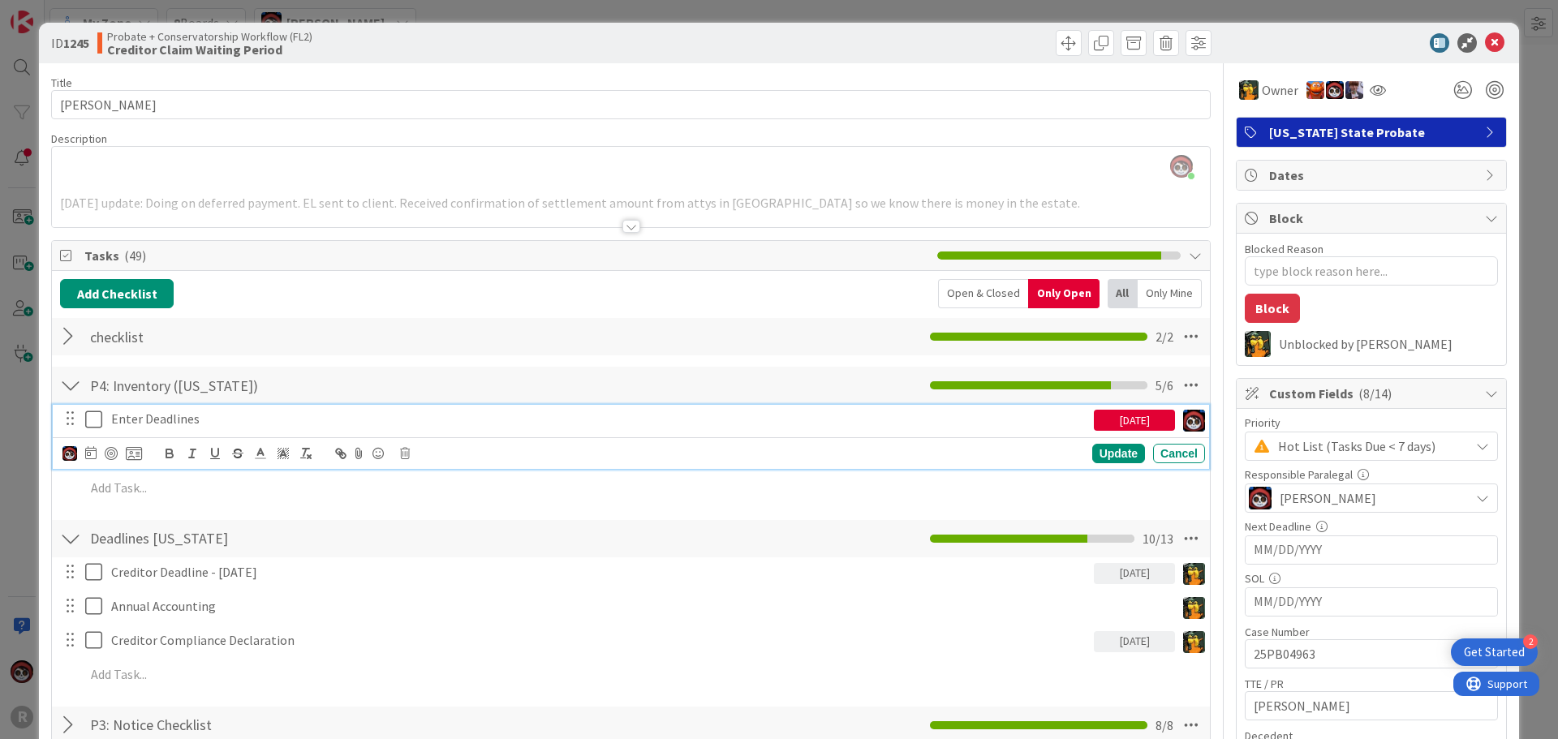
click at [193, 423] on p "Enter Deadlines" at bounding box center [599, 419] width 976 height 19
click at [106, 451] on div at bounding box center [111, 453] width 13 height 13
click at [1092, 455] on div "Update" at bounding box center [1118, 454] width 53 height 19
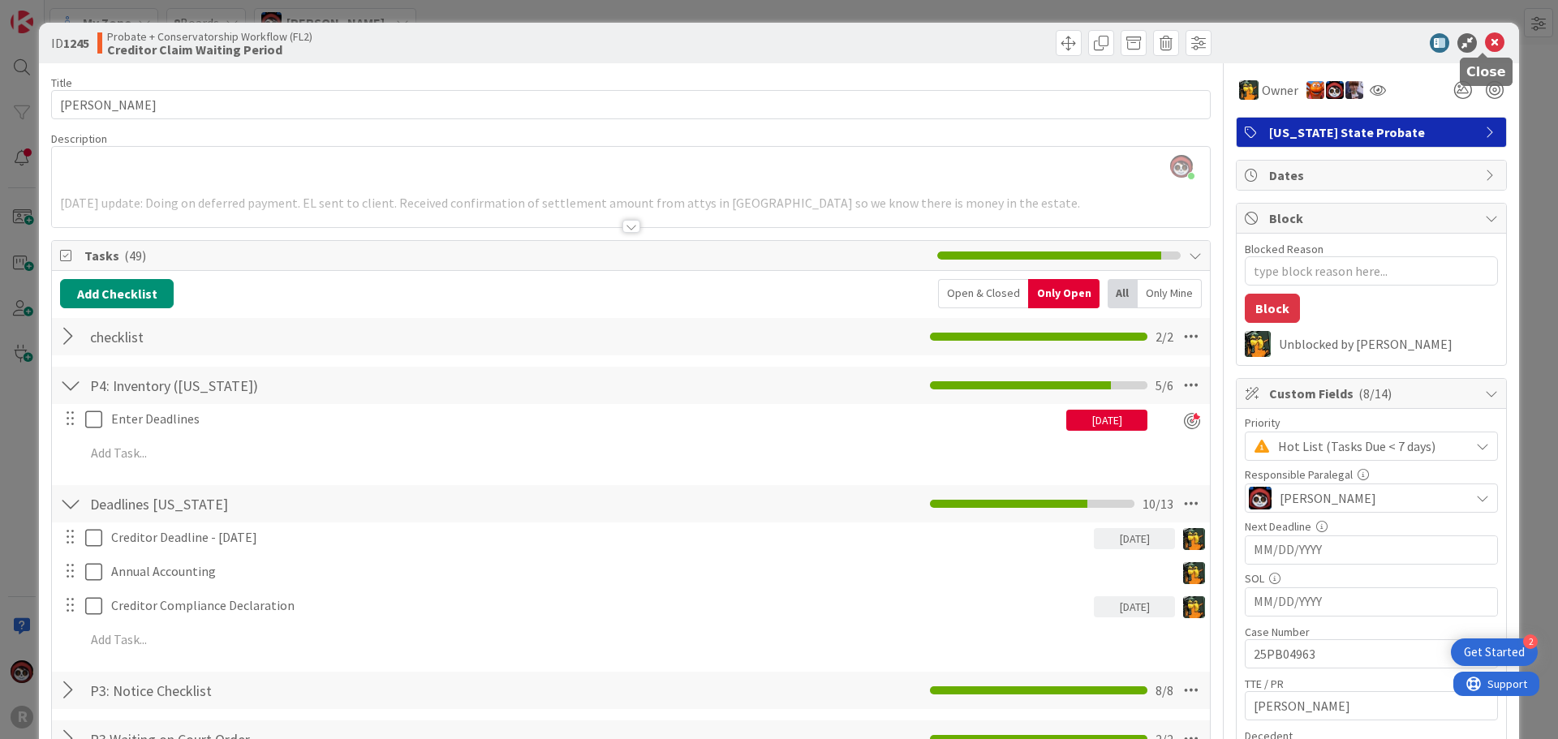
click at [1485, 41] on icon at bounding box center [1494, 42] width 19 height 19
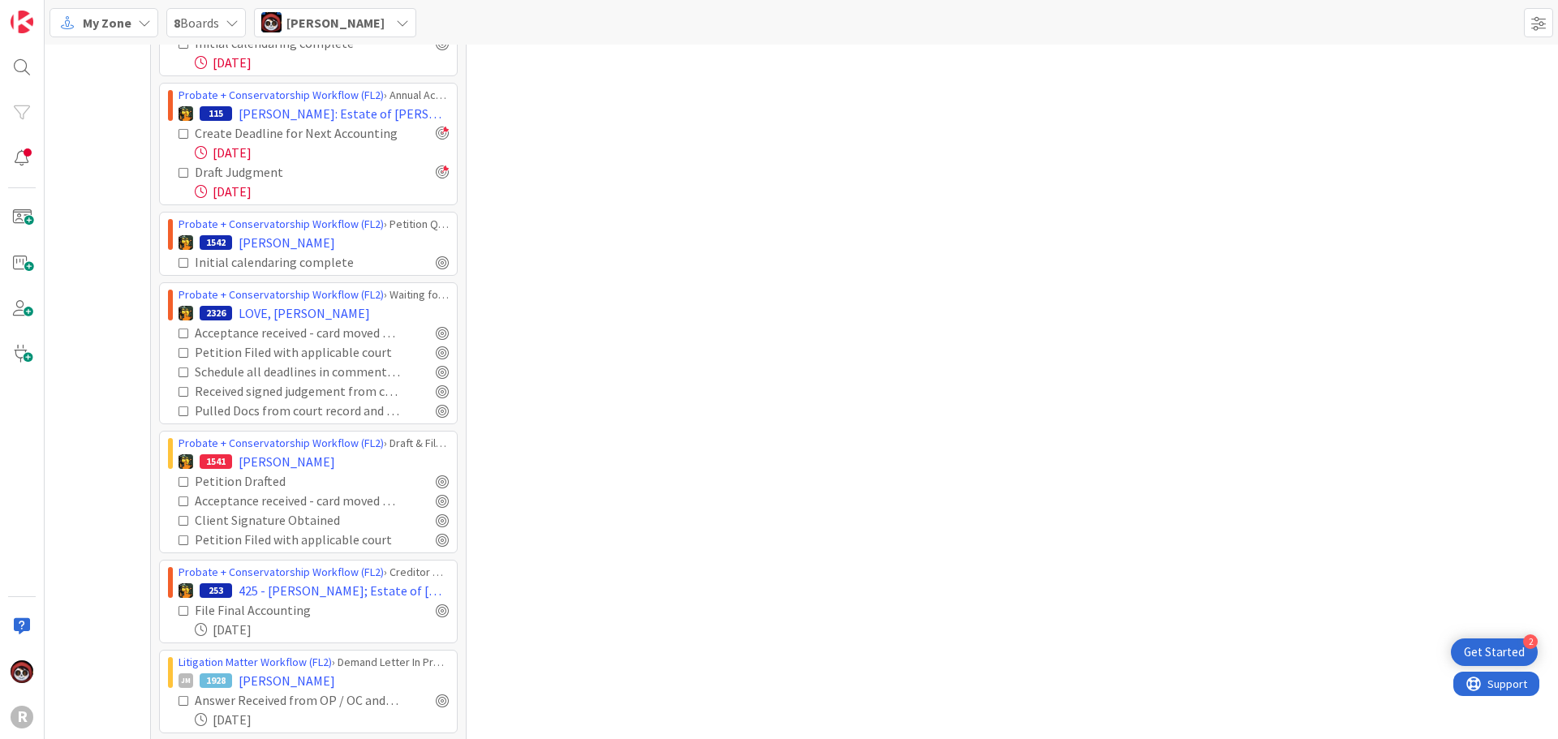
scroll to position [730, 0]
click at [239, 461] on span "[PERSON_NAME]" at bounding box center [287, 460] width 97 height 19
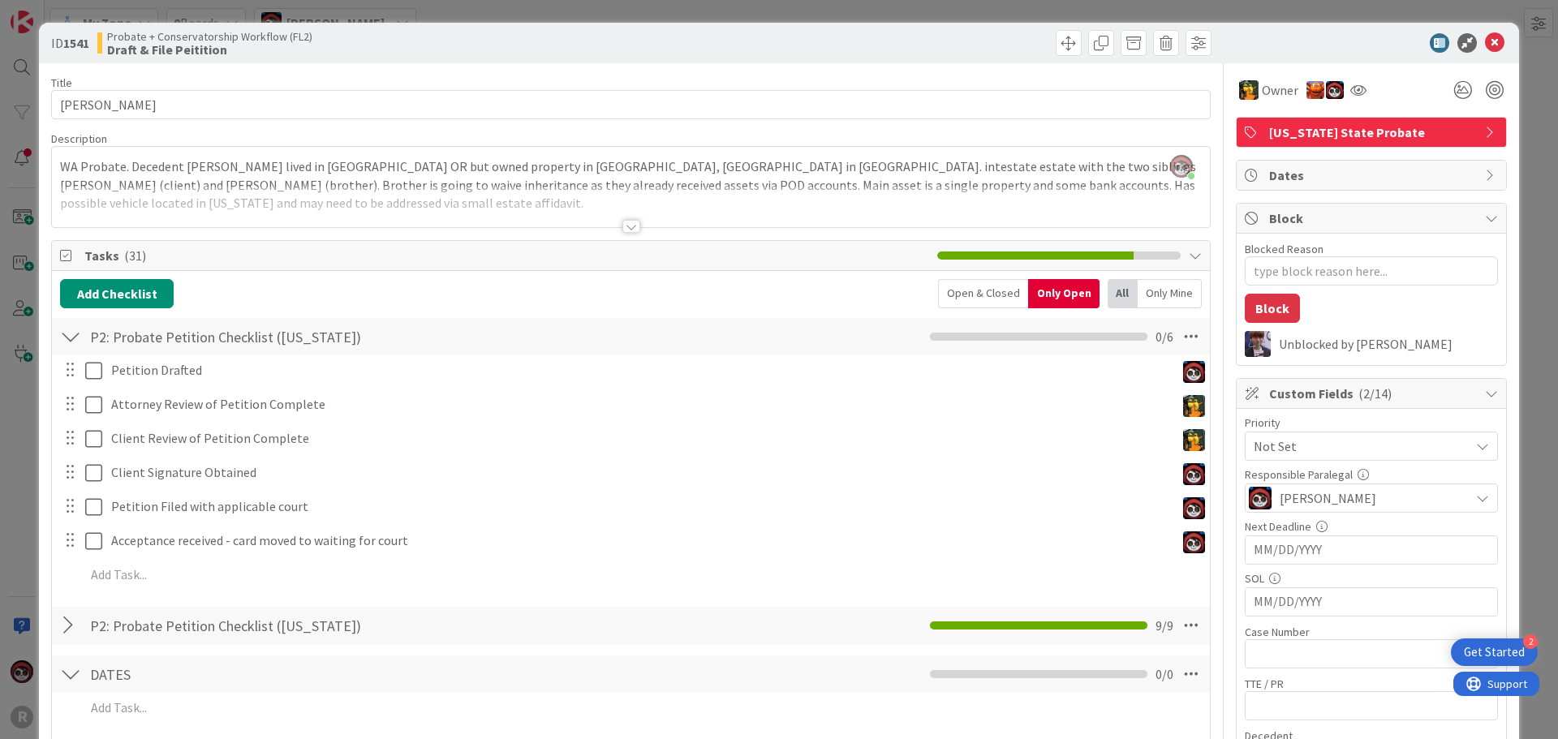
click at [1496, 45] on div "ID 1541 Probate + Conservatorship Workflow (FL2) Draft & File Peitition" at bounding box center [779, 43] width 1480 height 41
click at [1485, 45] on icon at bounding box center [1494, 42] width 19 height 19
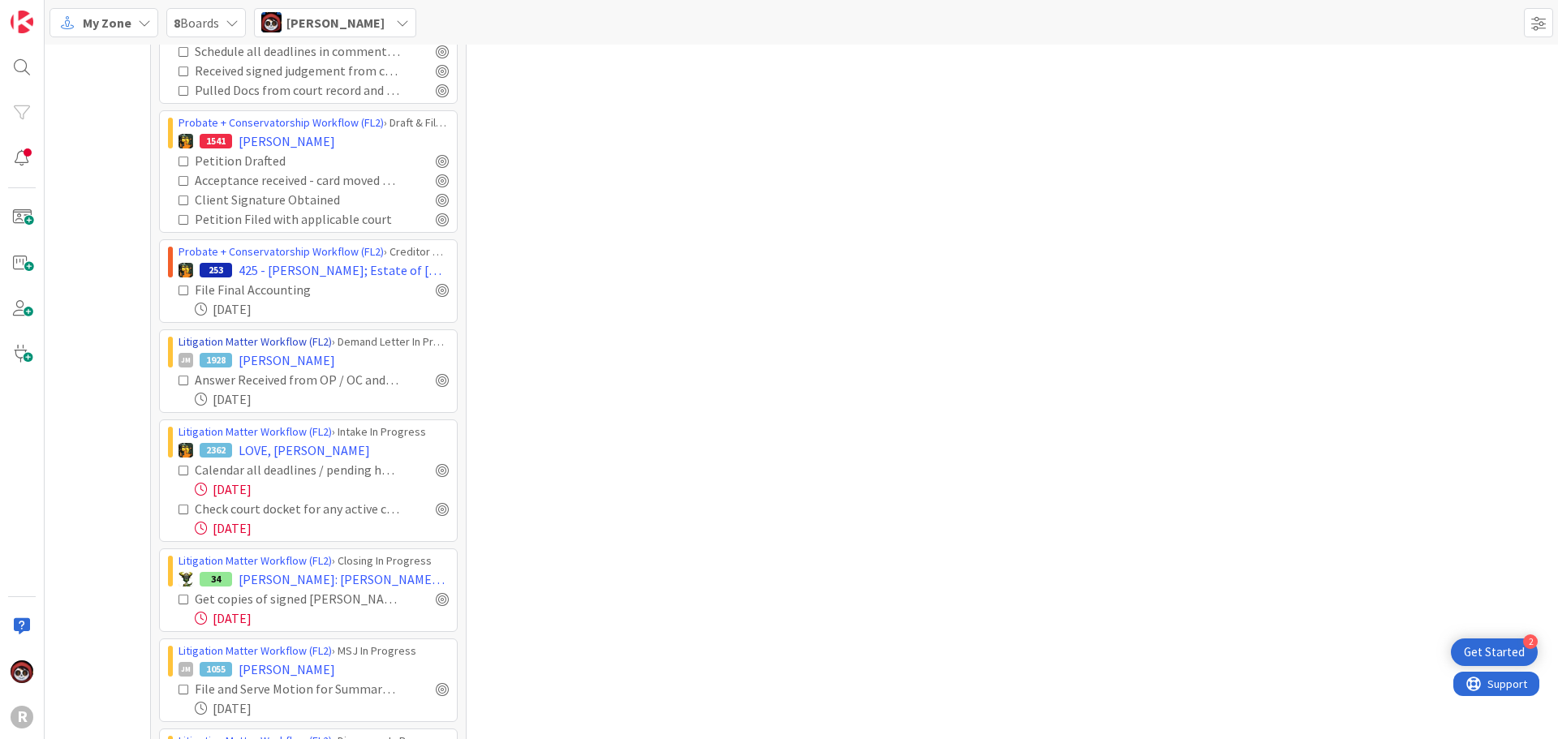
scroll to position [1055, 0]
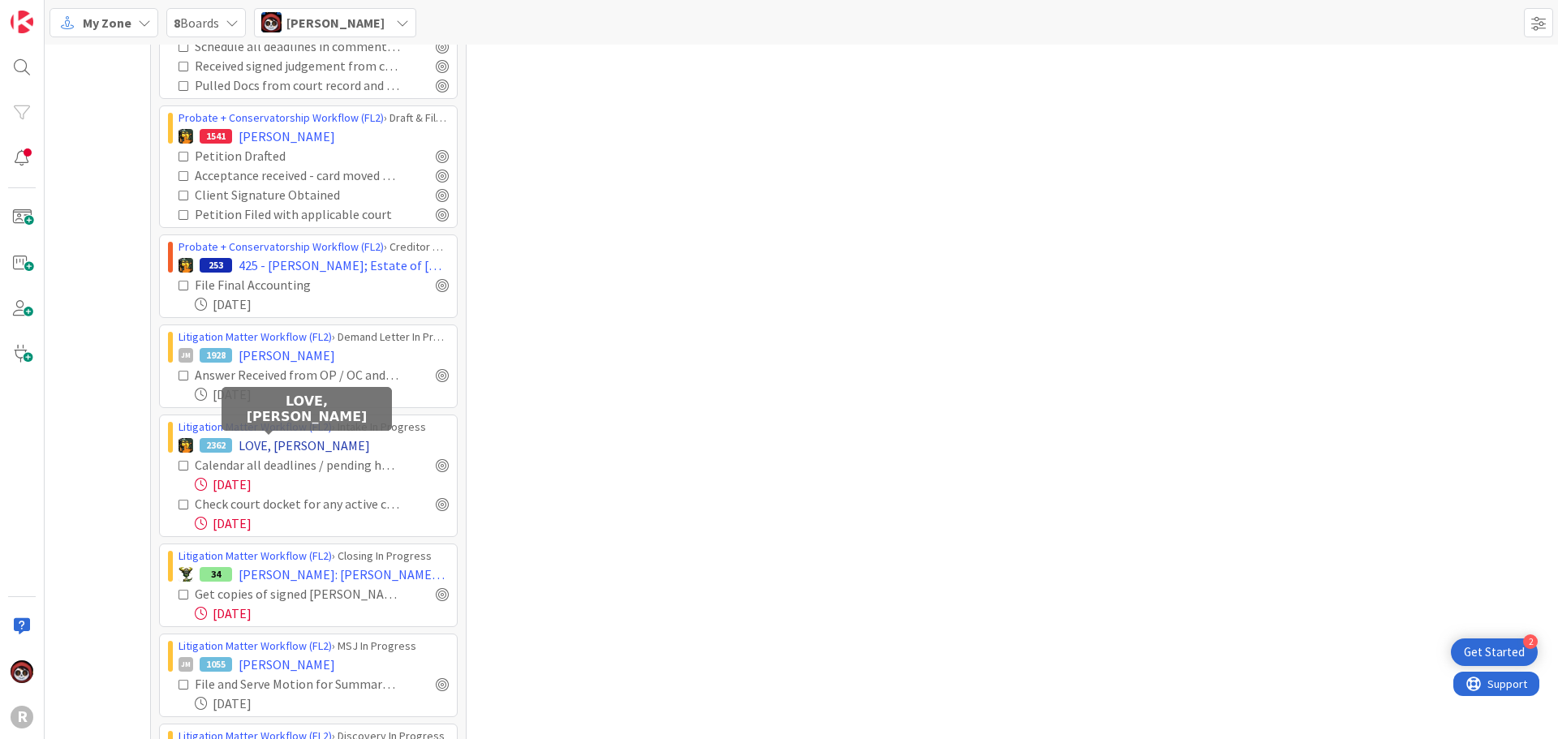
click at [248, 451] on span "LOVE, [PERSON_NAME]" at bounding box center [304, 445] width 131 height 19
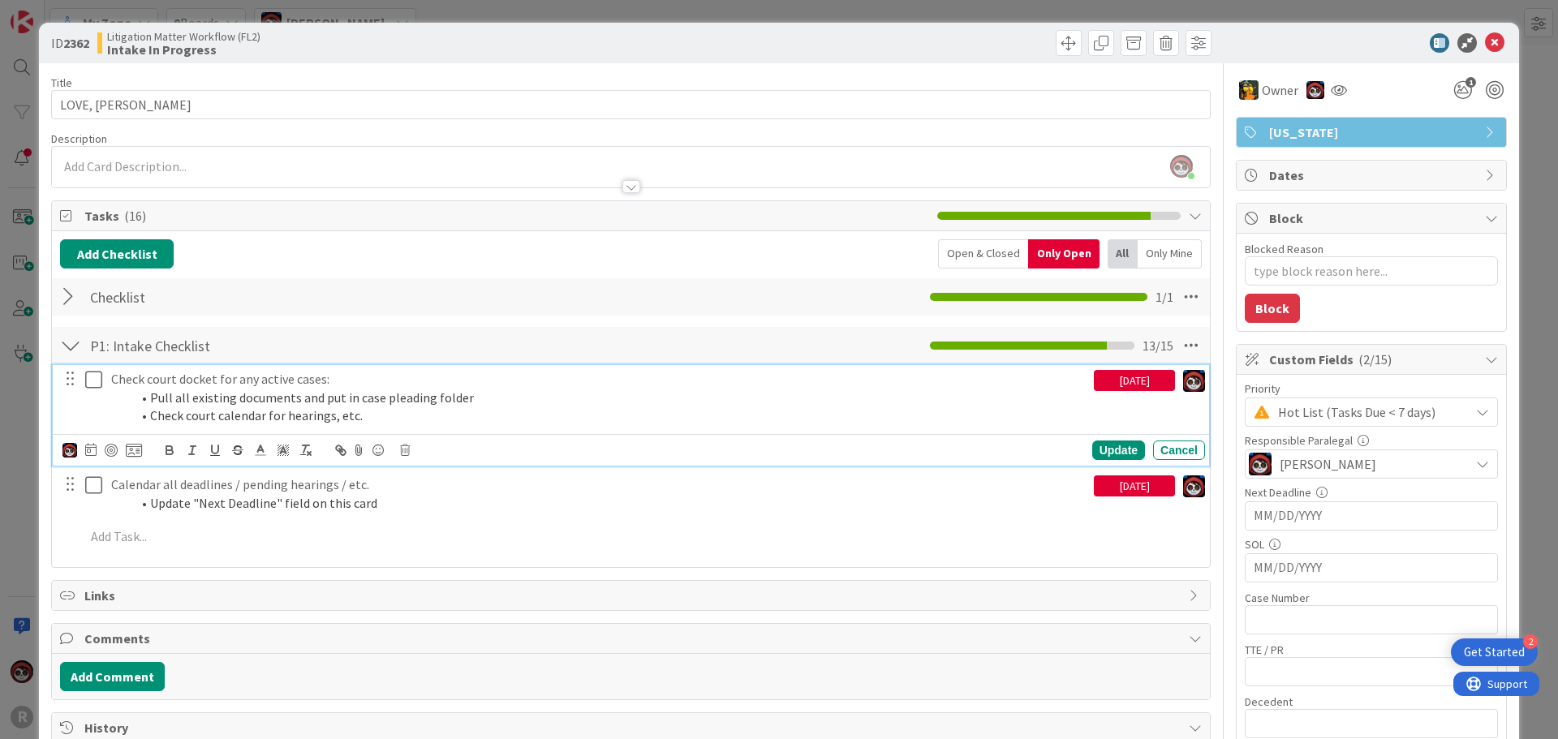
click at [175, 384] on p "Check court docket for any active cases:" at bounding box center [599, 379] width 976 height 19
click at [110, 450] on div at bounding box center [111, 450] width 13 height 13
click at [1100, 446] on div "Update" at bounding box center [1118, 450] width 53 height 19
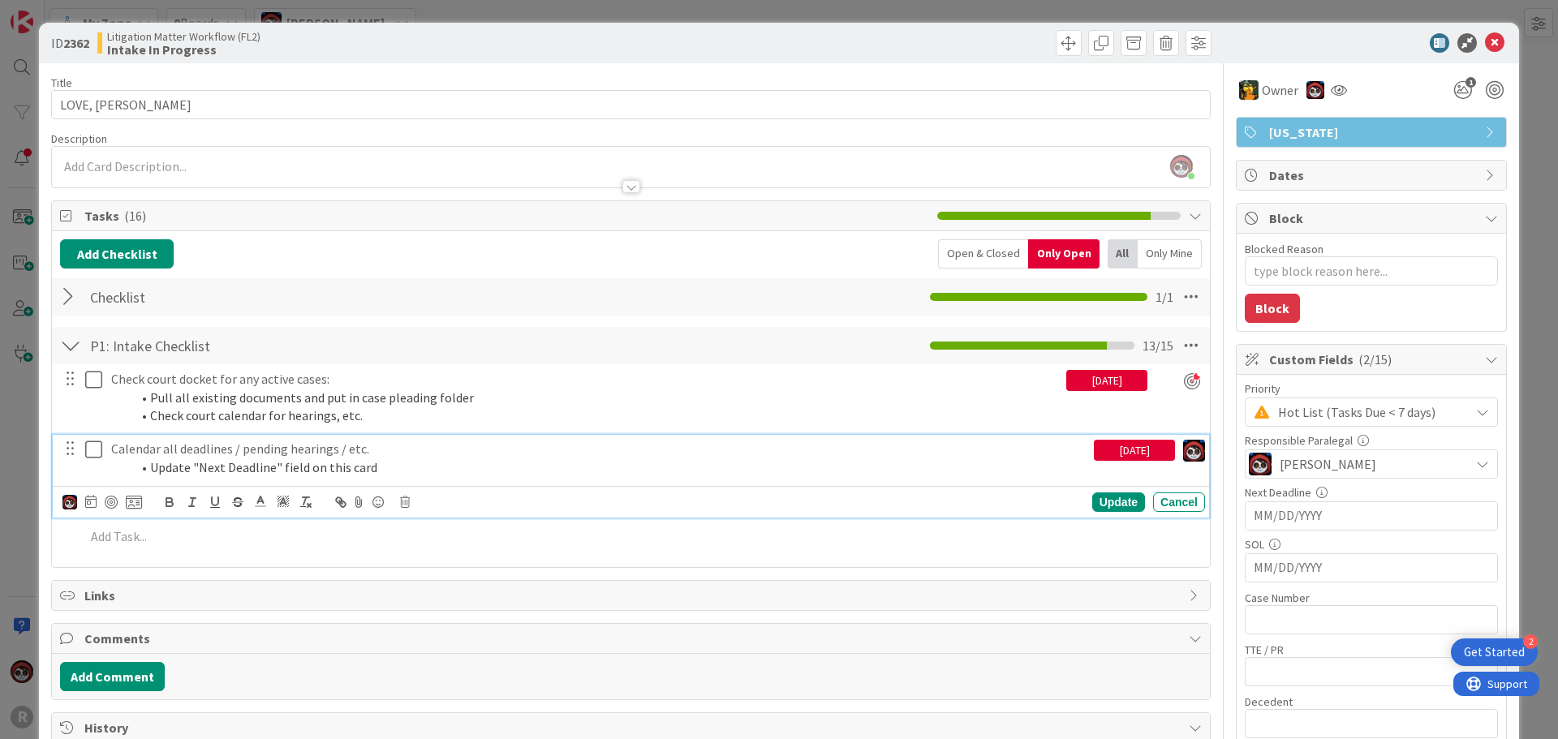
click at [330, 455] on p "Calendar all deadlines / pending hearings / etc." at bounding box center [599, 449] width 976 height 19
click at [115, 504] on div at bounding box center [111, 502] width 13 height 13
click at [1105, 503] on div "Update" at bounding box center [1118, 502] width 53 height 19
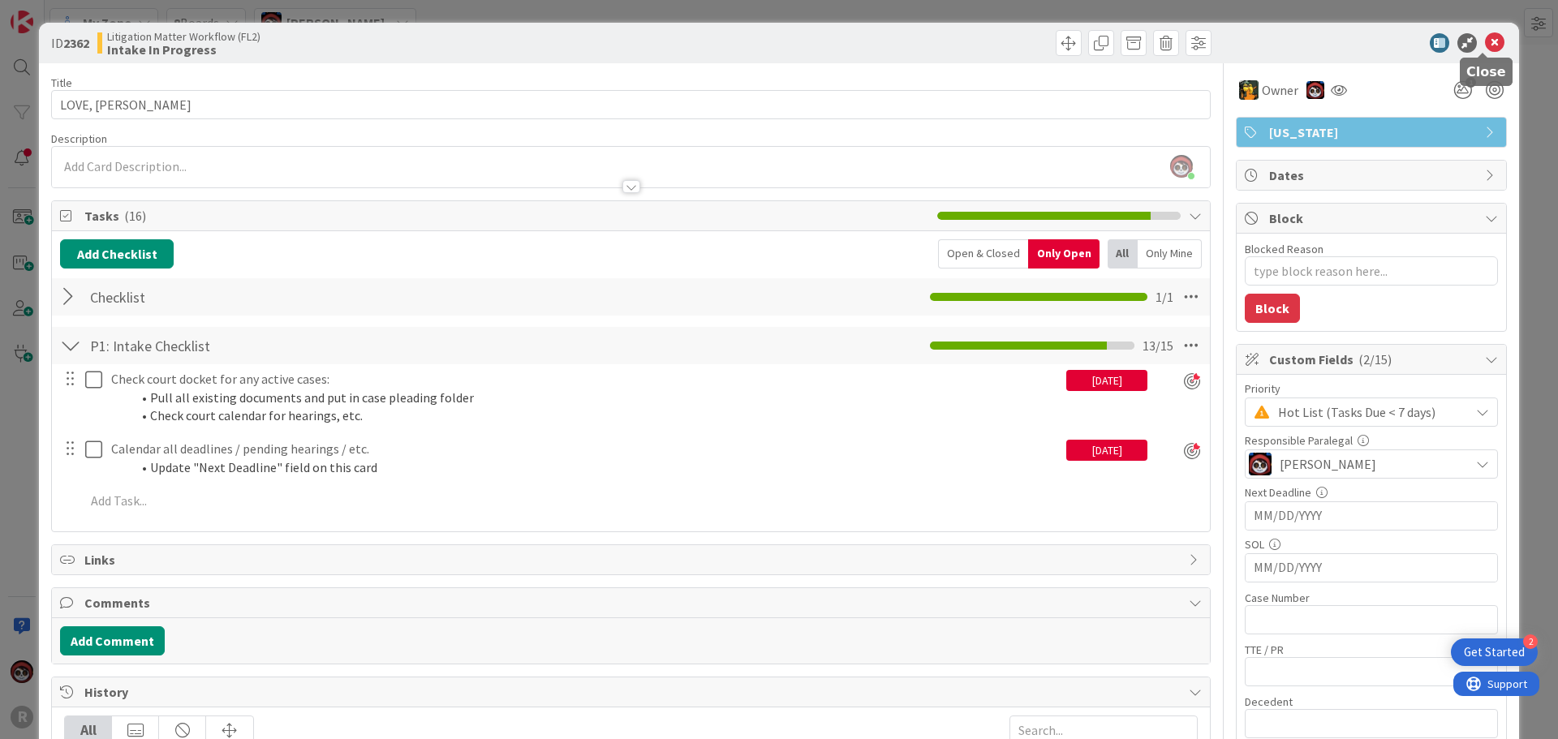
click at [1485, 43] on icon at bounding box center [1494, 42] width 19 height 19
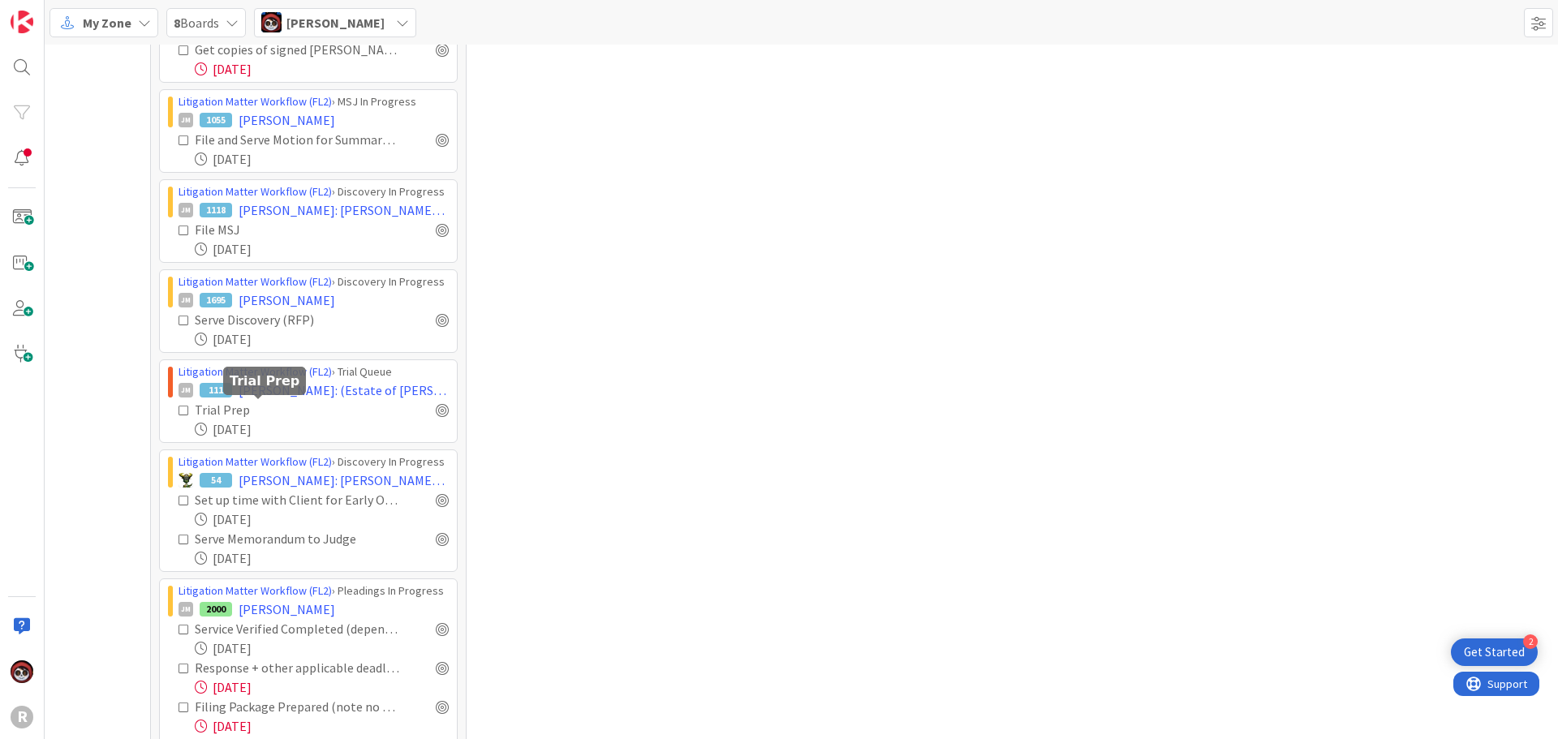
scroll to position [1704, 0]
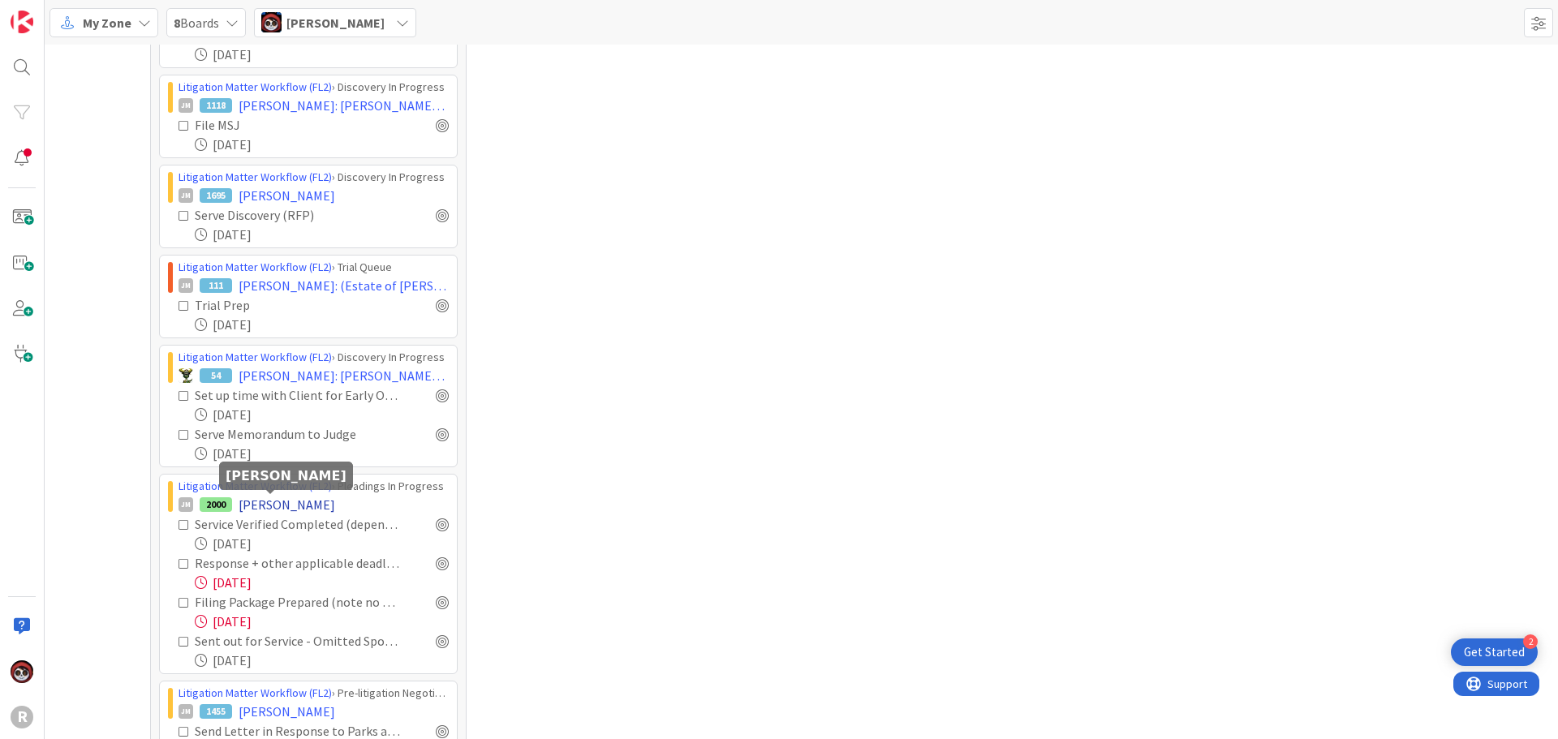
click at [277, 502] on span "[PERSON_NAME]" at bounding box center [287, 504] width 97 height 19
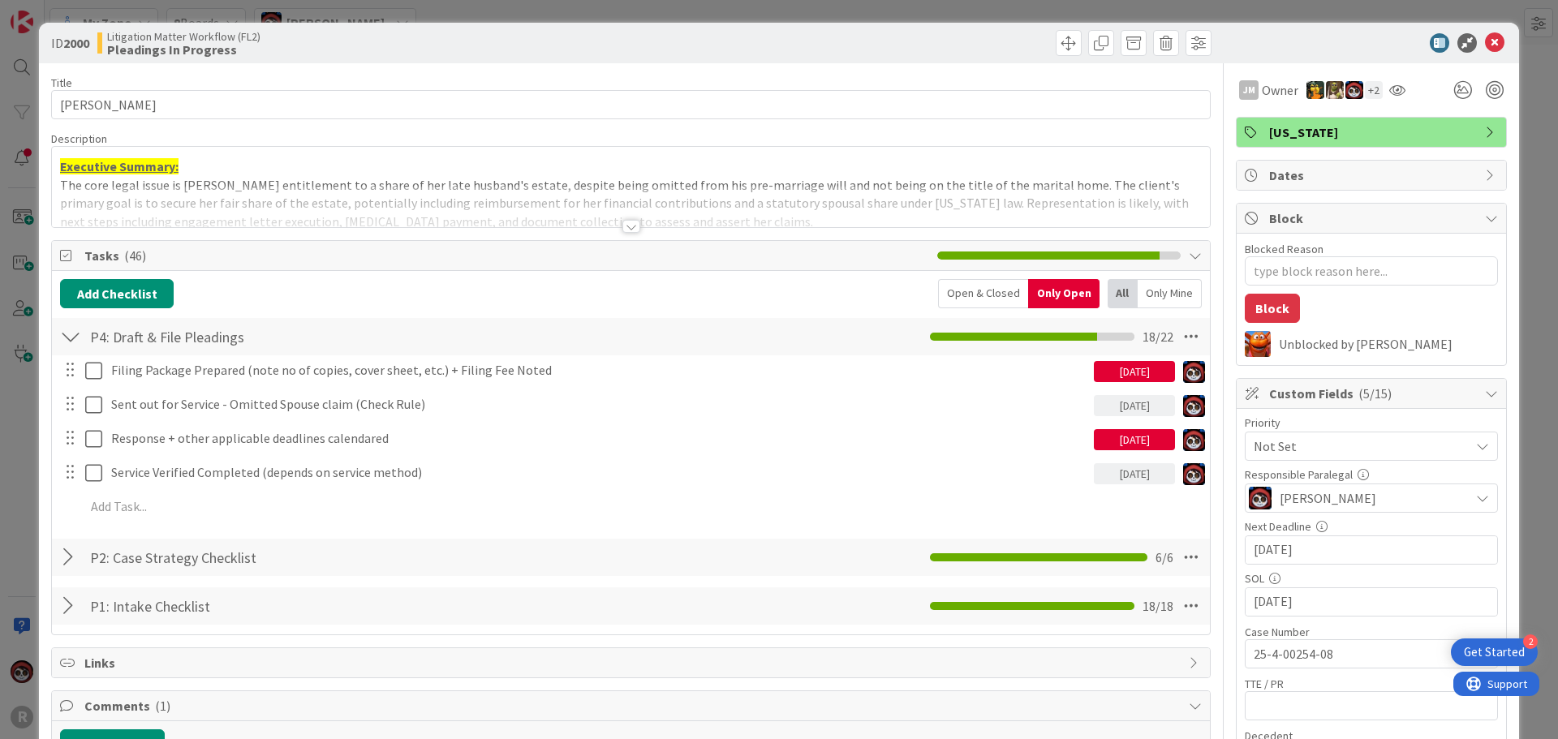
scroll to position [81, 0]
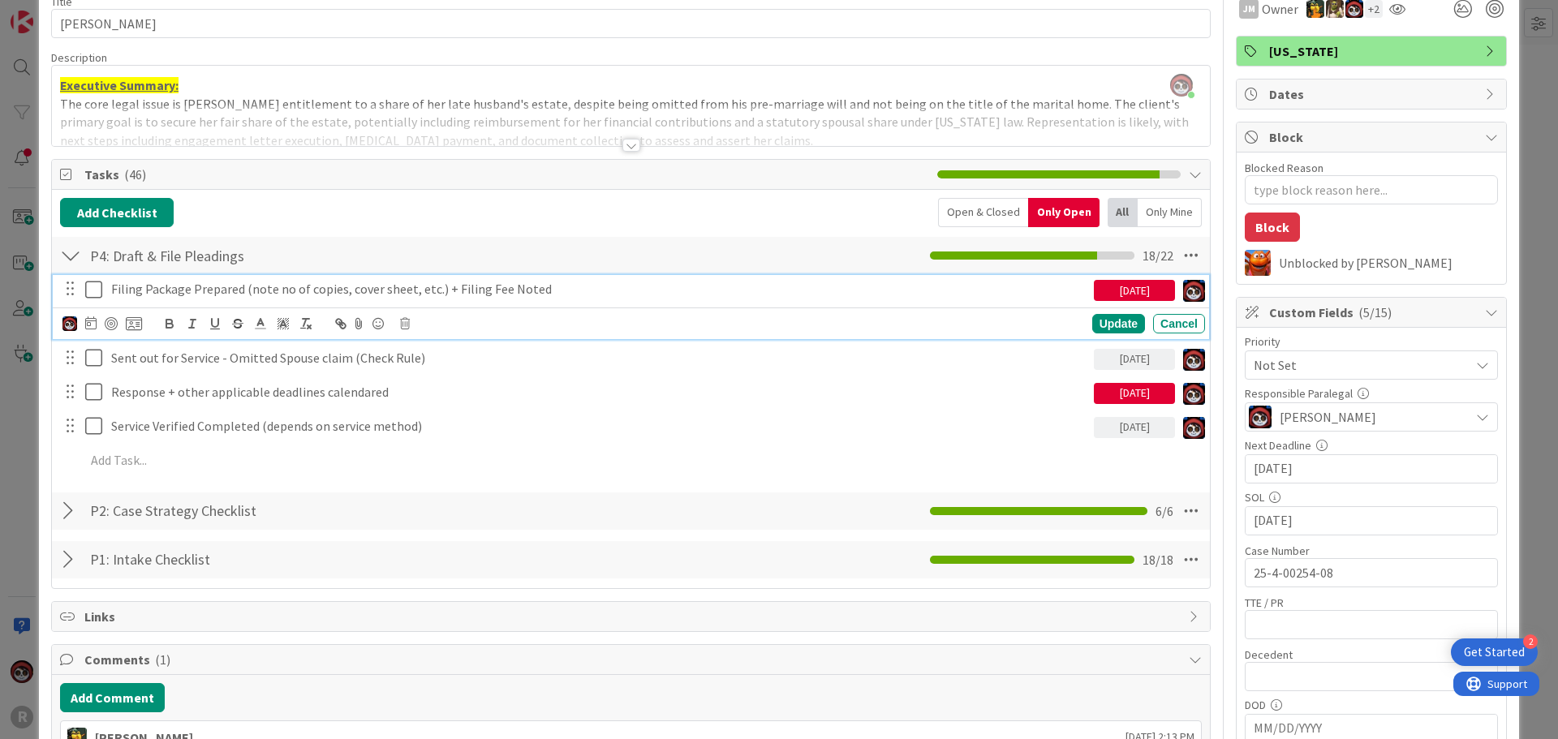
click at [176, 291] on p "Filing Package Prepared (note no of copies, cover sheet, etc.) + Filing Fee Not…" at bounding box center [599, 289] width 976 height 19
click at [114, 322] on div at bounding box center [111, 323] width 13 height 13
click at [1114, 326] on div "Update" at bounding box center [1118, 324] width 53 height 19
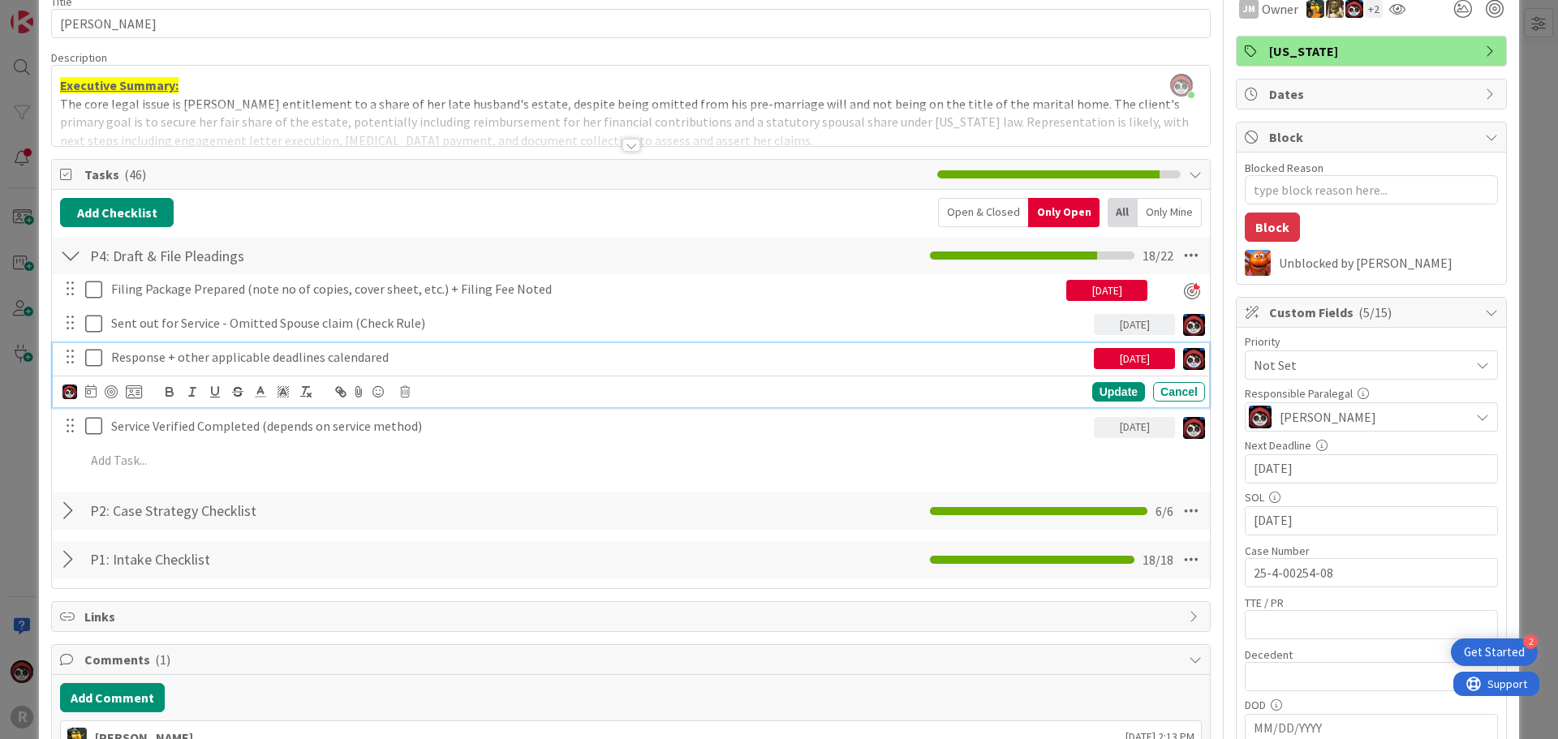
click at [329, 360] on p "Response + other applicable deadlines calendared" at bounding box center [599, 357] width 976 height 19
click at [106, 395] on div at bounding box center [111, 391] width 13 height 13
click at [1094, 388] on div "Update" at bounding box center [1118, 392] width 53 height 19
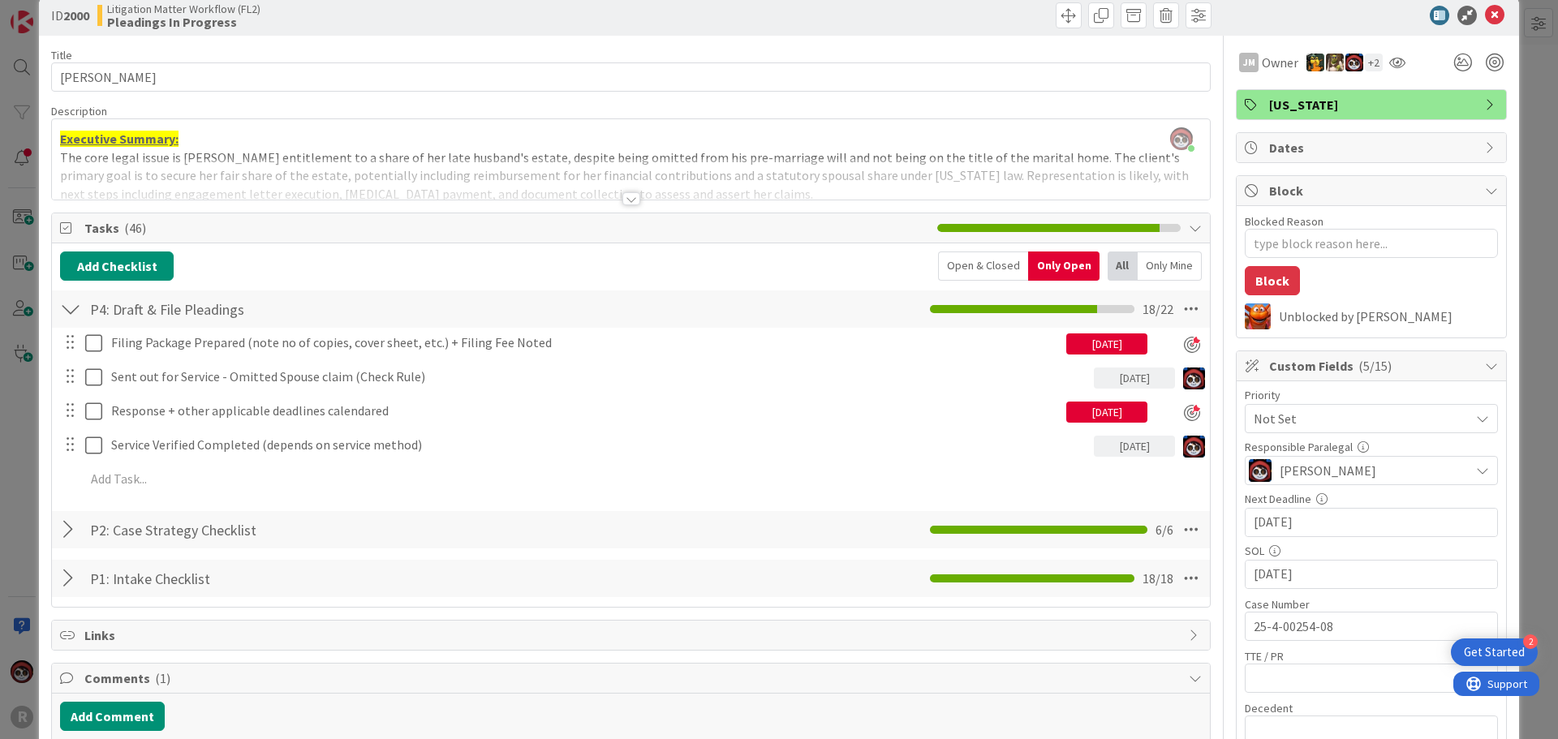
scroll to position [0, 0]
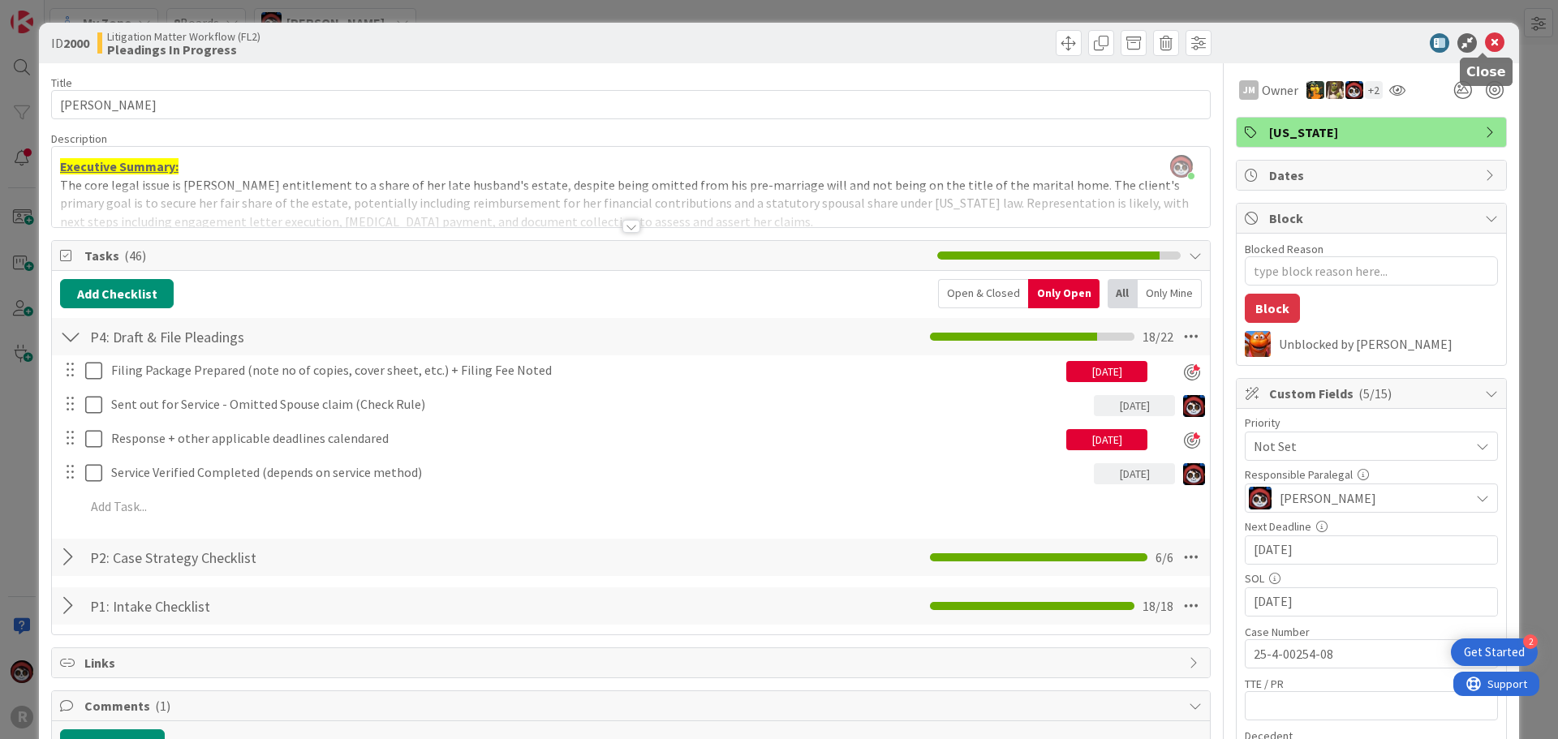
click at [1485, 43] on icon at bounding box center [1494, 42] width 19 height 19
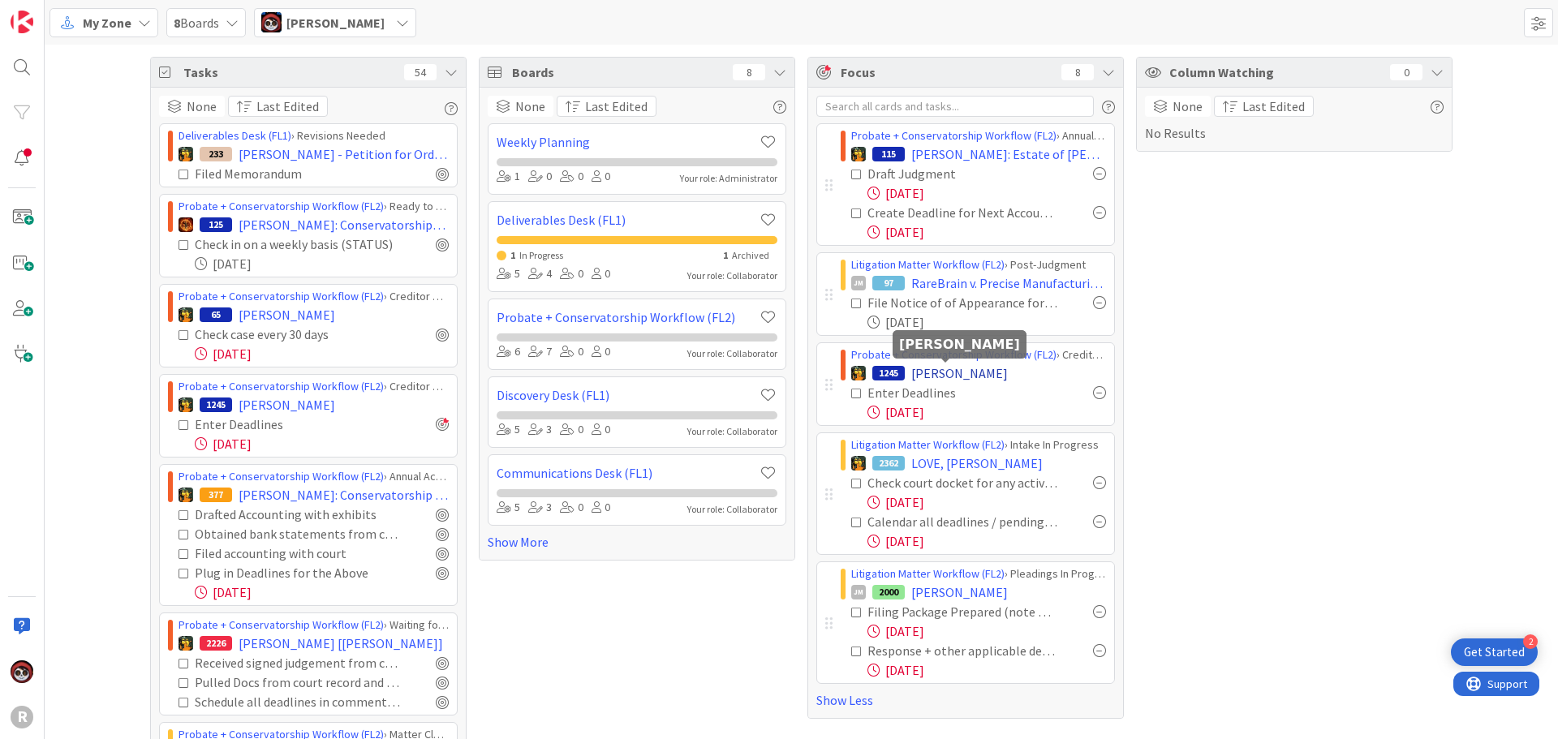
click at [951, 373] on span "[PERSON_NAME]" at bounding box center [959, 373] width 97 height 19
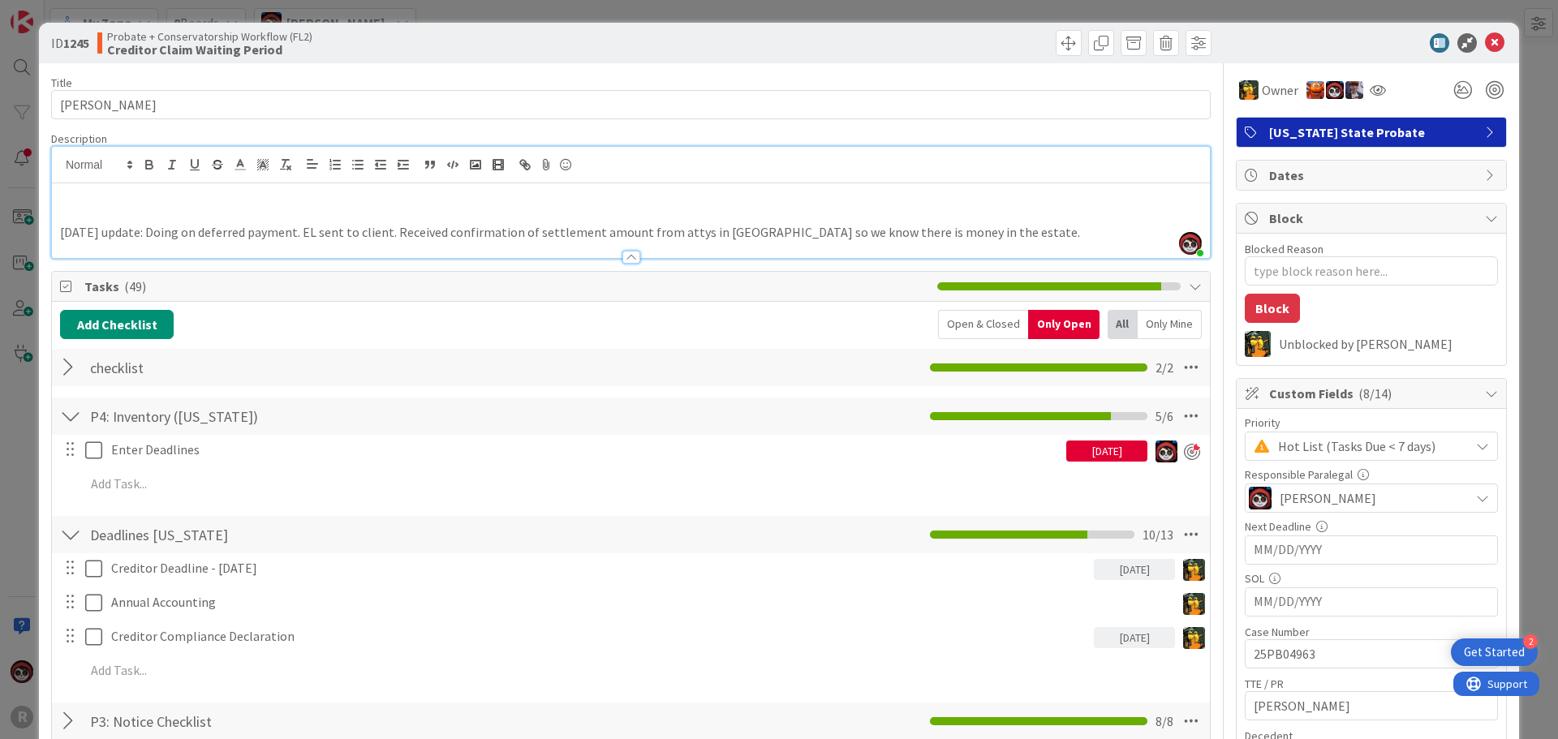
click at [222, 178] on div "[PERSON_NAME] joined 41 m ago [DATE] update: Doing on deferred payment. EL sent…" at bounding box center [631, 202] width 1158 height 111
click at [988, 235] on p "[DATE] update: Doing on deferred payment. EL sent to client. Received confirmat…" at bounding box center [631, 232] width 1142 height 19
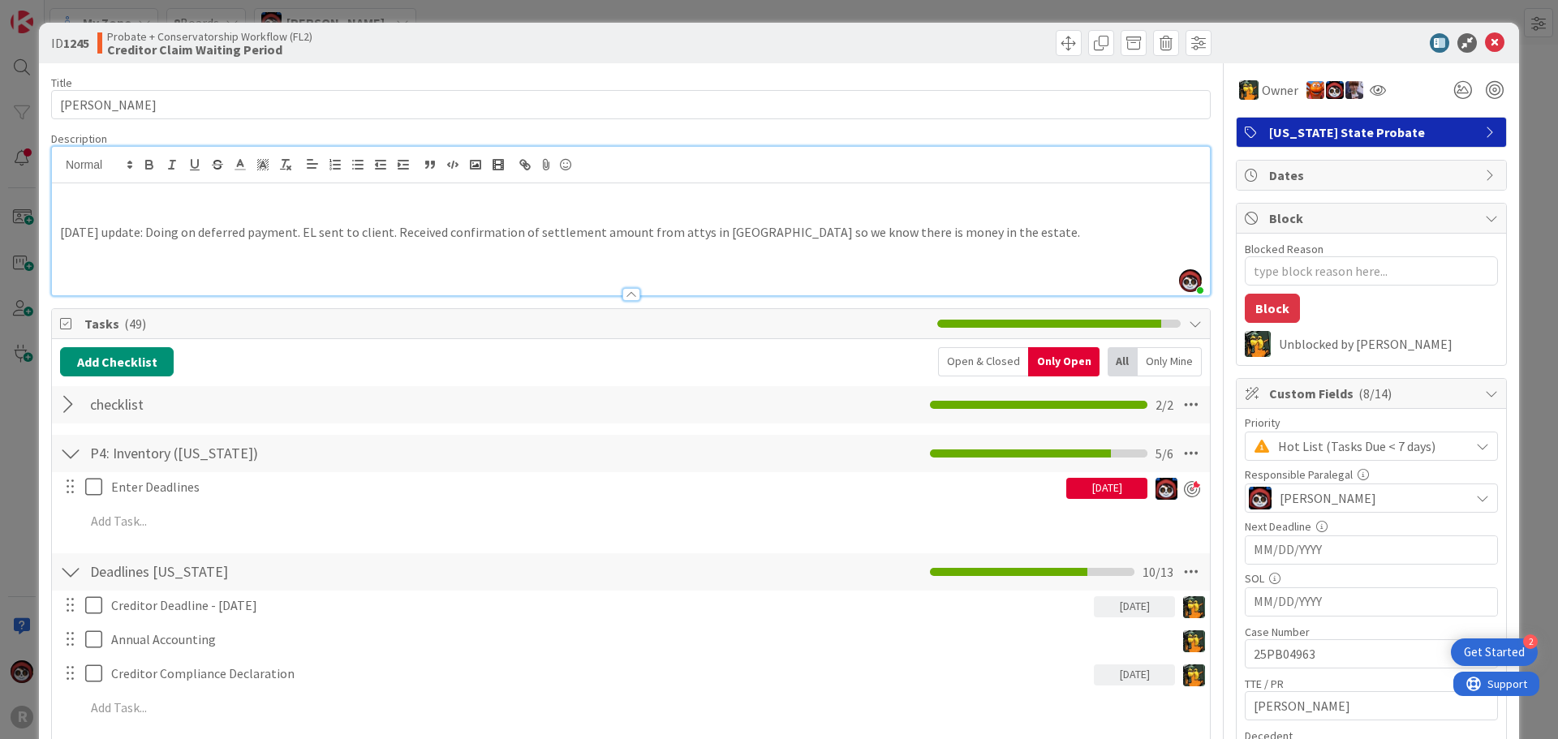
type textarea "x"
click at [141, 266] on p at bounding box center [631, 270] width 1142 height 19
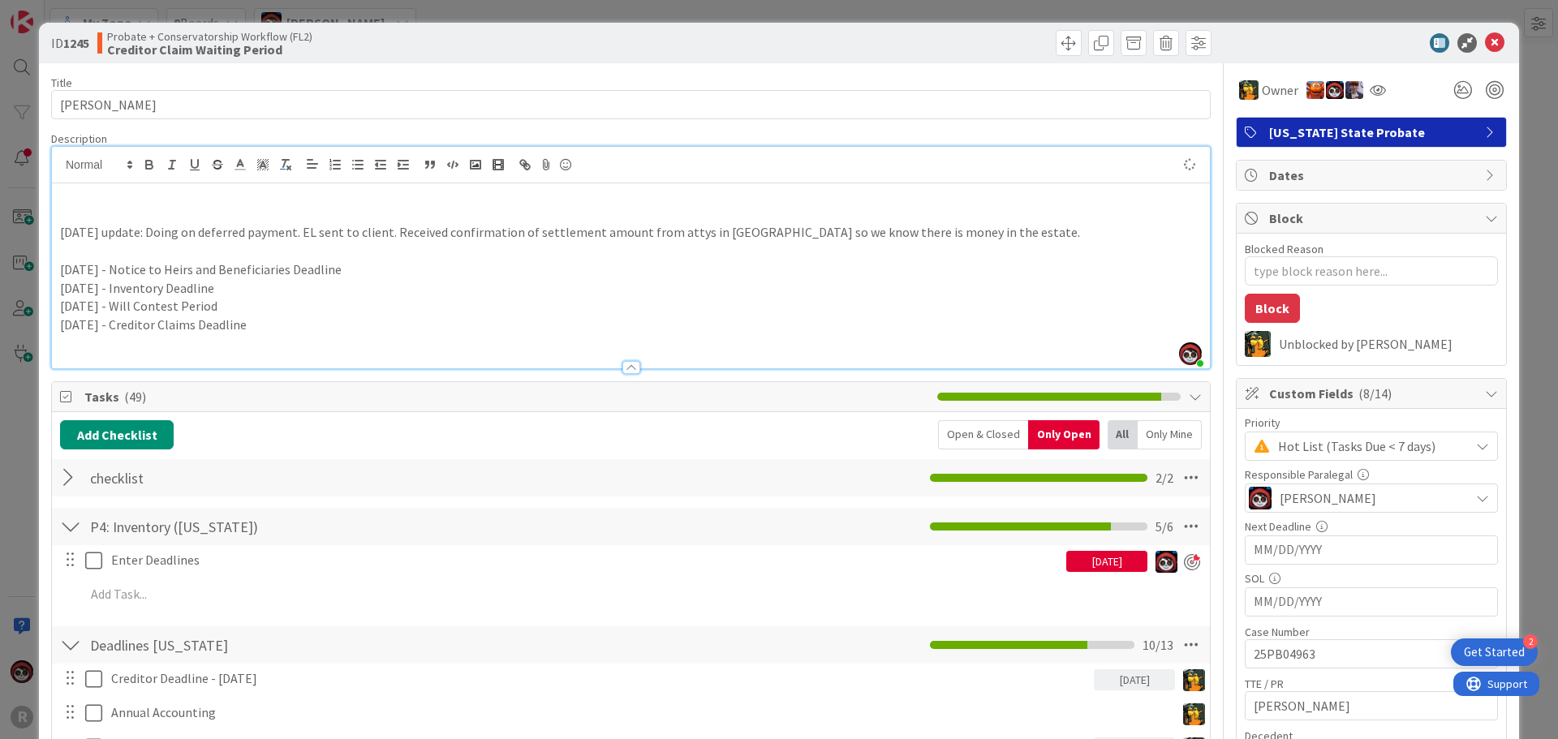
type textarea "x"
click at [310, 328] on p "[DATE] - Creditor Claims Deadline" at bounding box center [631, 325] width 1142 height 19
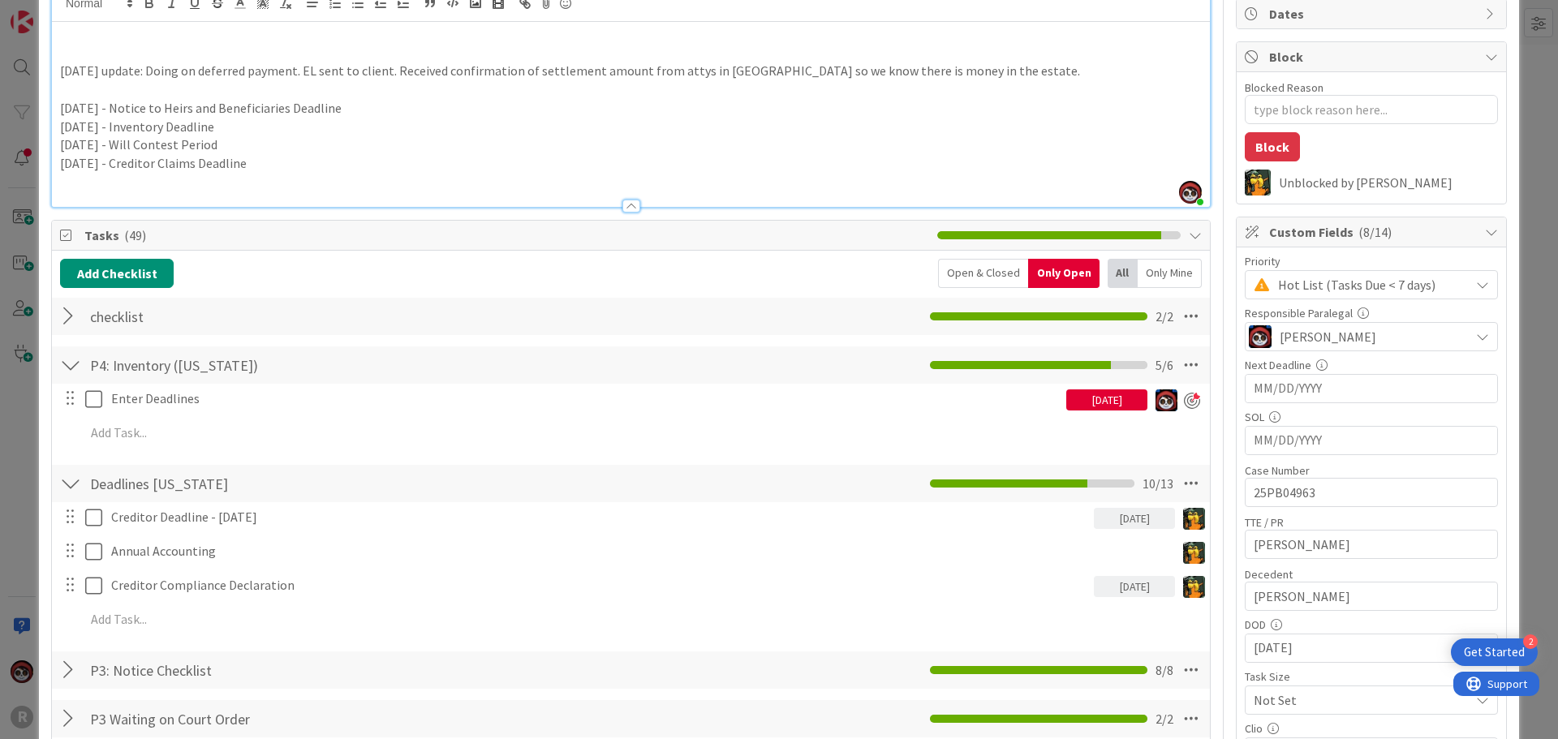
scroll to position [162, 0]
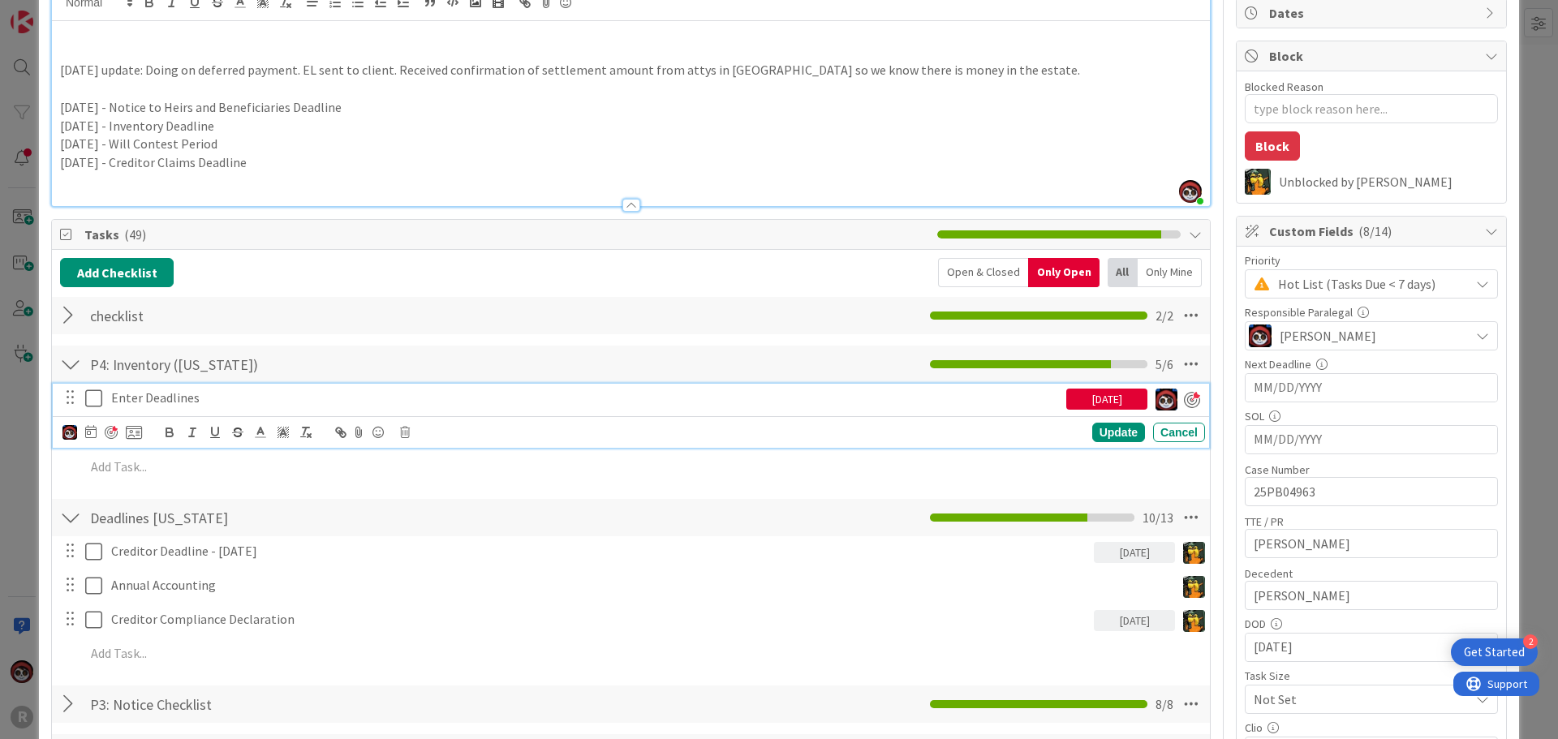
click at [390, 399] on p "Enter Deadlines" at bounding box center [585, 398] width 949 height 19
click at [1103, 437] on div "Update" at bounding box center [1118, 432] width 53 height 19
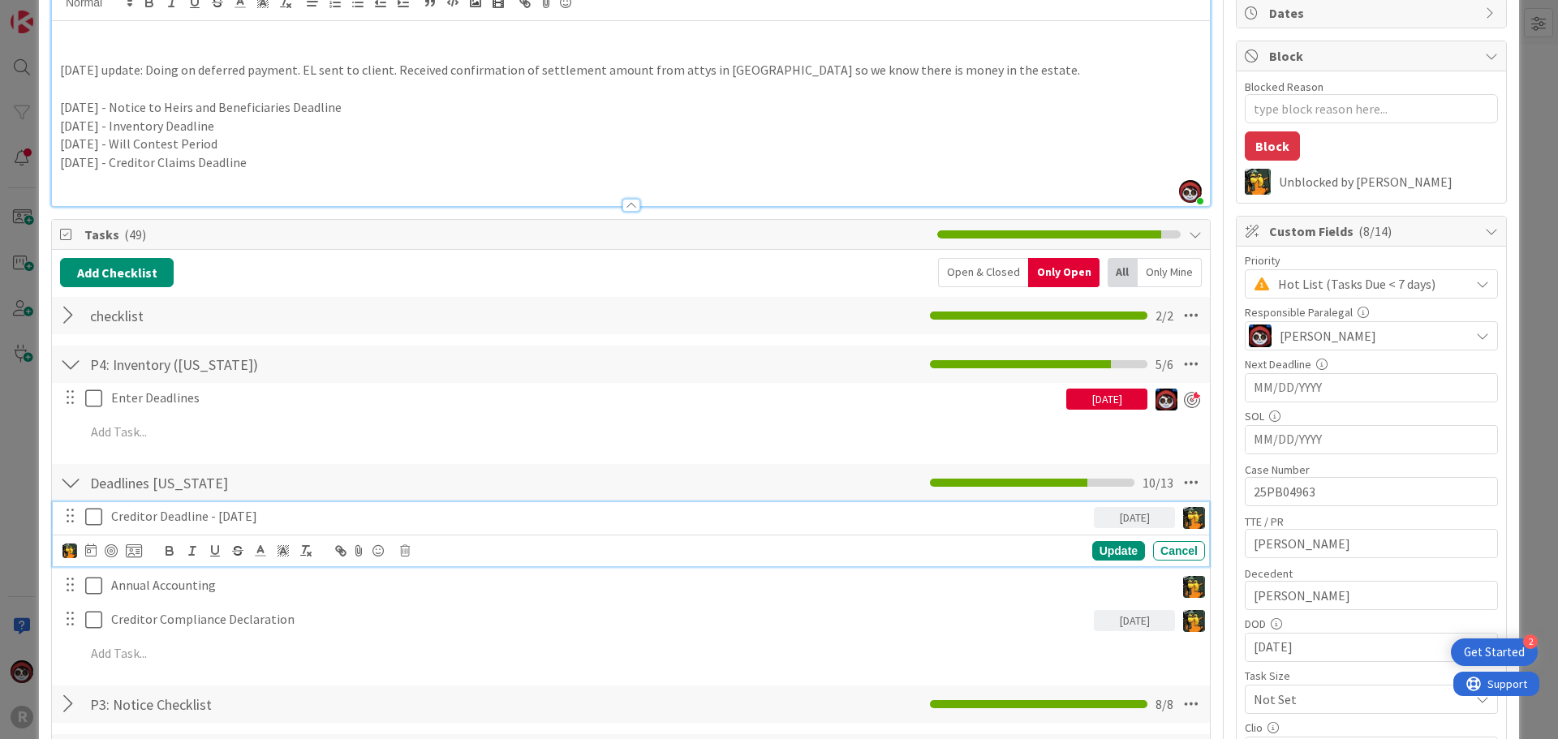
click at [183, 521] on p "Creditor Deadline - [DATE]" at bounding box center [599, 516] width 976 height 19
click at [266, 517] on p "Creditor Deadline - [DATE]" at bounding box center [599, 516] width 976 height 19
click at [272, 516] on p "Creditor Deadline - [DATE]" at bounding box center [599, 516] width 976 height 19
click at [1092, 551] on div "Update" at bounding box center [1118, 550] width 53 height 19
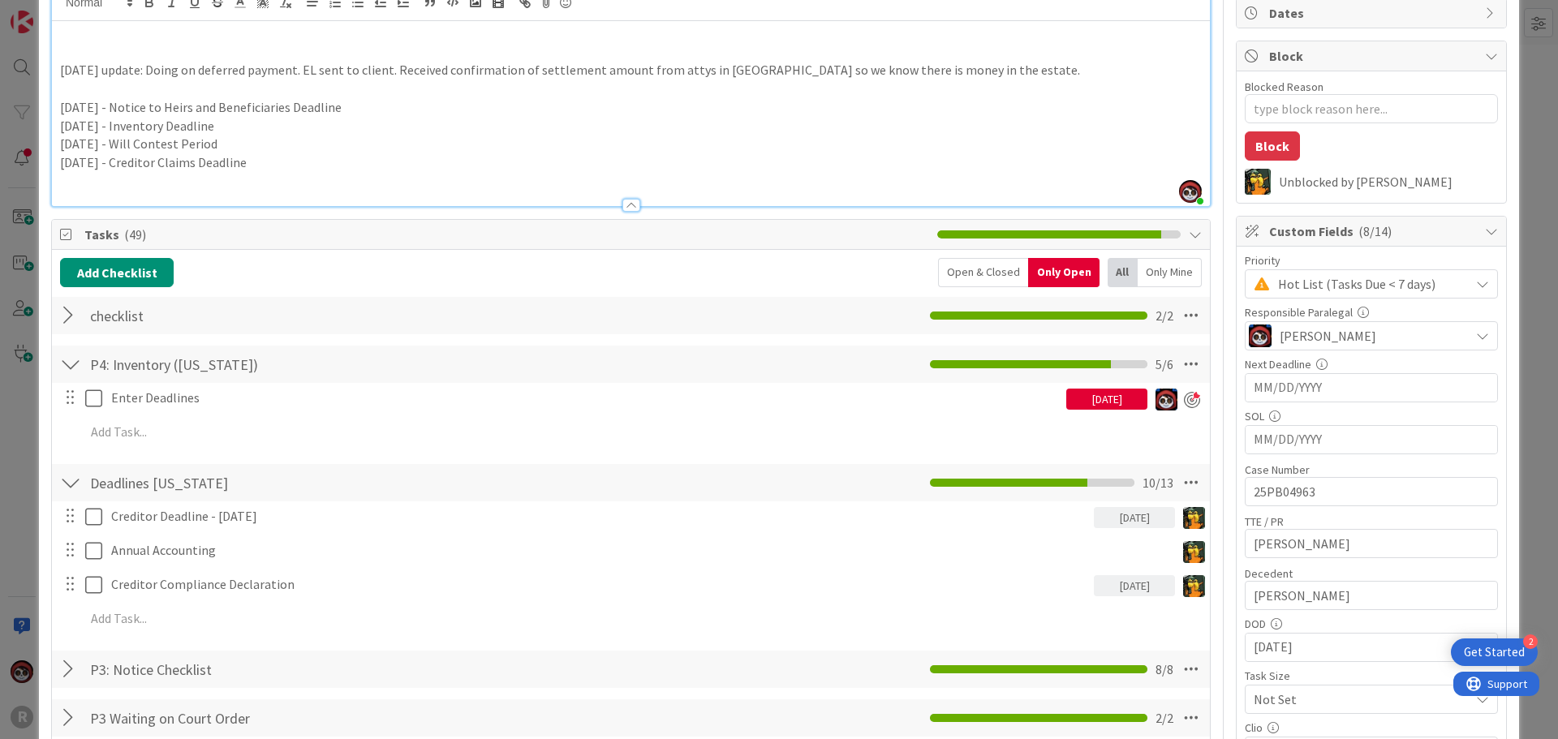
scroll to position [81, 0]
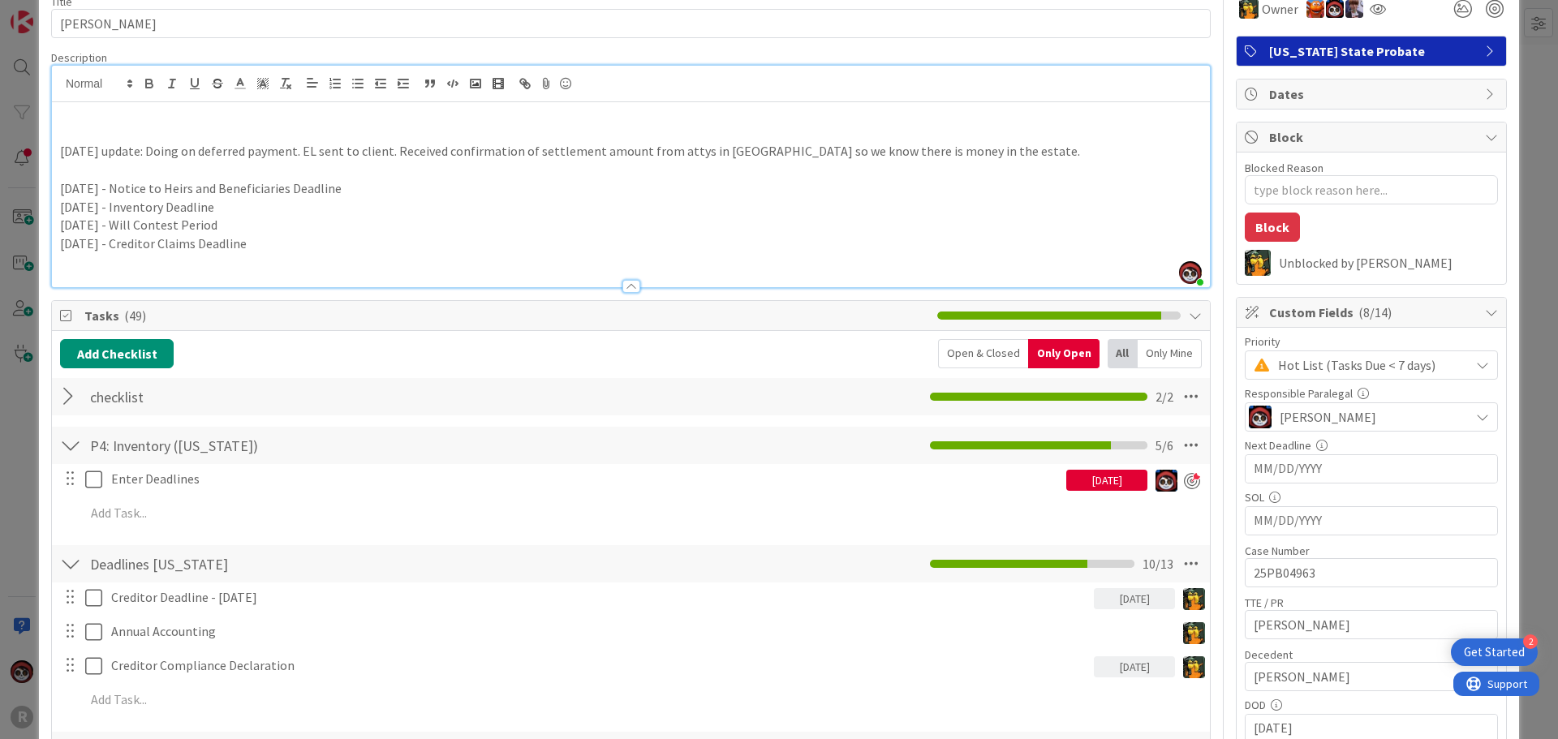
click at [336, 251] on p "[DATE] - Creditor Claims Deadline" at bounding box center [631, 244] width 1142 height 19
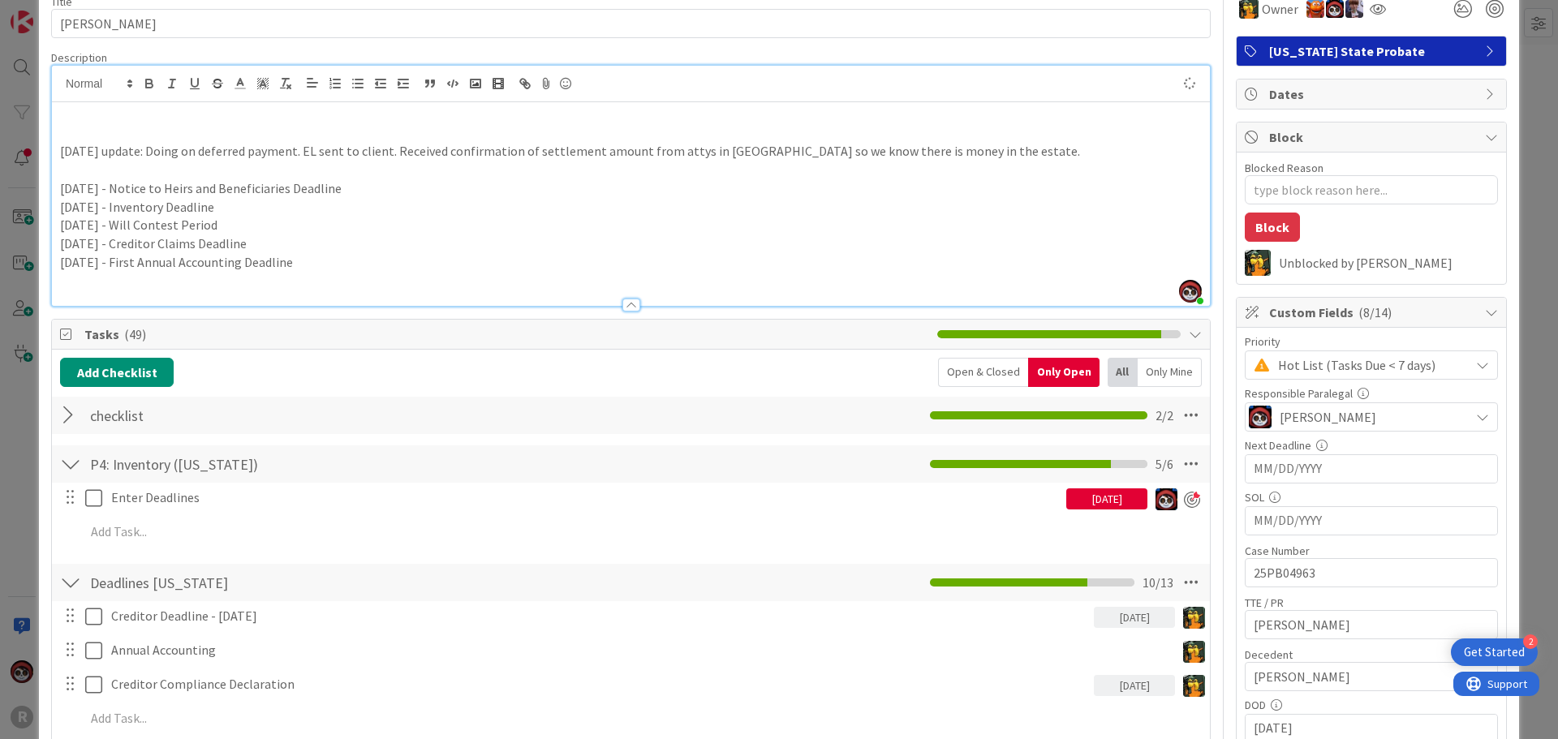
type textarea "x"
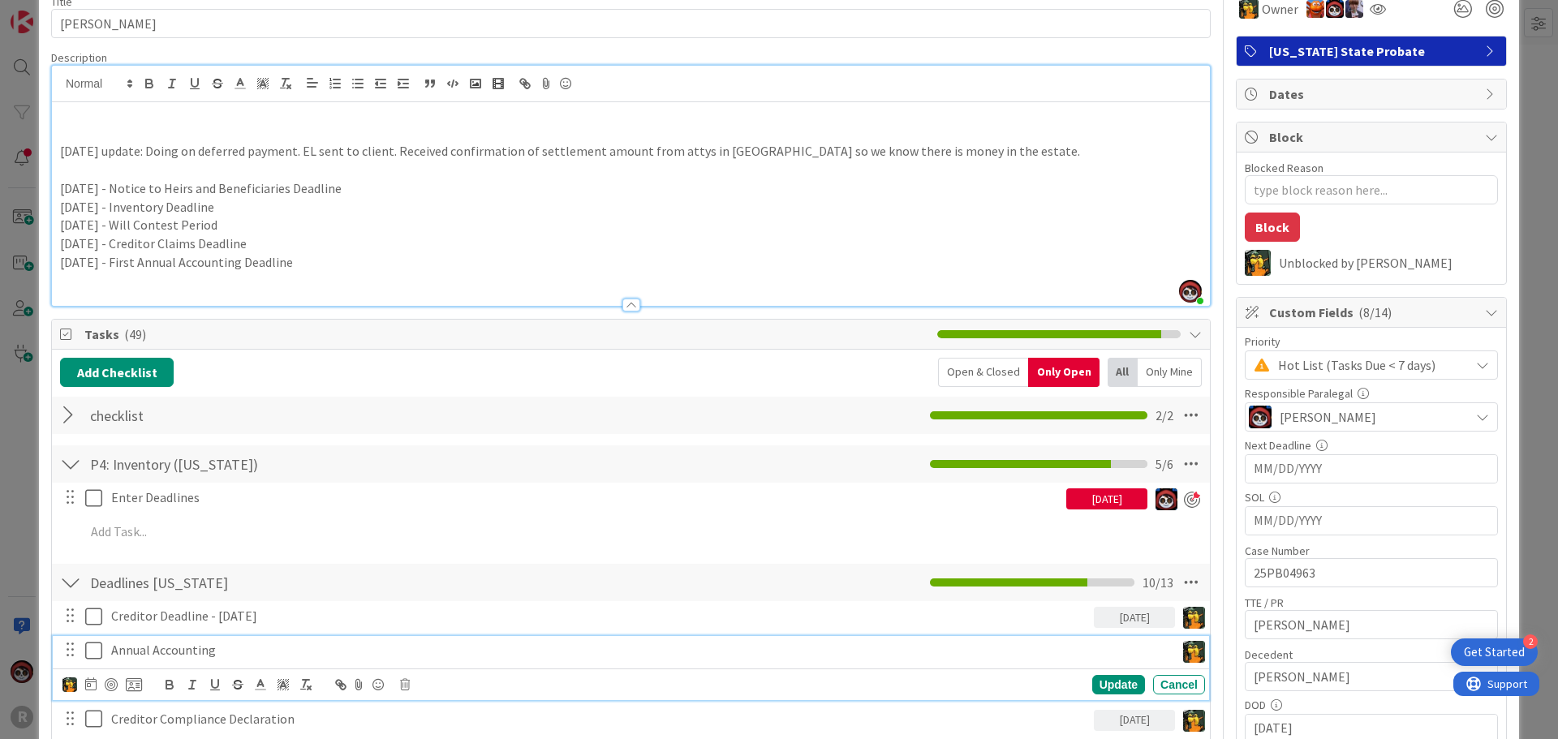
click at [196, 652] on p "Annual Accounting" at bounding box center [639, 650] width 1057 height 19
click at [87, 683] on icon at bounding box center [90, 684] width 11 height 13
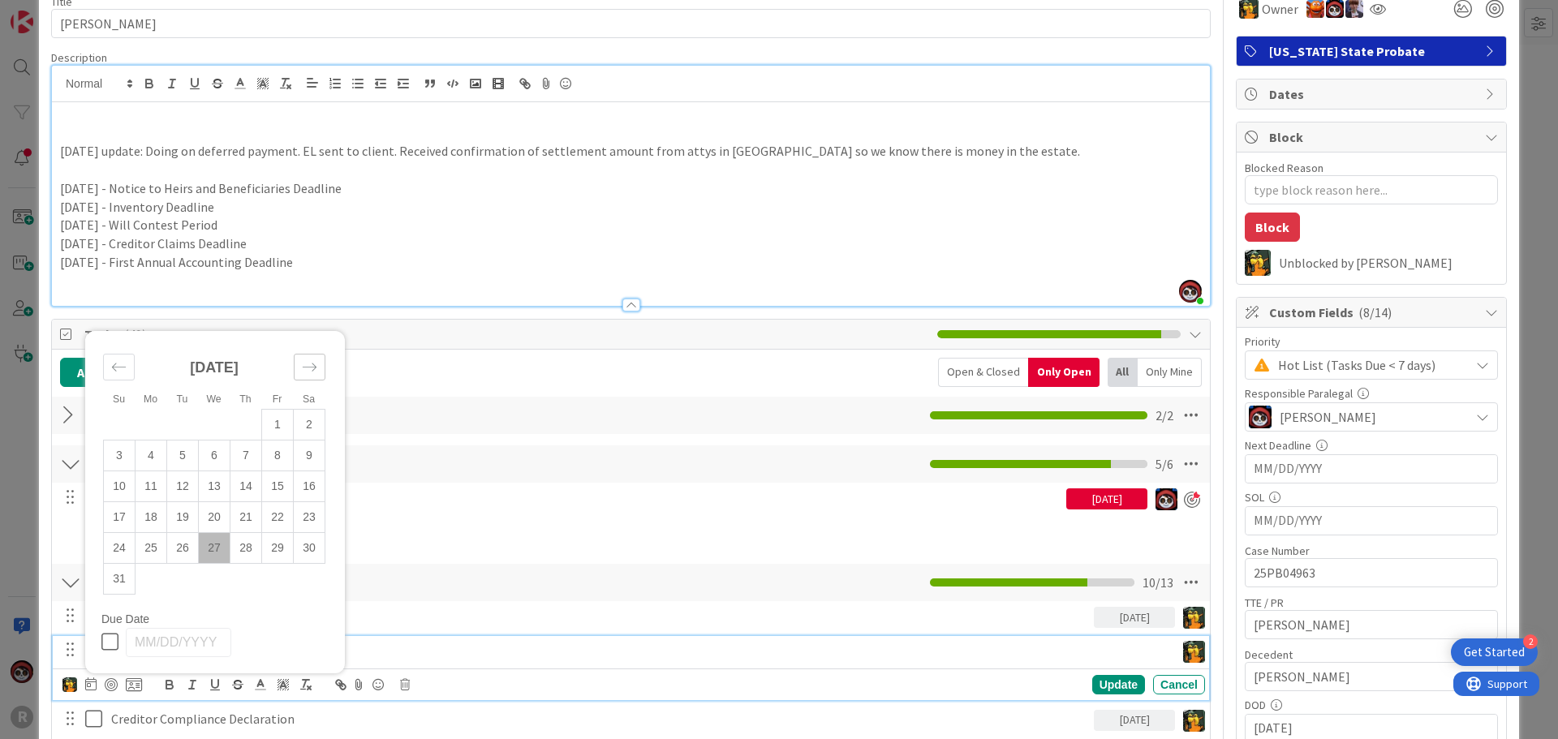
click at [309, 370] on icon "Move forward to switch to the next month." at bounding box center [309, 367] width 15 height 15
click at [309, 370] on div "[DATE] 1 2 3 4 5 6 7 8 9 10 11 12 13 14 15 16 17 18 19 20 21 22 23 24 25 26 27 …" at bounding box center [214, 491] width 258 height 243
click at [309, 370] on div "[DATE]" at bounding box center [214, 405] width 222 height 70
click at [312, 396] on icon "Move forward to switch to the next month." at bounding box center [309, 397] width 15 height 15
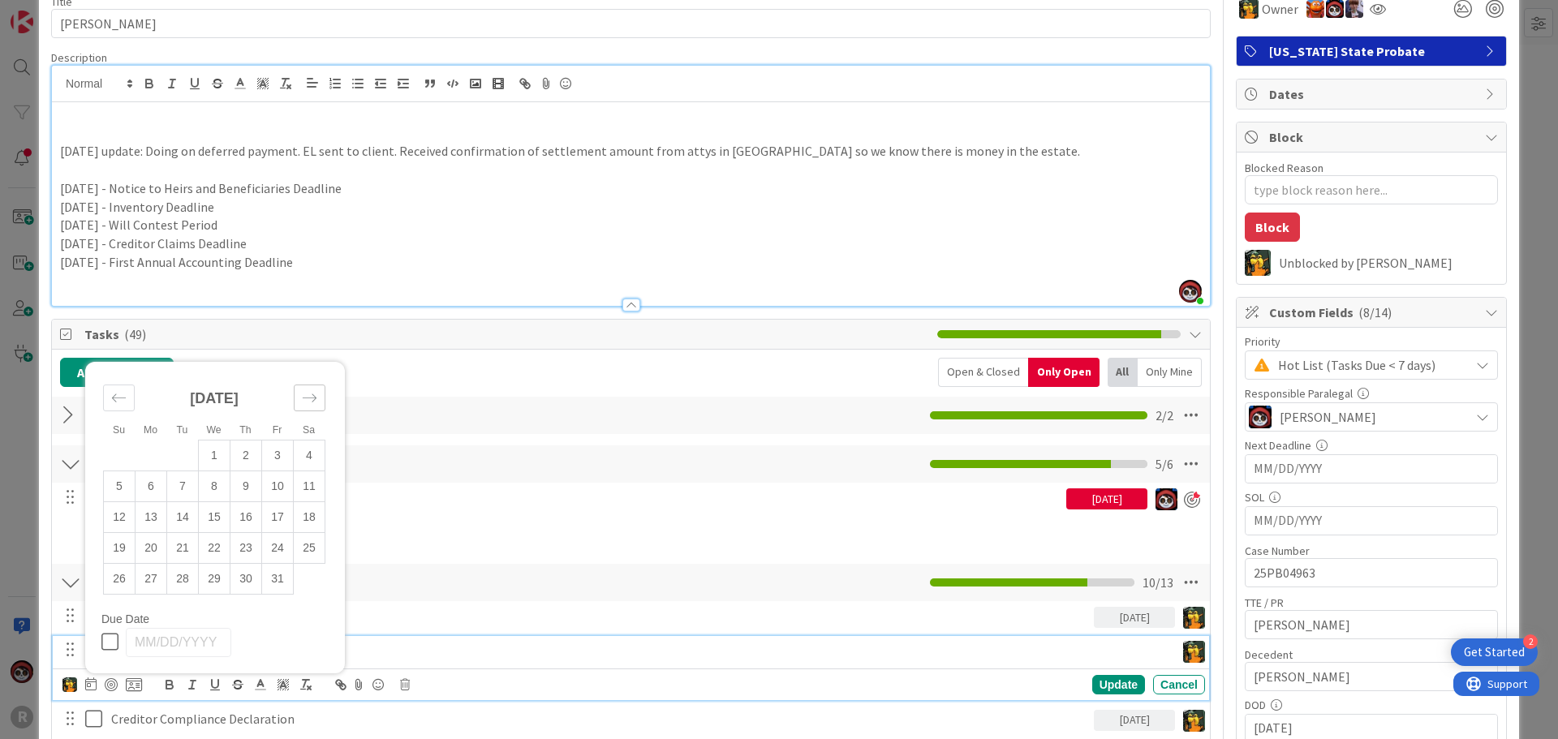
click at [309, 401] on icon "Move forward to switch to the next month." at bounding box center [309, 397] width 15 height 15
click at [309, 401] on small "Sa" at bounding box center [309, 399] width 12 height 11
click at [313, 384] on div "[DATE]" at bounding box center [214, 374] width 222 height 70
click at [314, 371] on icon "Move forward to switch to the next month." at bounding box center [309, 367] width 15 height 15
click at [314, 371] on div "[DATE]" at bounding box center [214, 405] width 222 height 70
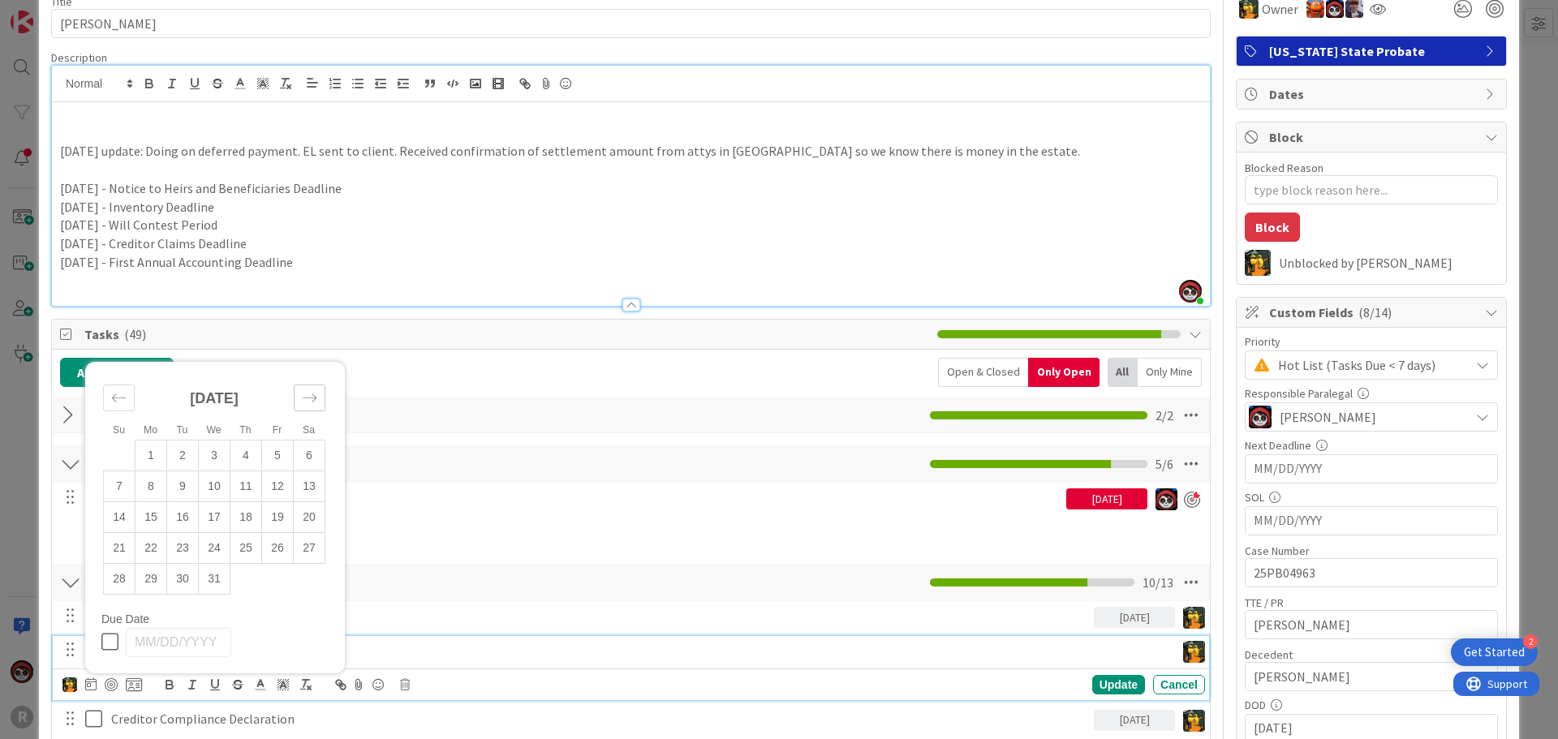
click at [312, 399] on icon "Move forward to switch to the next month." at bounding box center [309, 397] width 15 height 15
click at [312, 433] on icon "Move forward to switch to the next month." at bounding box center [309, 428] width 15 height 15
click at [312, 433] on small "Sa" at bounding box center [309, 429] width 12 height 11
click at [309, 421] on li "Sa" at bounding box center [309, 429] width 32 height 17
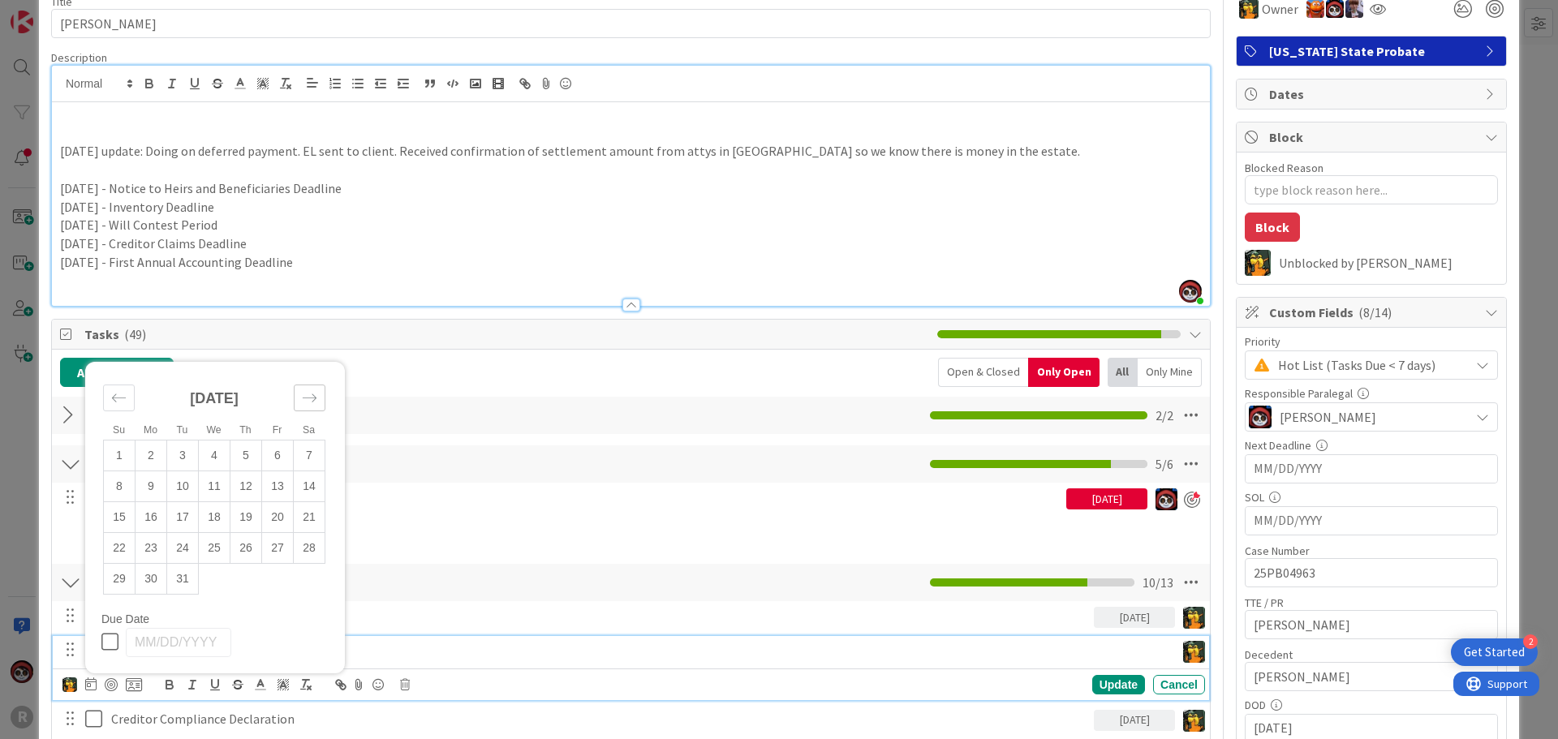
click at [308, 405] on icon "Move forward to switch to the next month." at bounding box center [309, 397] width 15 height 15
click at [304, 378] on div "Move forward to switch to the next month." at bounding box center [310, 367] width 32 height 27
click at [310, 399] on icon "Move forward to switch to the next month." at bounding box center [309, 397] width 15 height 15
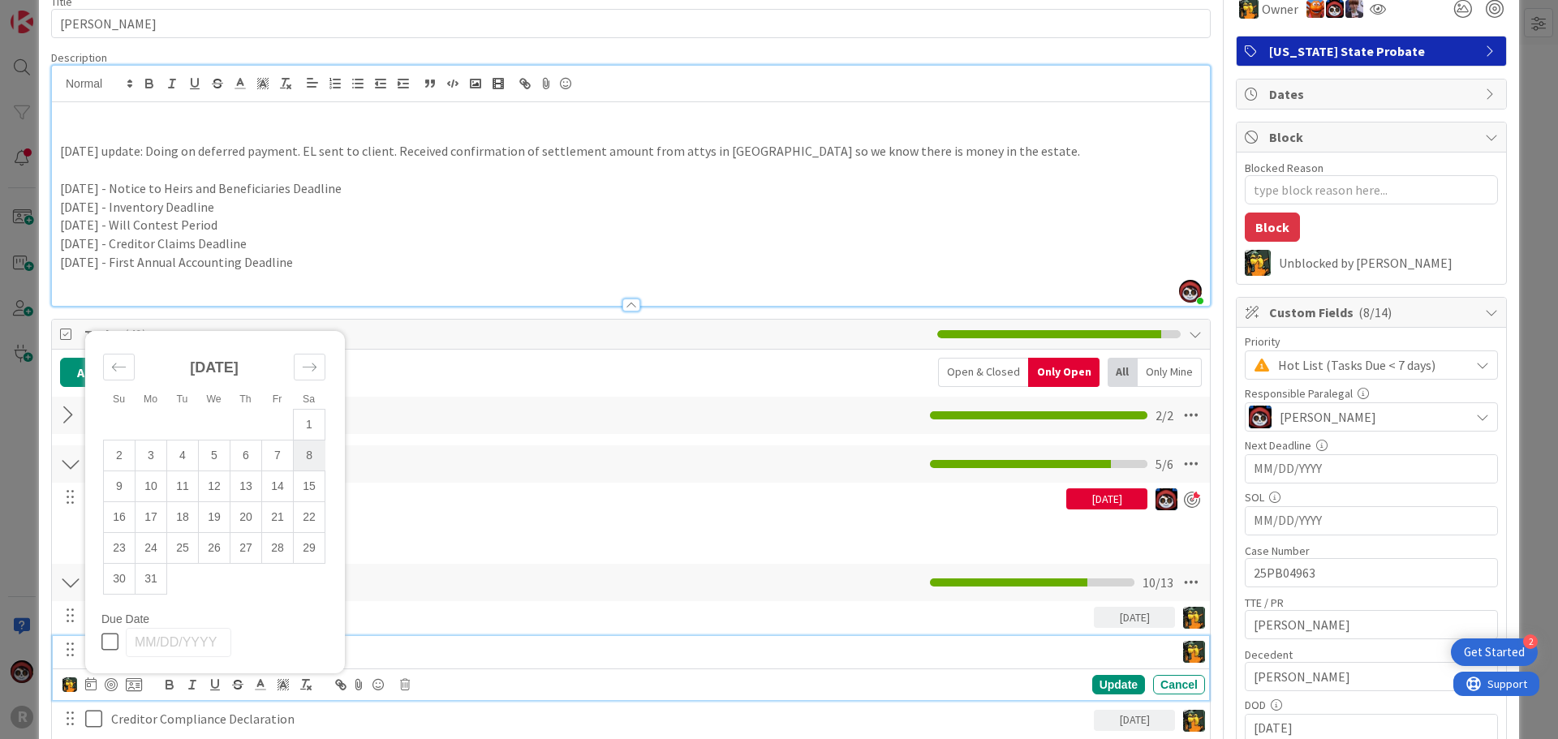
click at [304, 455] on td "8" at bounding box center [310, 455] width 32 height 31
type input "[DATE]"
type textarea "x"
click at [273, 456] on td "7" at bounding box center [278, 455] width 32 height 31
type input "[DATE]"
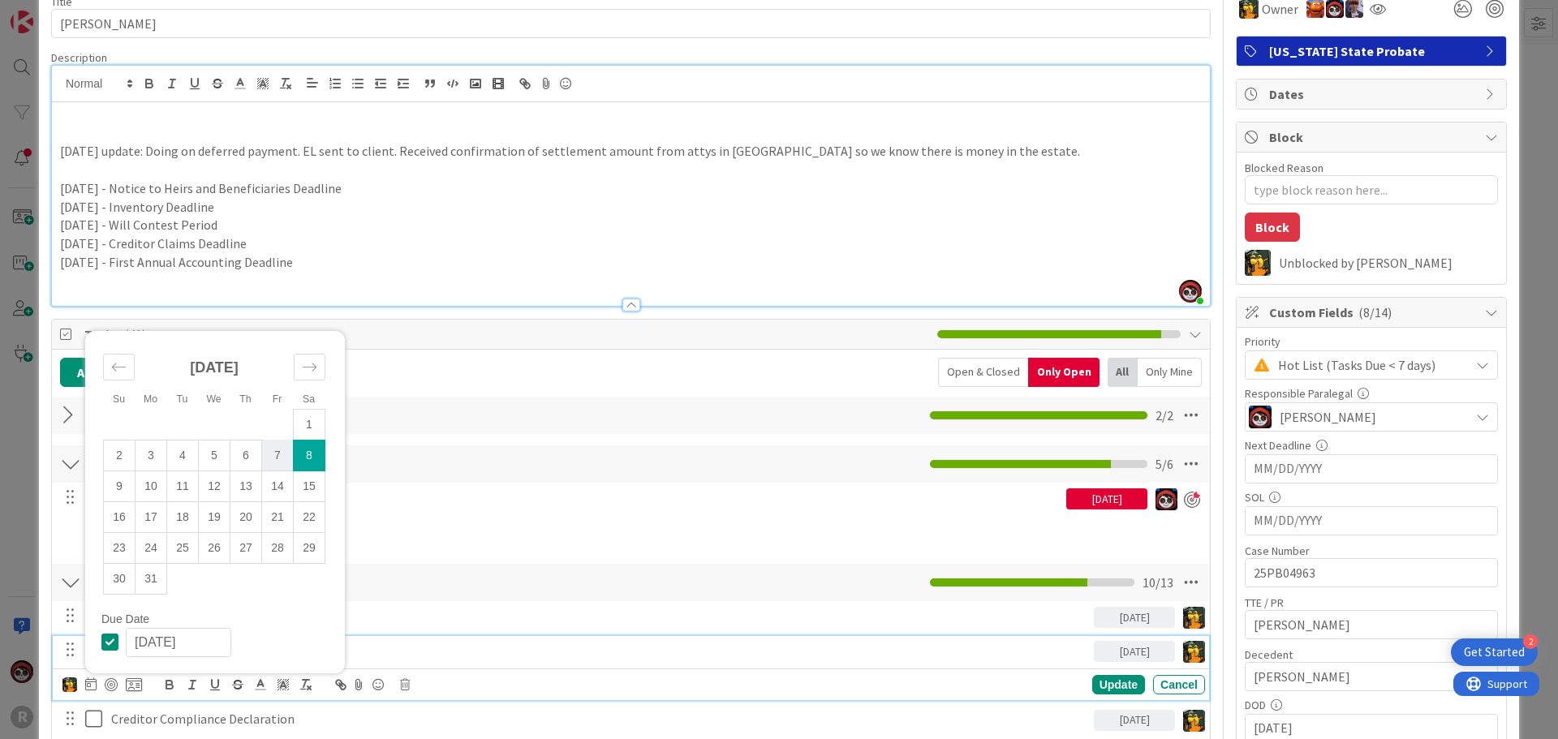
type textarea "x"
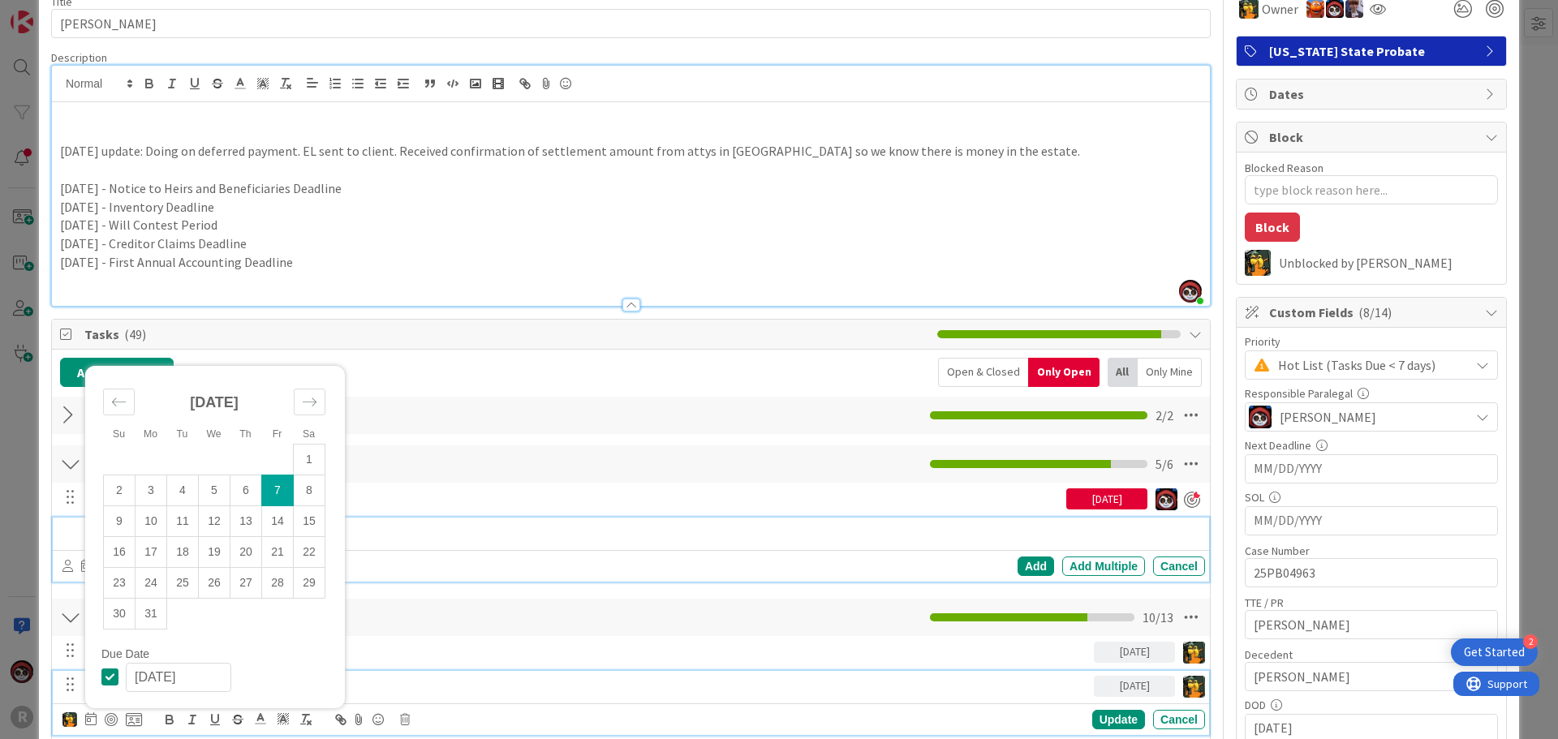
click at [475, 541] on div "Add Add Multiple Cancel" at bounding box center [631, 550] width 1156 height 64
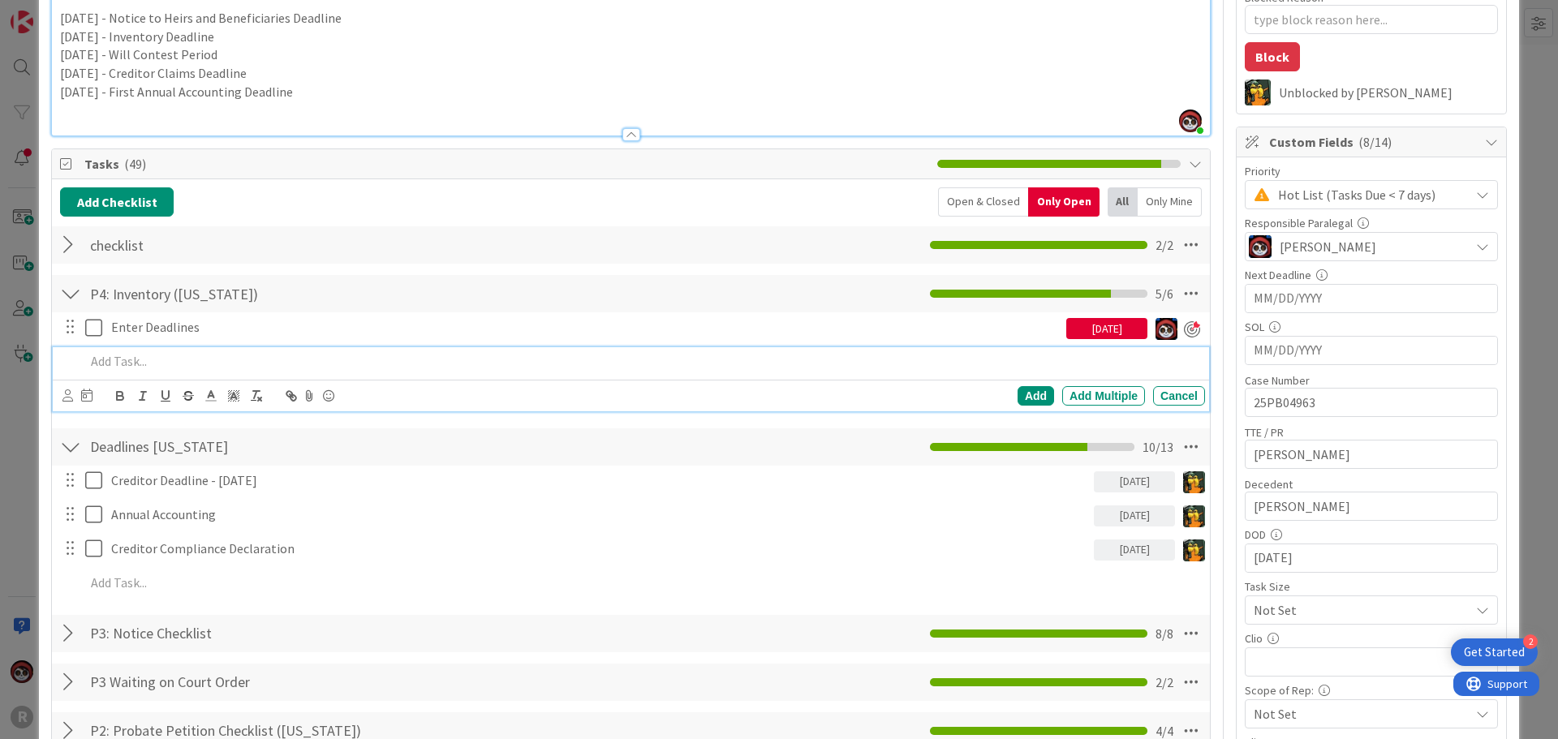
scroll to position [278, 0]
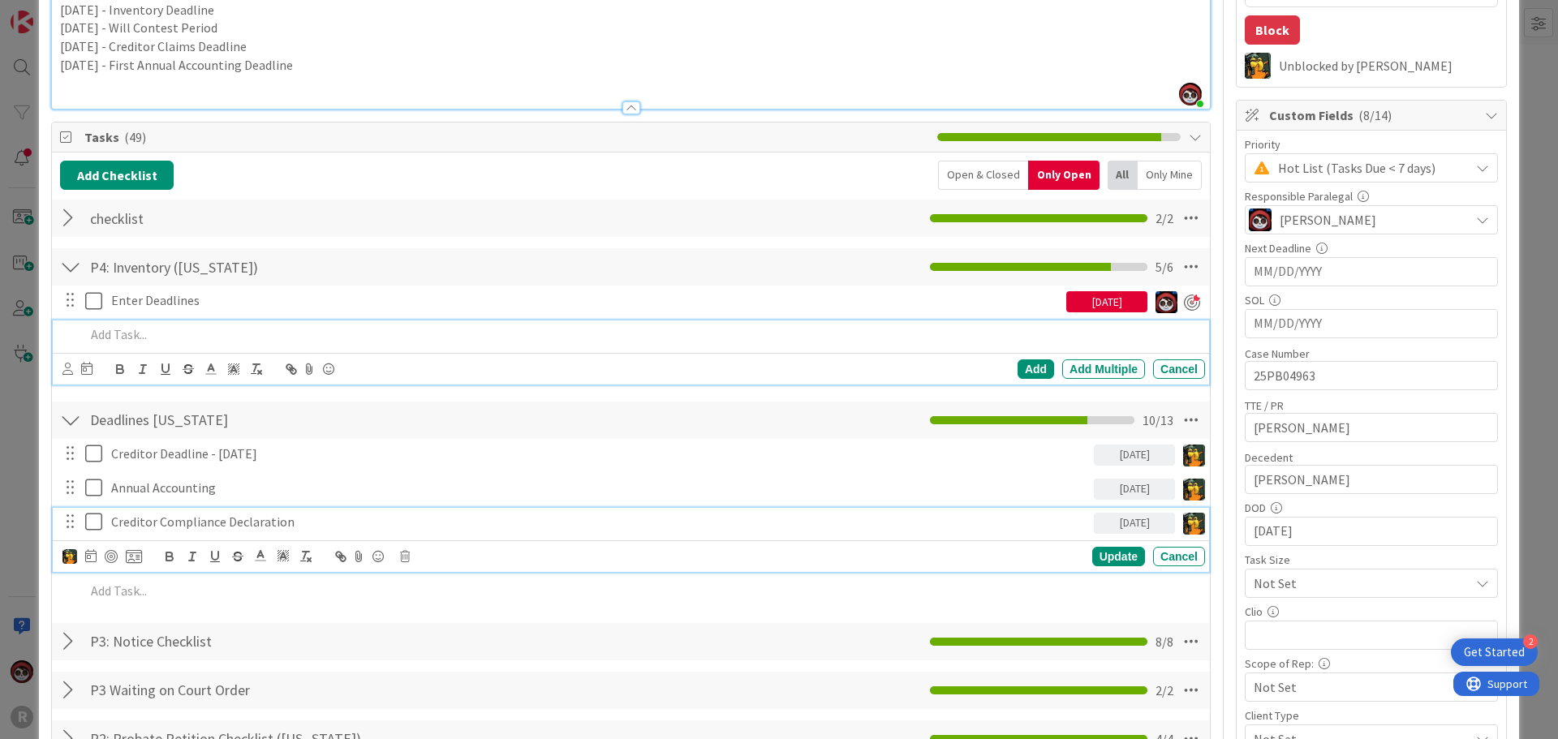
click at [219, 524] on p "Creditor Compliance Declaration" at bounding box center [599, 522] width 976 height 19
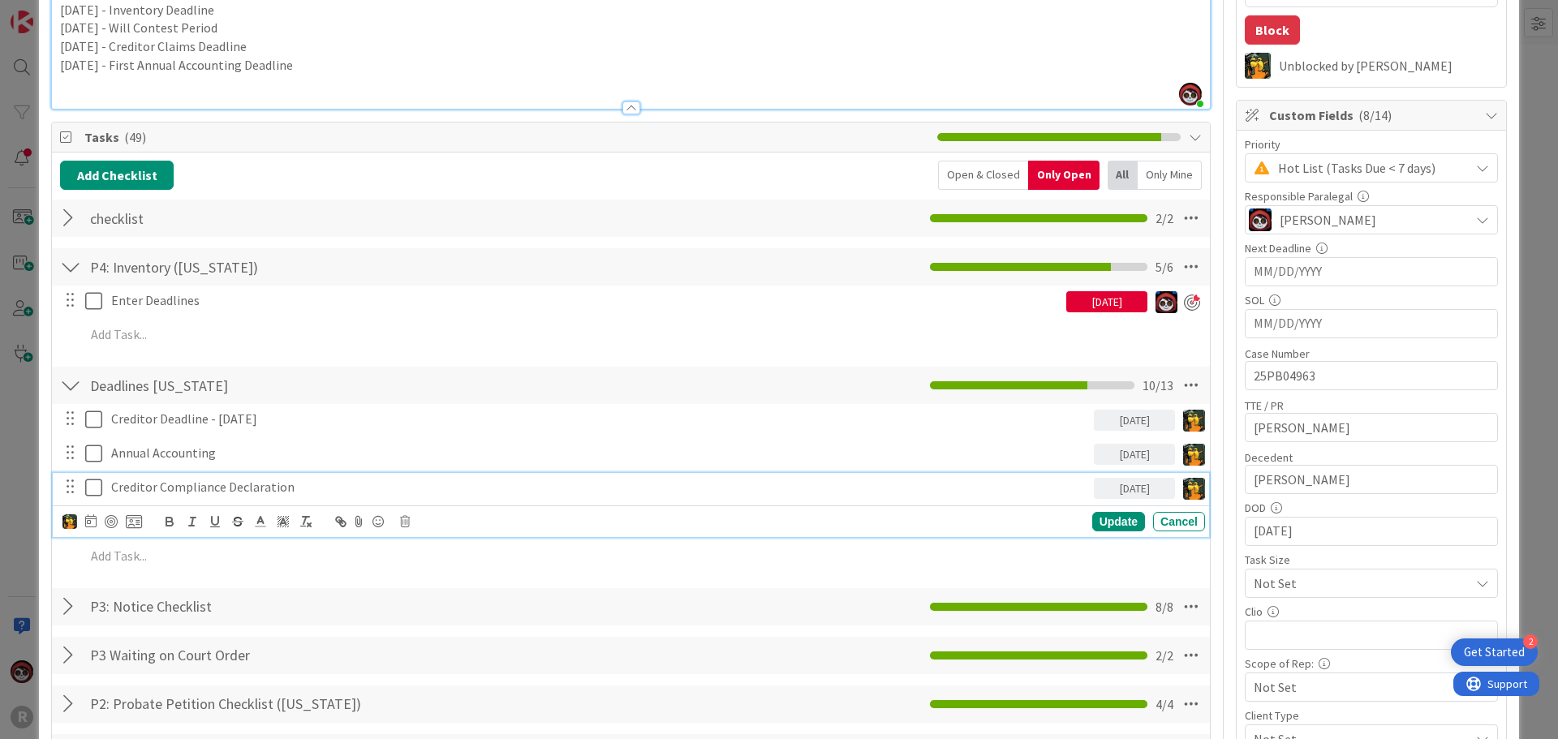
scroll to position [243, 0]
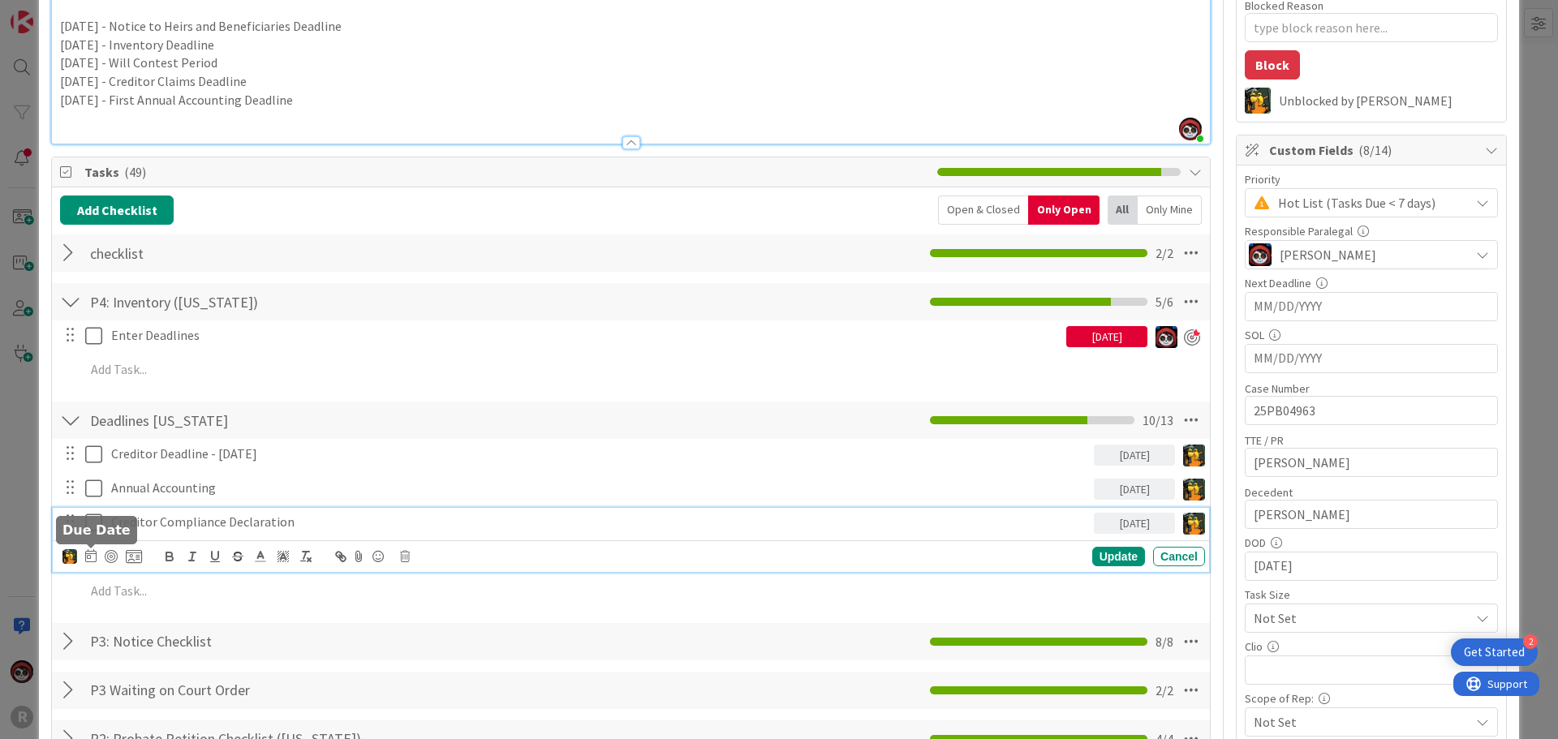
click at [91, 553] on icon at bounding box center [90, 555] width 11 height 13
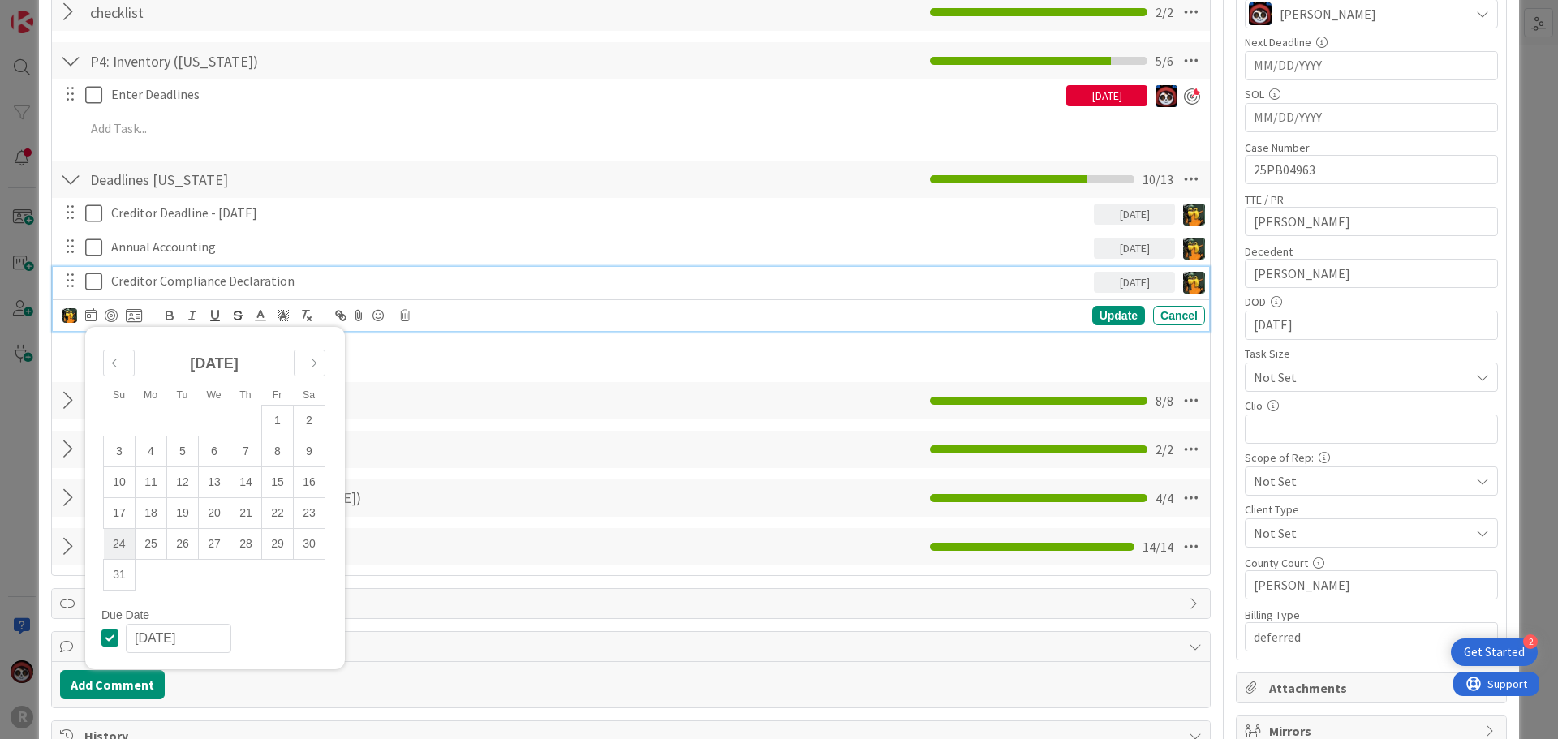
scroll to position [487, 0]
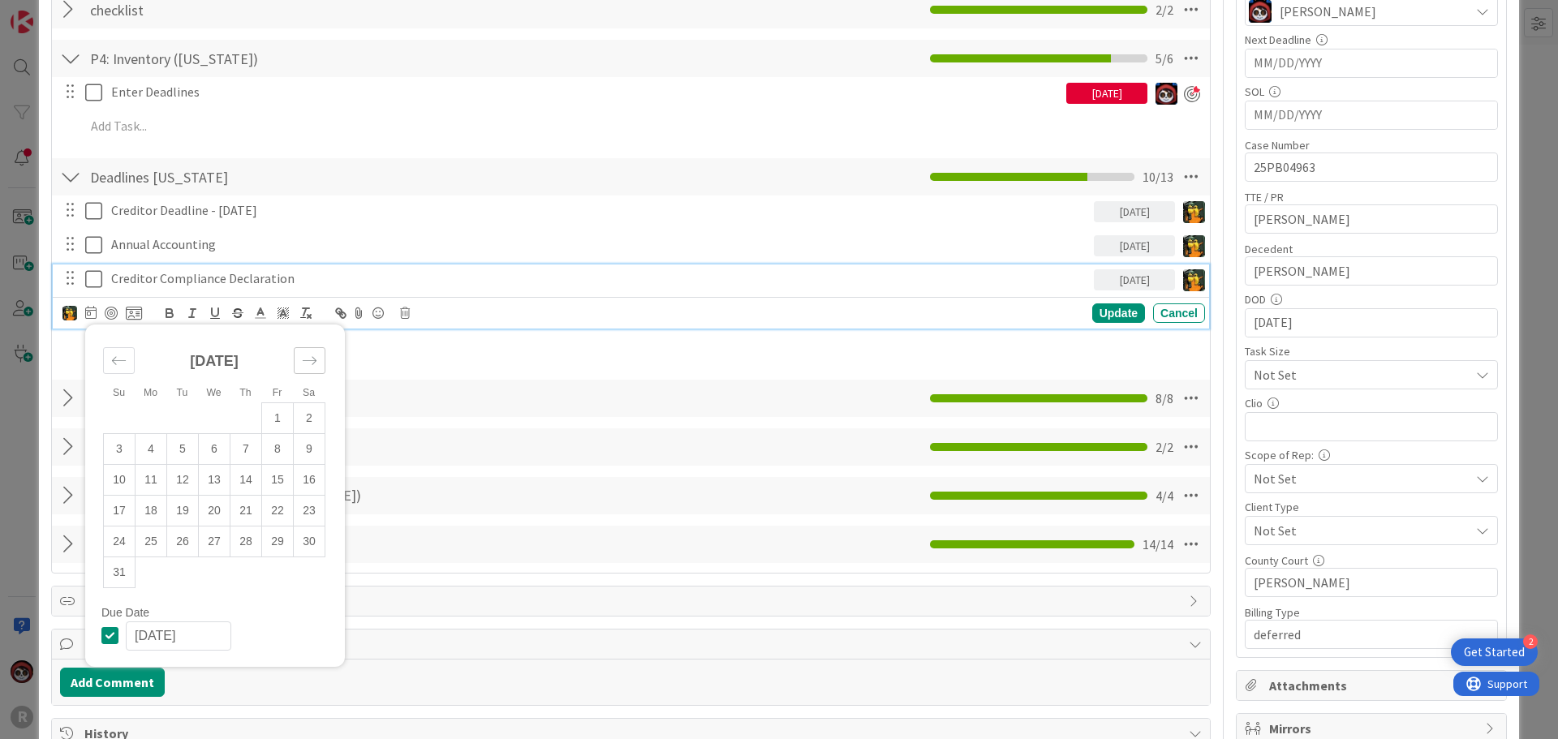
click at [304, 369] on div "Move forward to switch to the next month." at bounding box center [310, 360] width 32 height 27
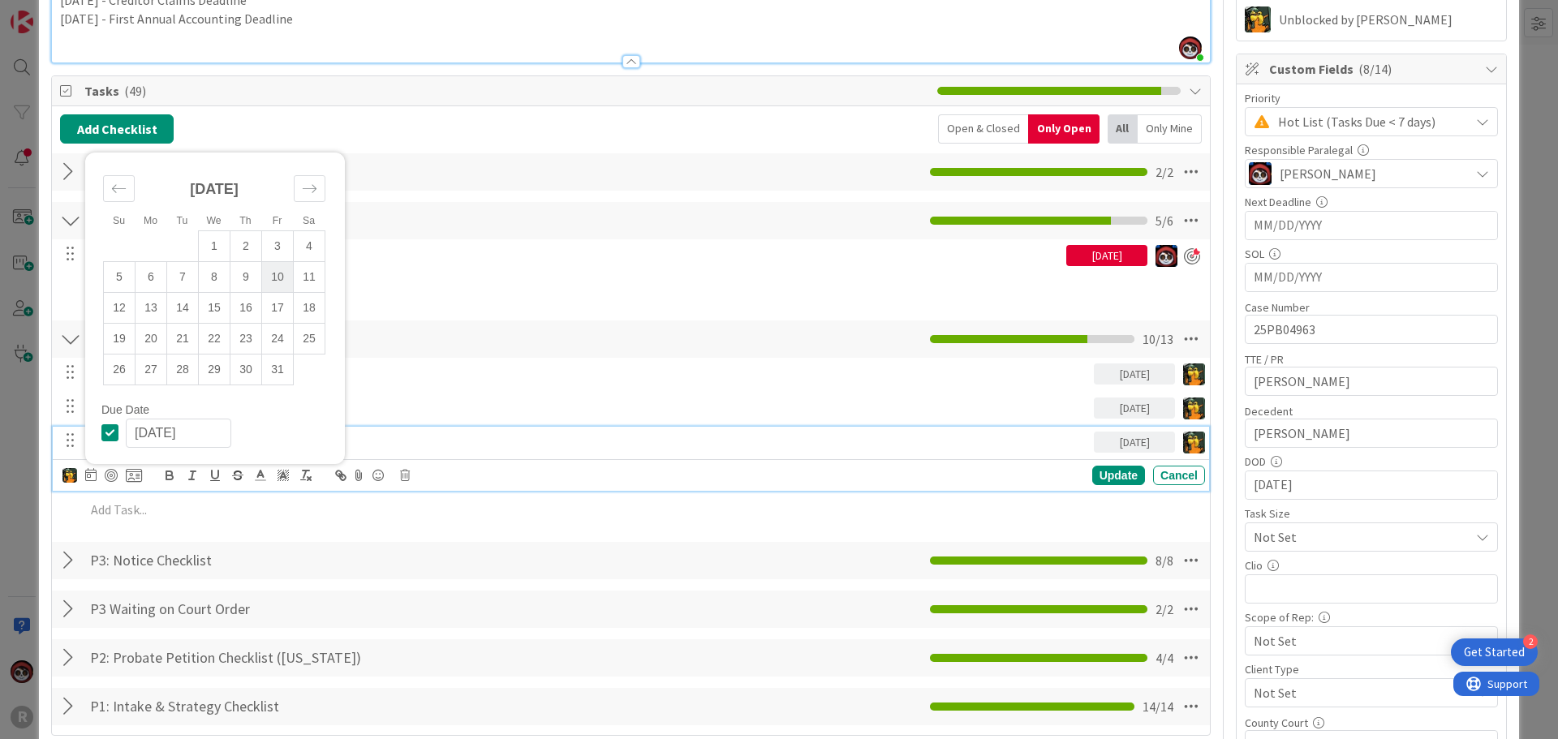
scroll to position [243, 0]
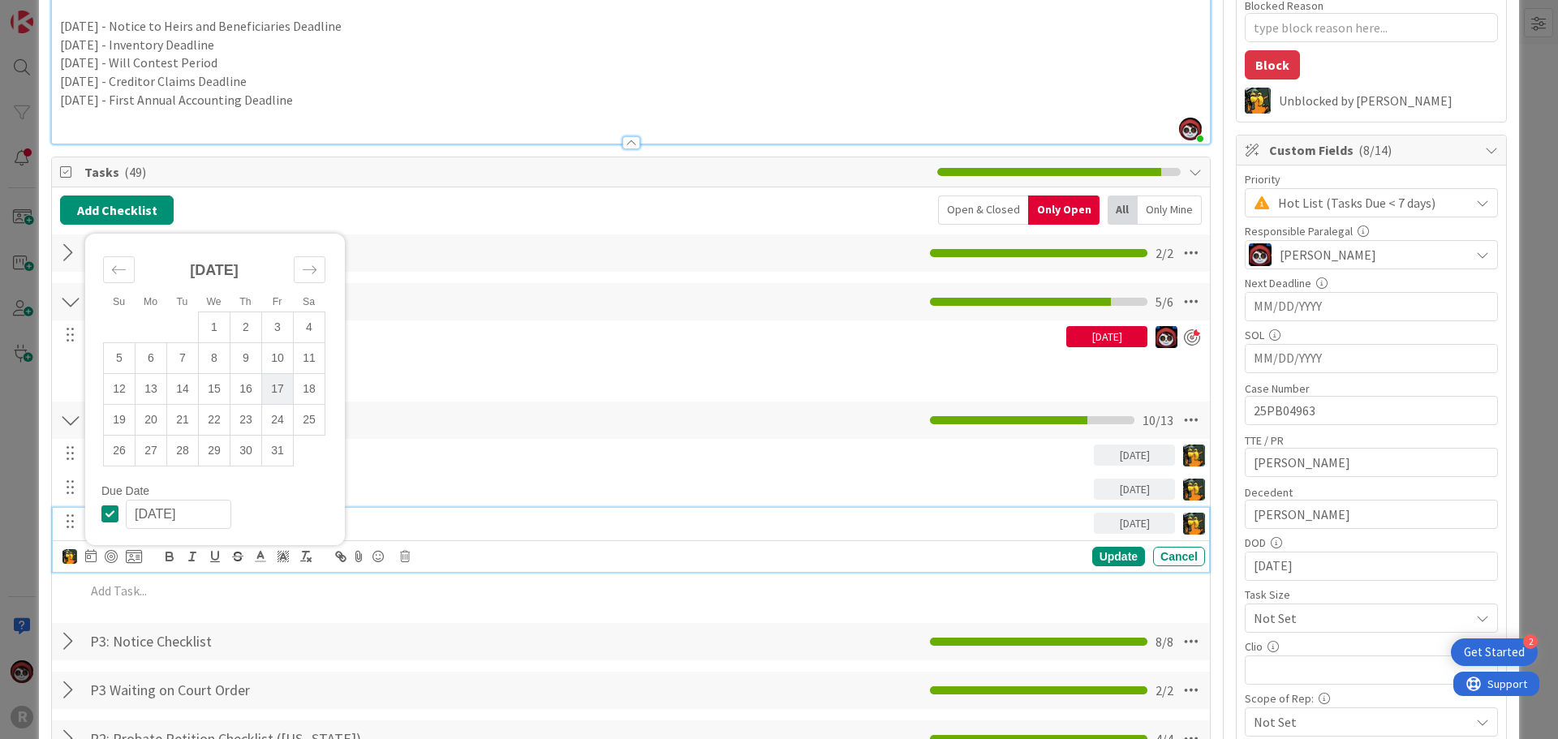
click at [270, 386] on td "17" at bounding box center [278, 388] width 32 height 31
type input "[DATE]"
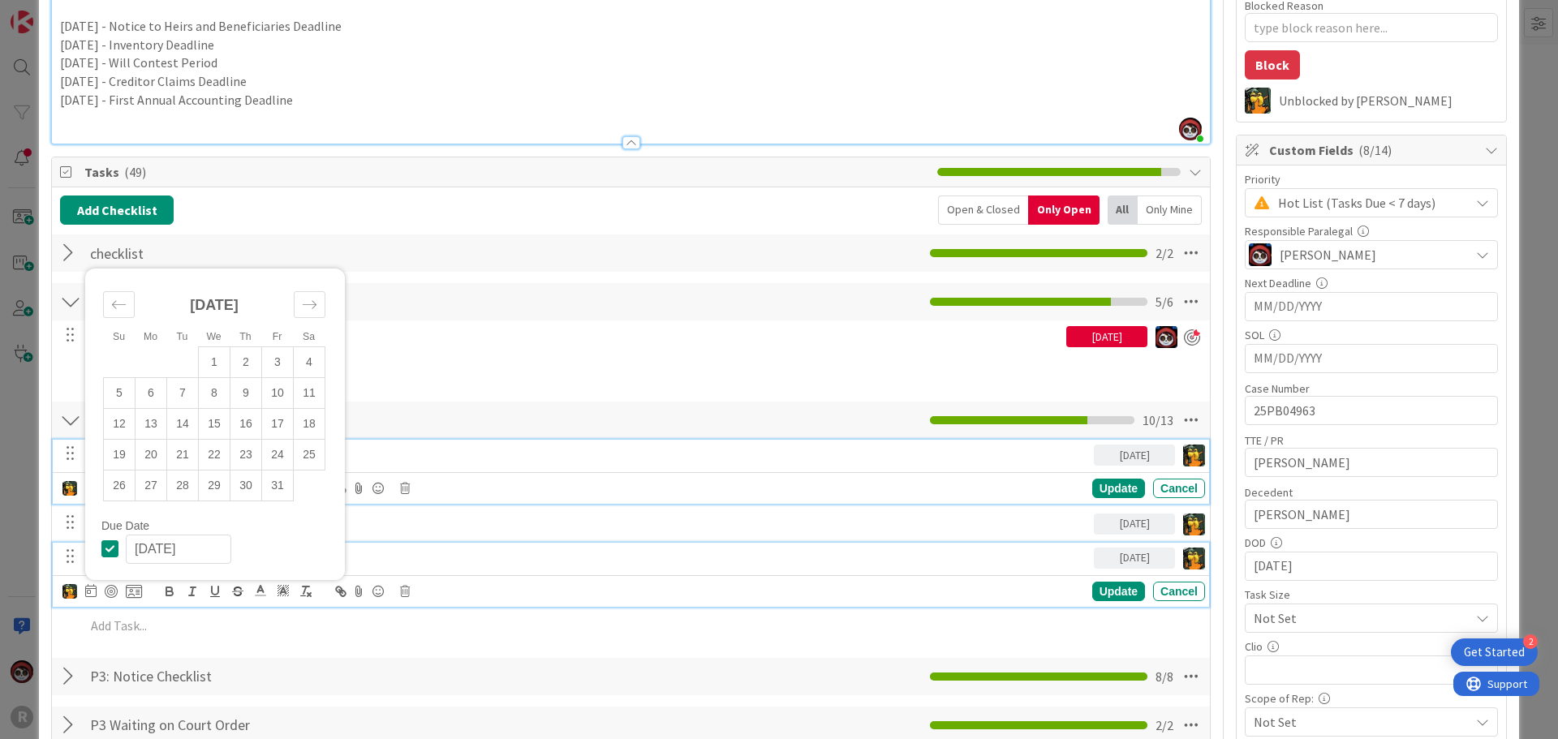
click at [506, 463] on div "Creditor Deadline - [DATE] [DATE] Update Cancel" at bounding box center [631, 472] width 1156 height 64
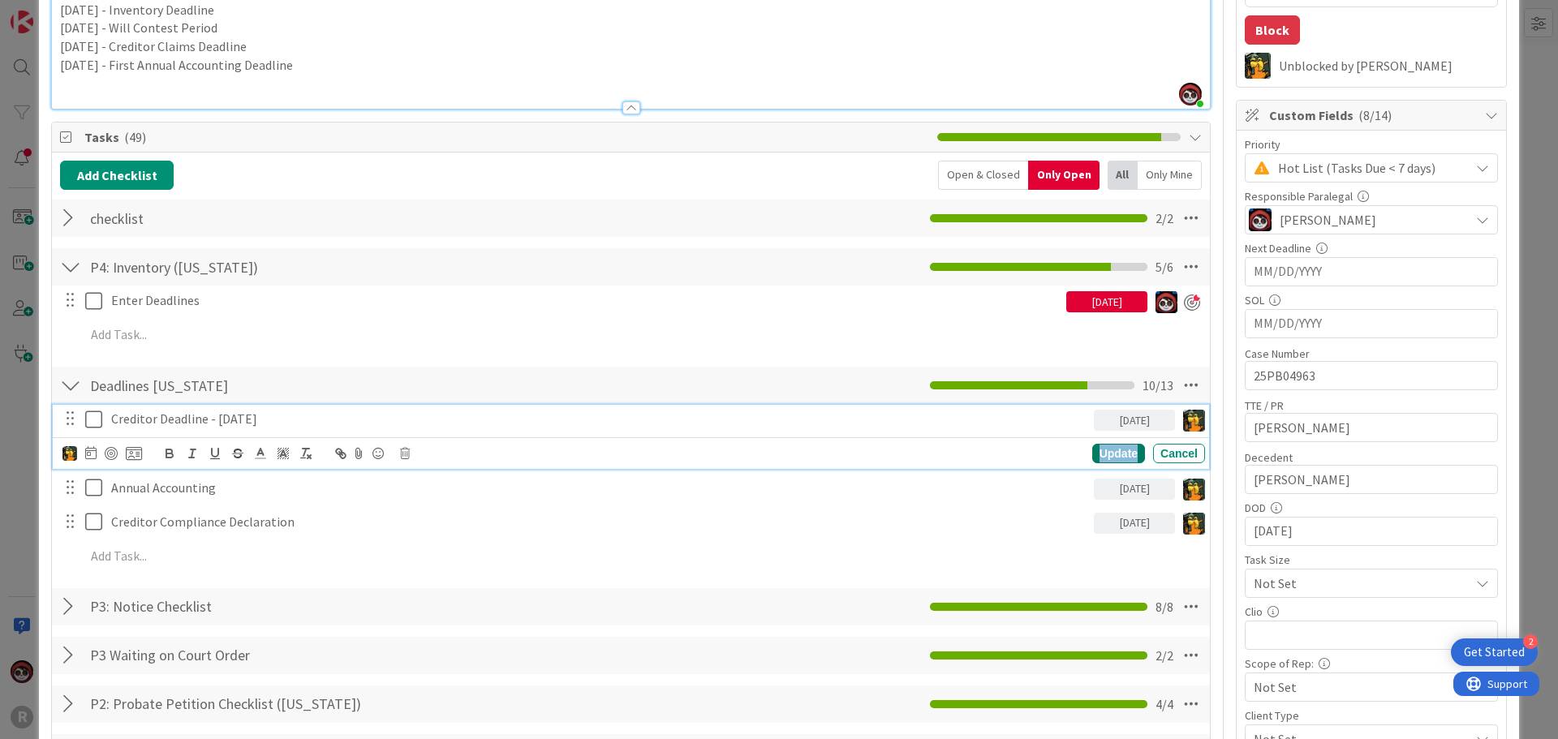
click at [1098, 450] on div "Update" at bounding box center [1118, 453] width 53 height 19
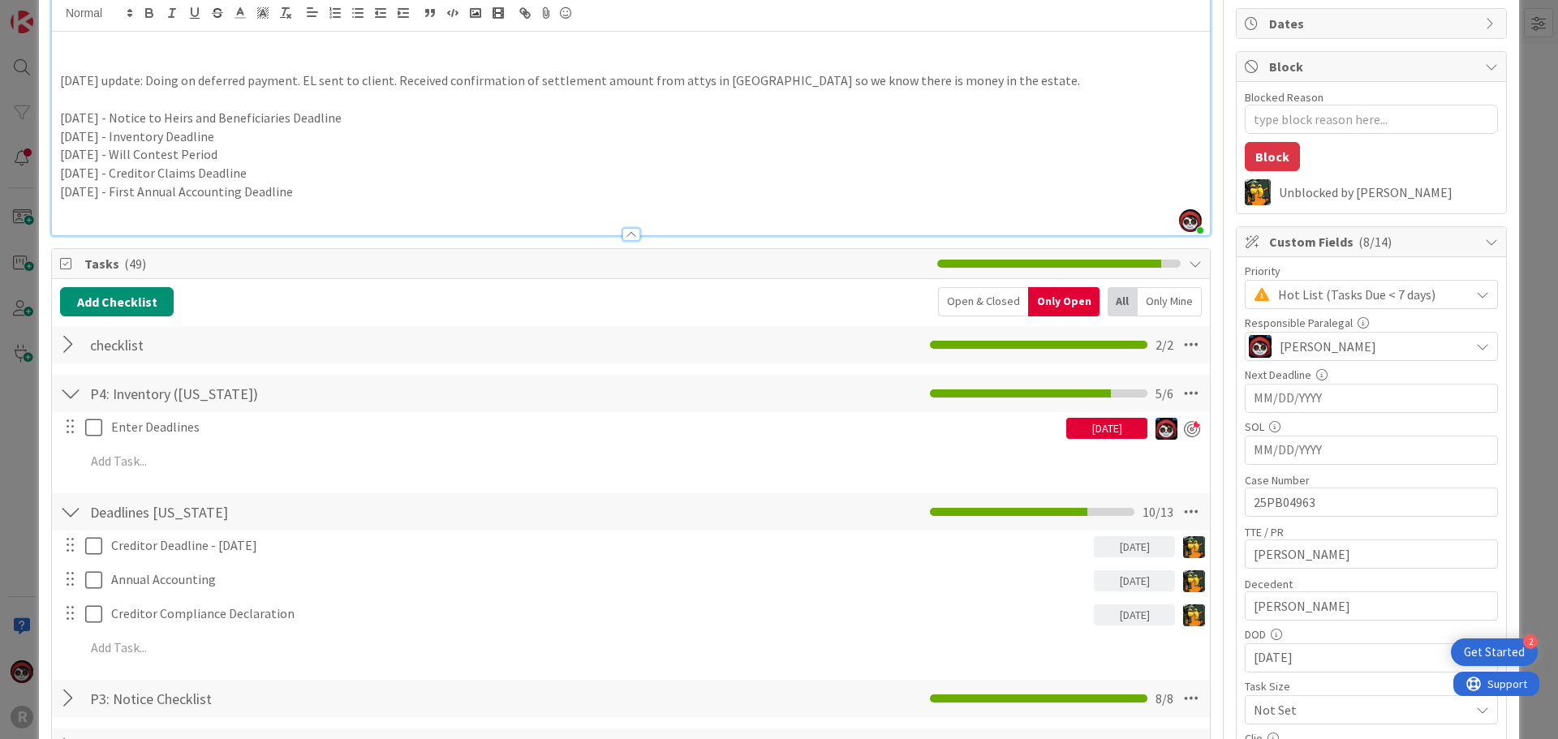
scroll to position [116, 0]
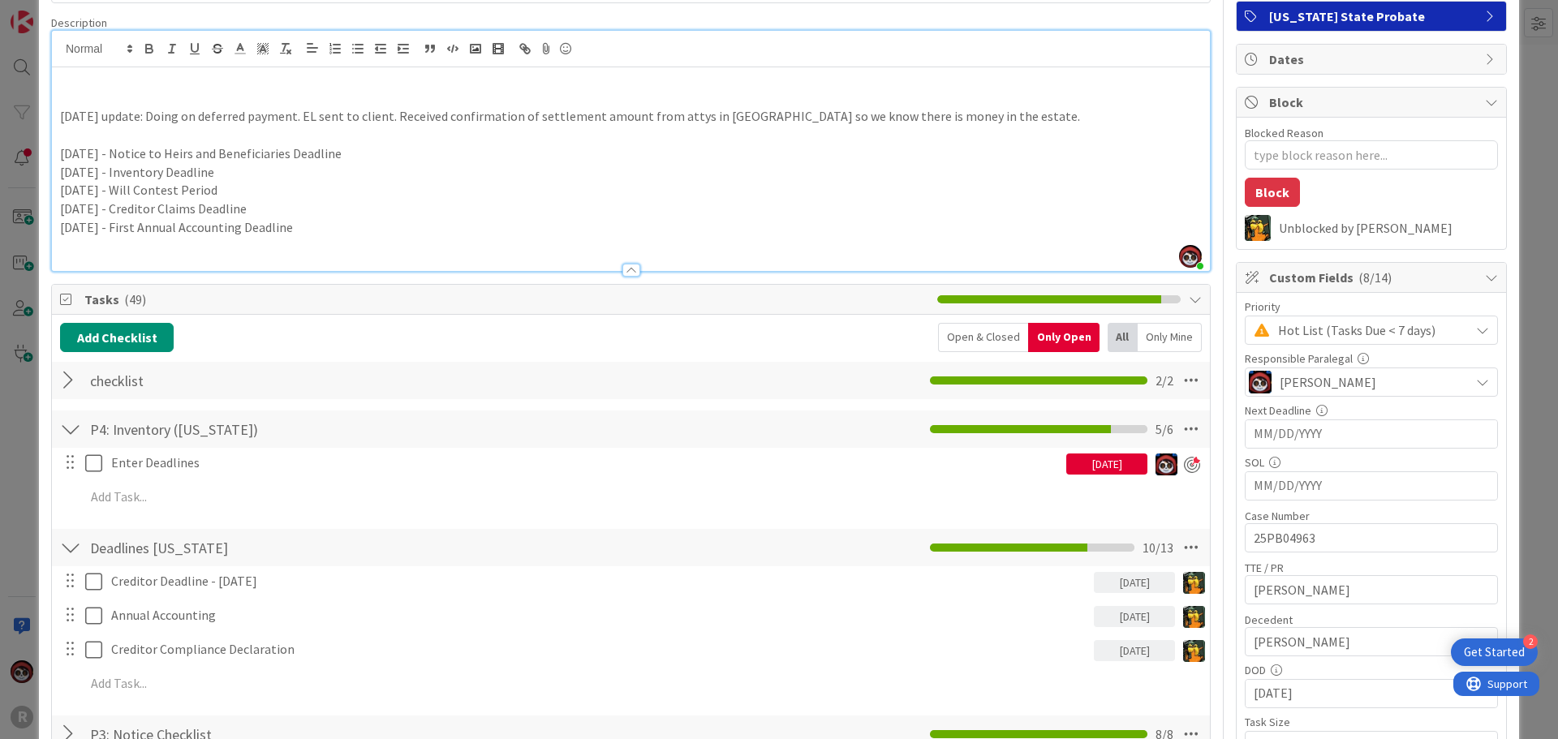
click at [1269, 433] on input "MM/DD/YYYY" at bounding box center [1371, 434] width 235 height 28
click at [1463, 476] on icon "Move forward to switch to the next month." at bounding box center [1470, 476] width 14 height 8
click at [1464, 474] on icon "Move forward to switch to the next month." at bounding box center [1469, 475] width 15 height 15
click at [1423, 592] on td "17" at bounding box center [1439, 595] width 32 height 31
type textarea "x"
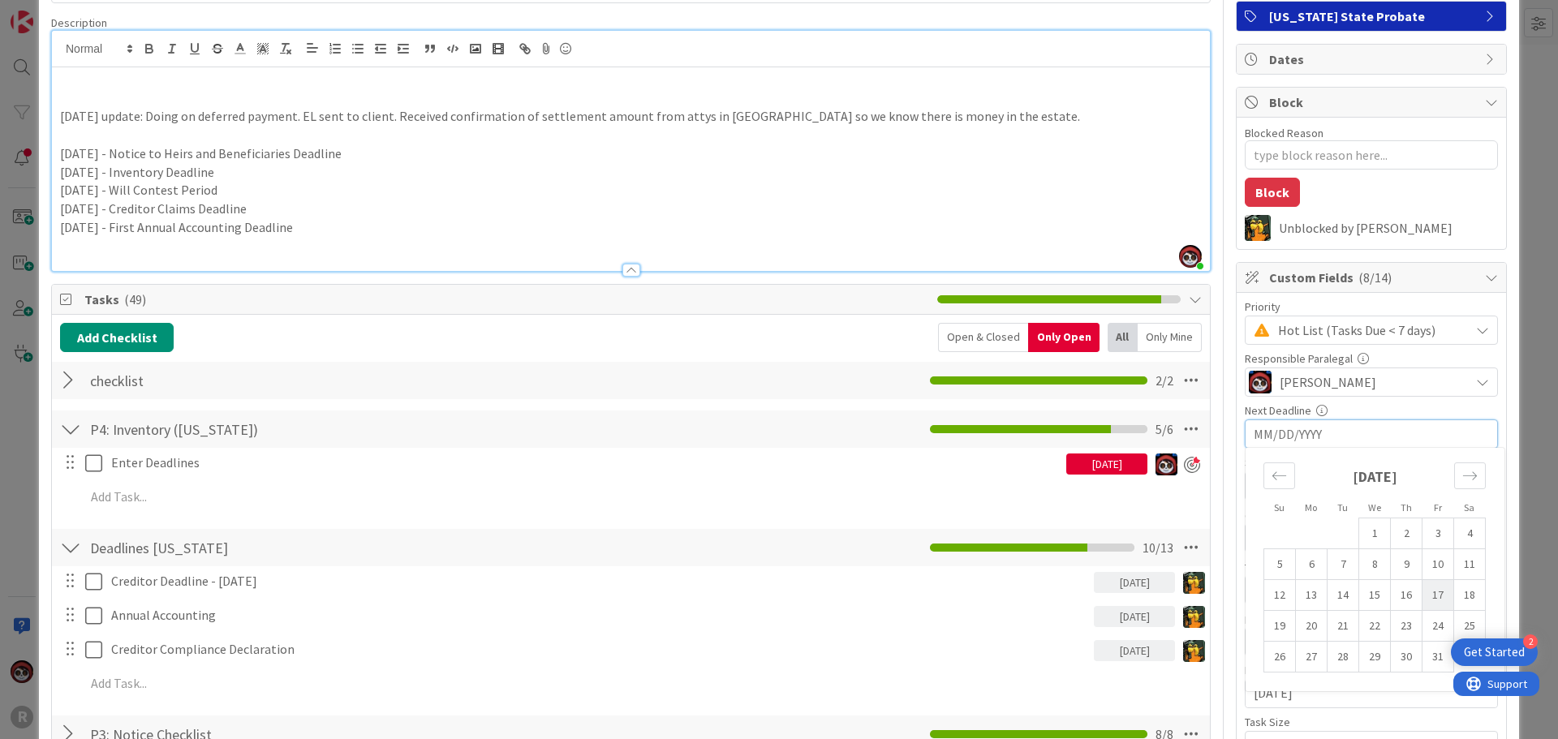
type input "[DATE]"
click at [1268, 440] on input "[DATE]" at bounding box center [1371, 434] width 235 height 28
click at [1265, 632] on td "19" at bounding box center [1280, 626] width 32 height 31
type textarea "x"
type input "[DATE]"
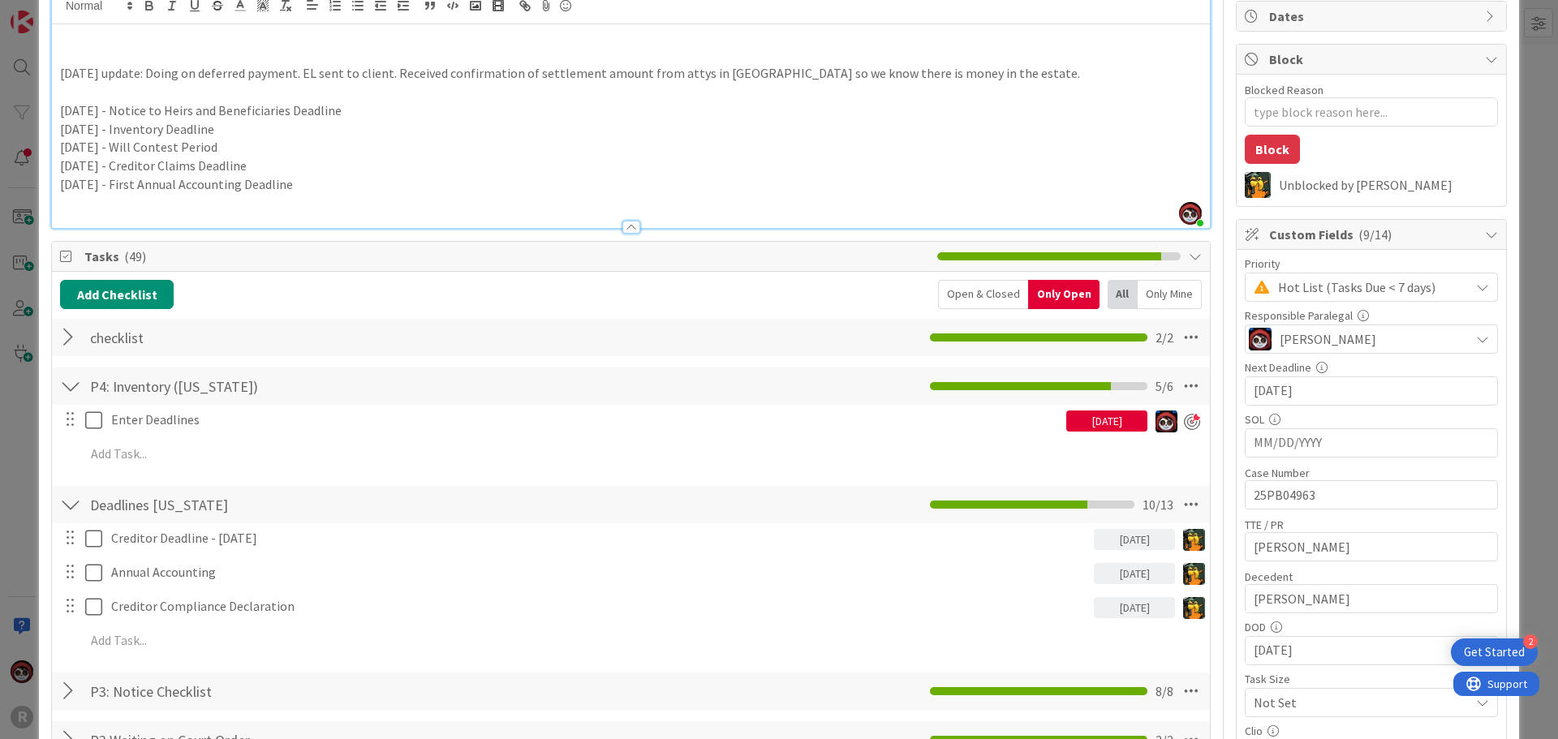
scroll to position [162, 0]
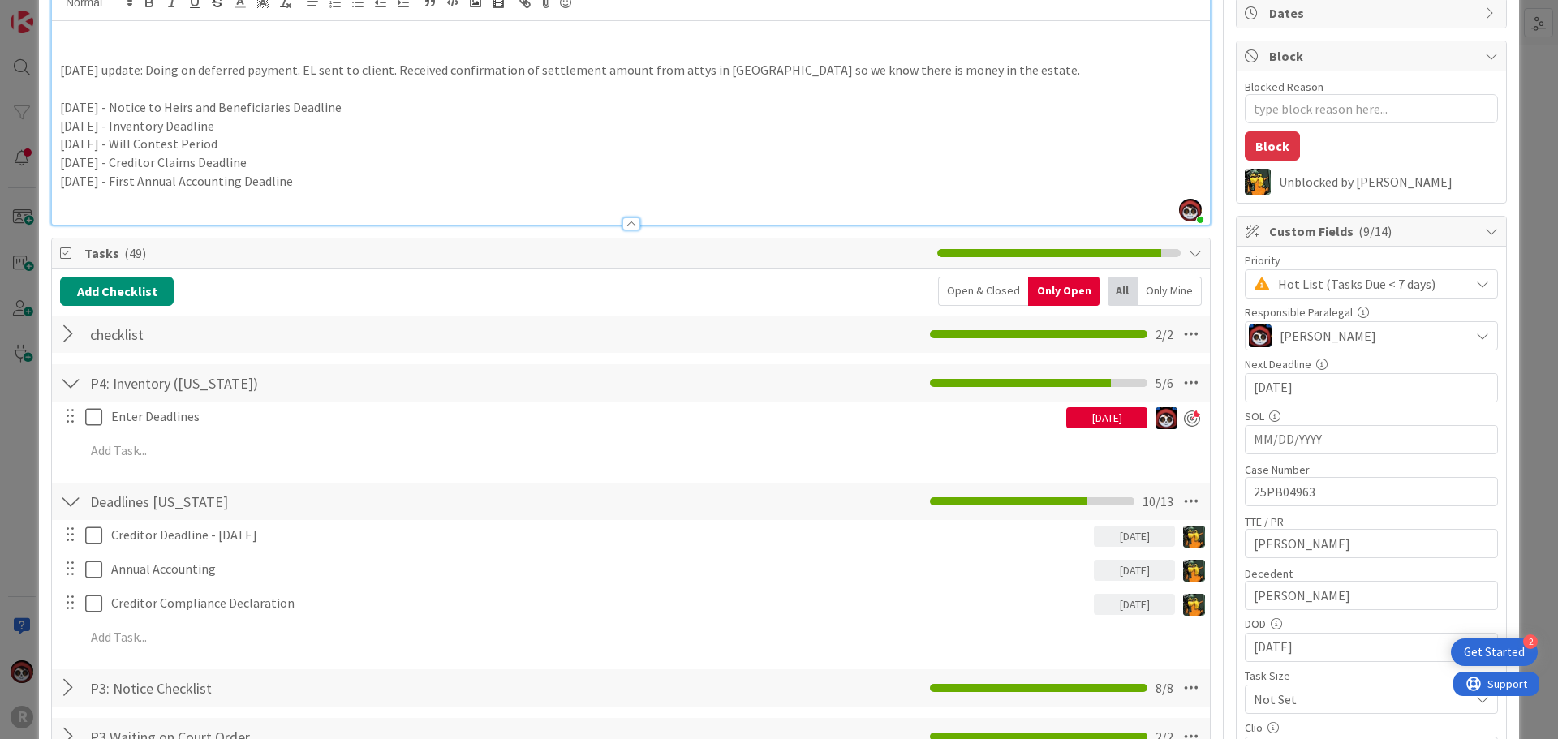
click at [1280, 385] on input "[DATE]" at bounding box center [1371, 388] width 235 height 28
click at [1393, 526] on td "9" at bounding box center [1407, 518] width 32 height 31
type textarea "x"
type input "[DATE]"
type textarea "x"
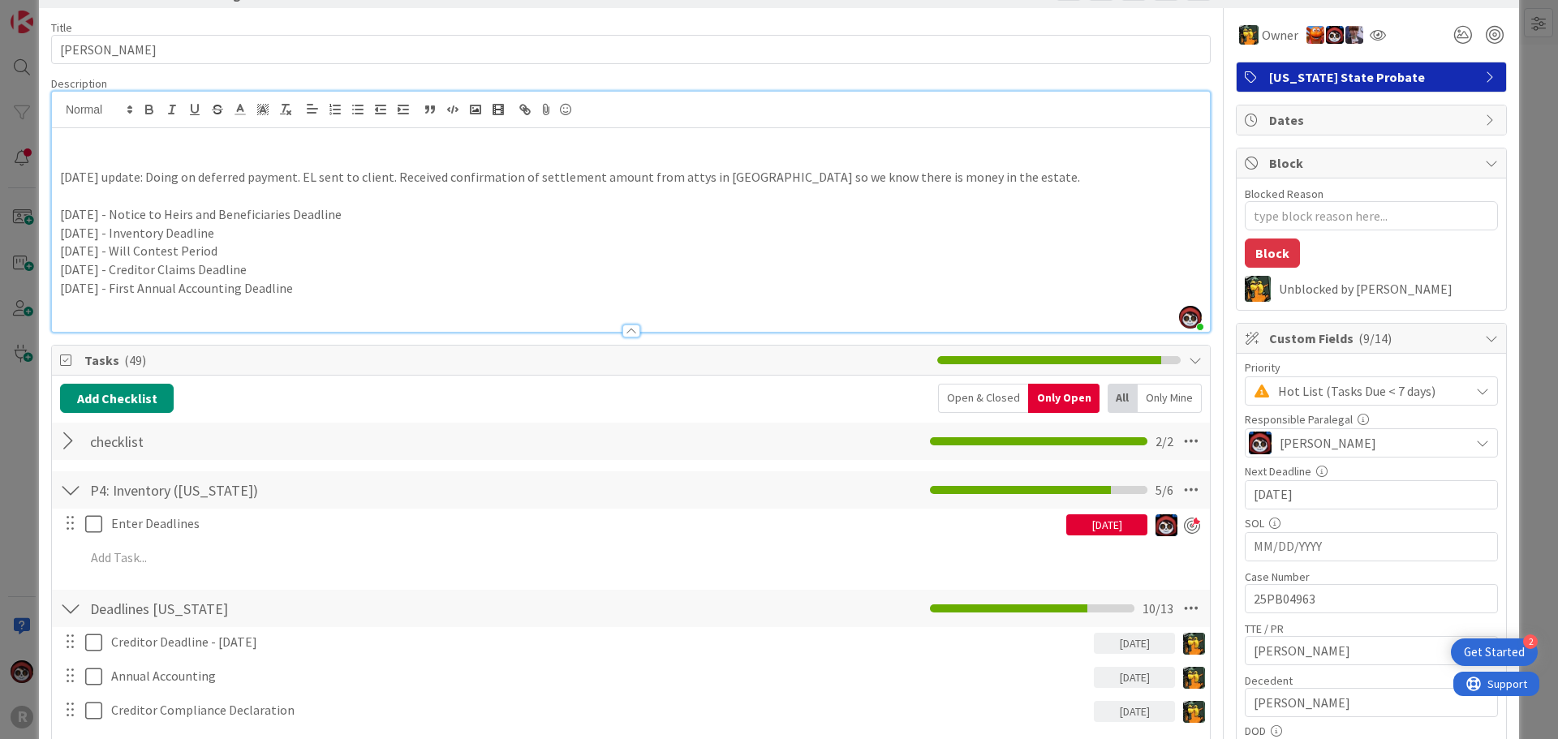
scroll to position [0, 0]
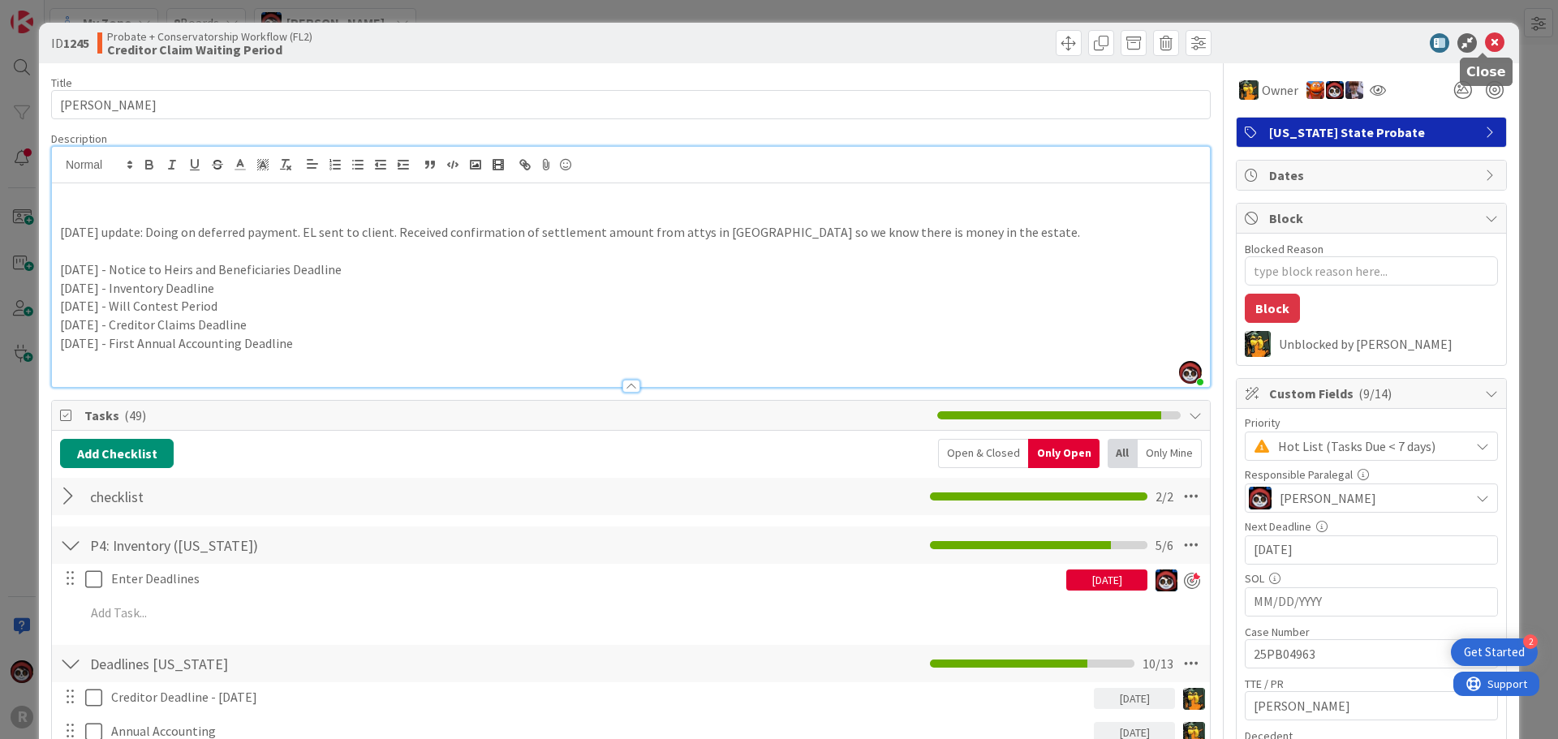
click at [1485, 42] on icon at bounding box center [1494, 42] width 19 height 19
